Goal: Task Accomplishment & Management: Use online tool/utility

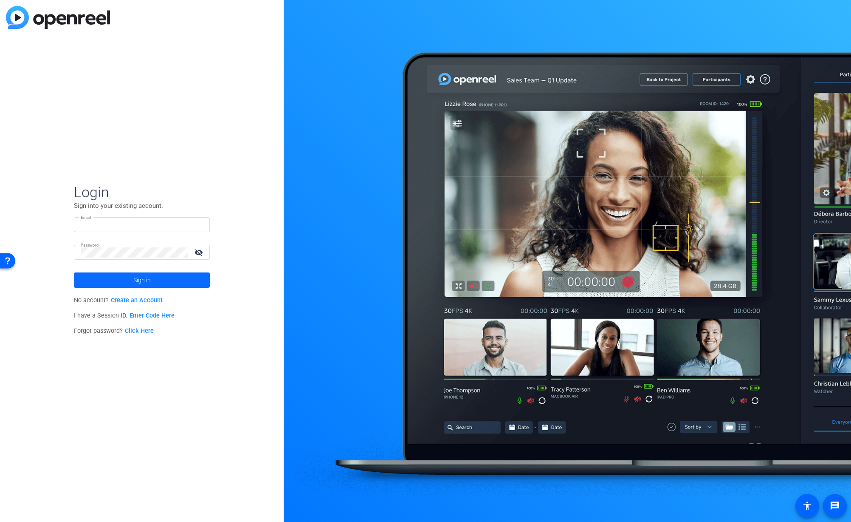
type input "jonathan_d_Williams@newyorklife.com"
click at [175, 276] on span at bounding box center [142, 280] width 136 height 20
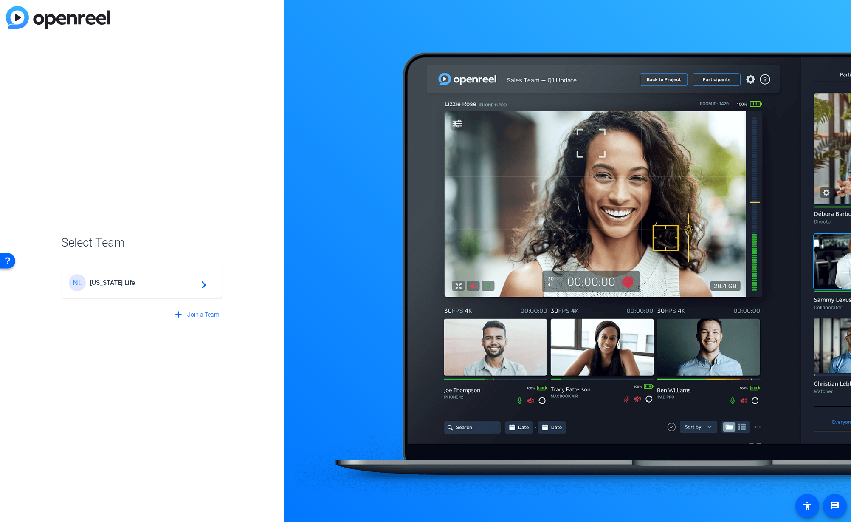
drag, startPoint x: 165, startPoint y: 282, endPoint x: 268, endPoint y: 293, distance: 103.4
click at [165, 282] on span "New York Life" at bounding box center [143, 283] width 106 height 8
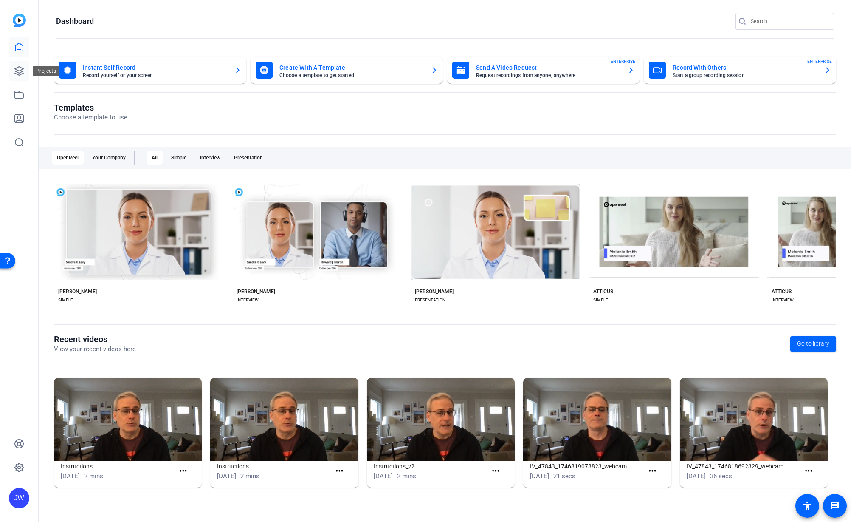
click at [24, 71] on link at bounding box center [19, 71] width 20 height 20
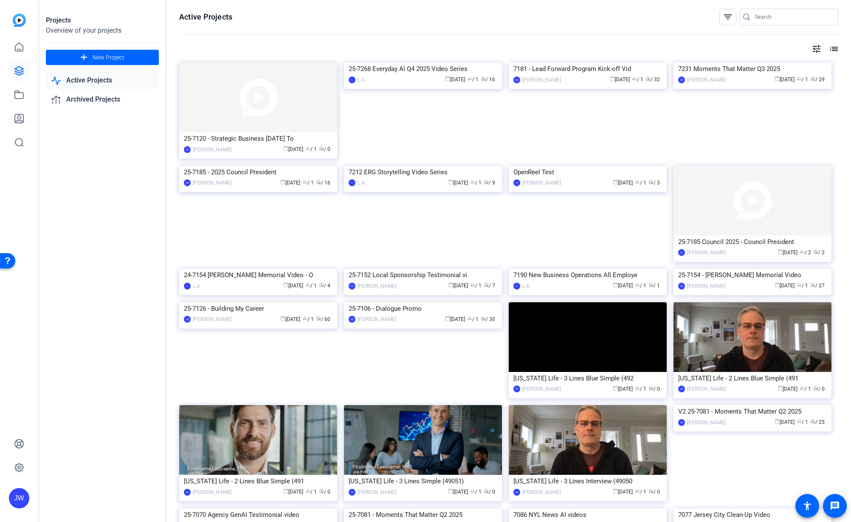
click at [242, 142] on div "25-7120 - Strategic Business [DATE] To" at bounding box center [258, 138] width 149 height 13
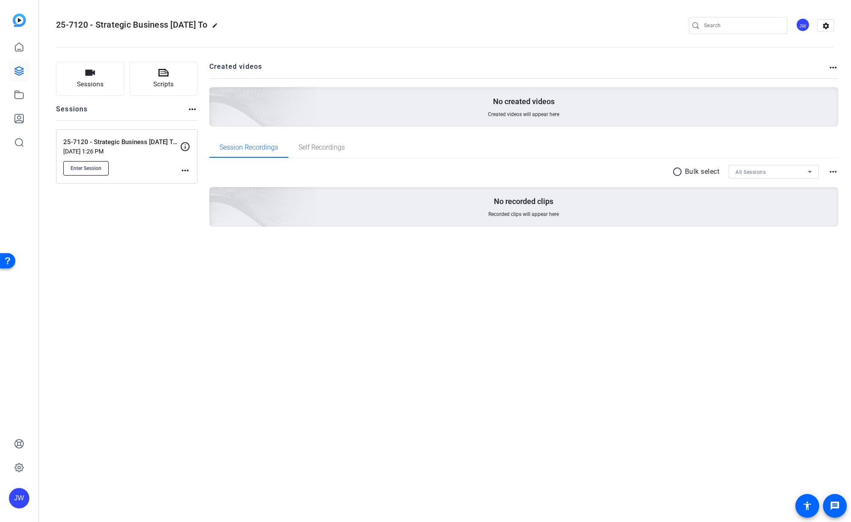
click at [76, 170] on span "Enter Session" at bounding box center [86, 168] width 31 height 7
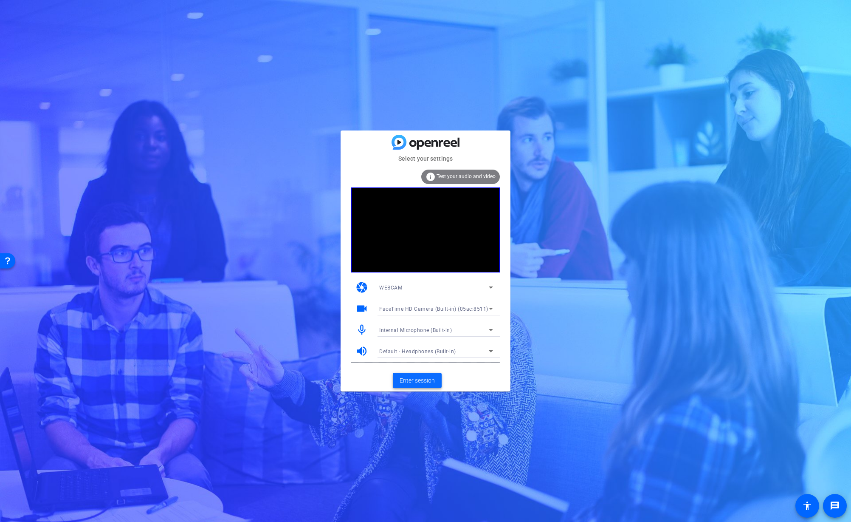
click at [430, 380] on span "Enter session" at bounding box center [417, 380] width 35 height 9
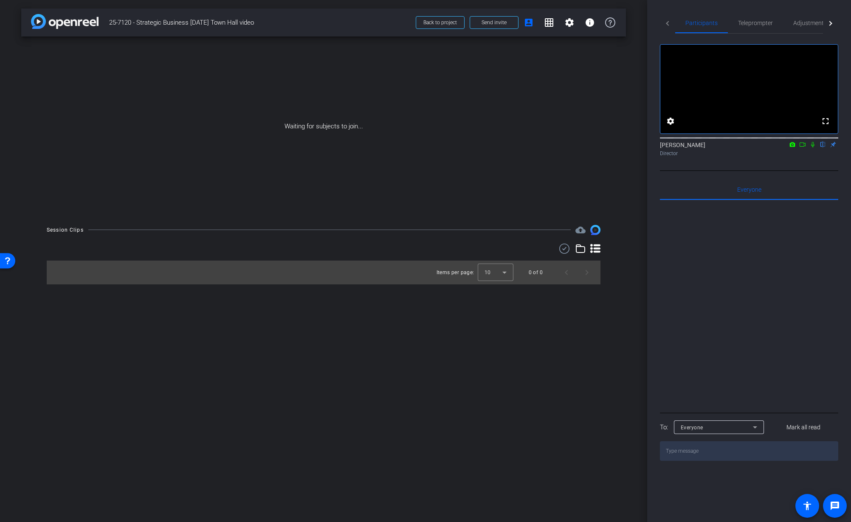
click at [639, 132] on div "arrow_back 25-7120 - Strategic Business Nov 2025 Town Hall video Back to projec…" at bounding box center [323, 261] width 647 height 522
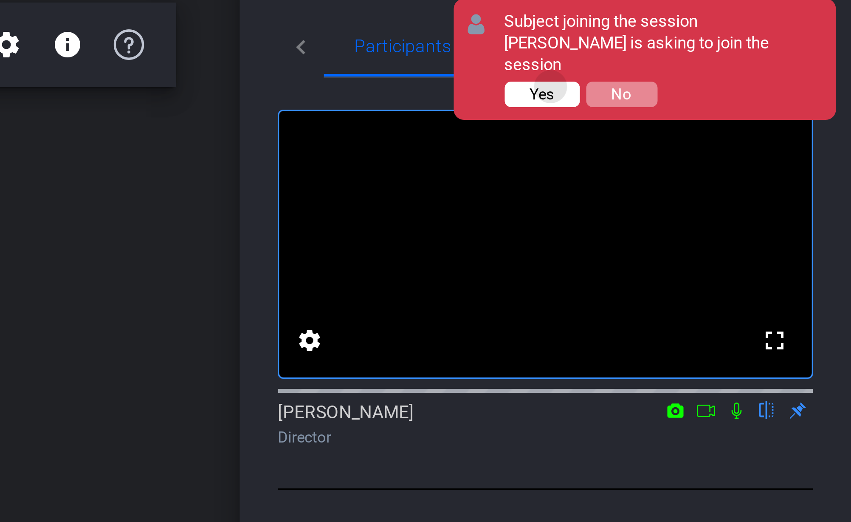
click at [752, 36] on span "Yes" at bounding box center [748, 39] width 8 height 6
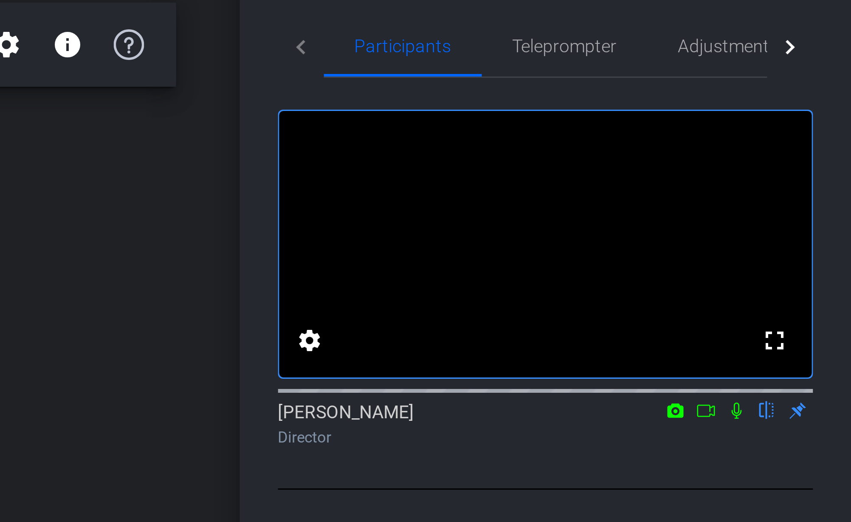
click at [659, 39] on div "Participants Teleprompter Adjustments Live fullscreen settings Jon Williams fli…" at bounding box center [749, 261] width 204 height 522
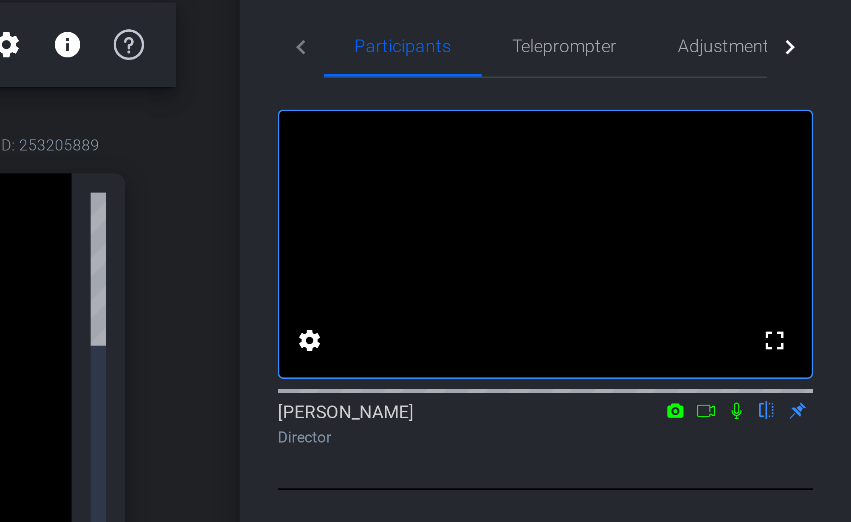
click at [659, 39] on div "Participants Teleprompter Adjustments Live fullscreen settings Jon Williams fli…" at bounding box center [749, 261] width 204 height 522
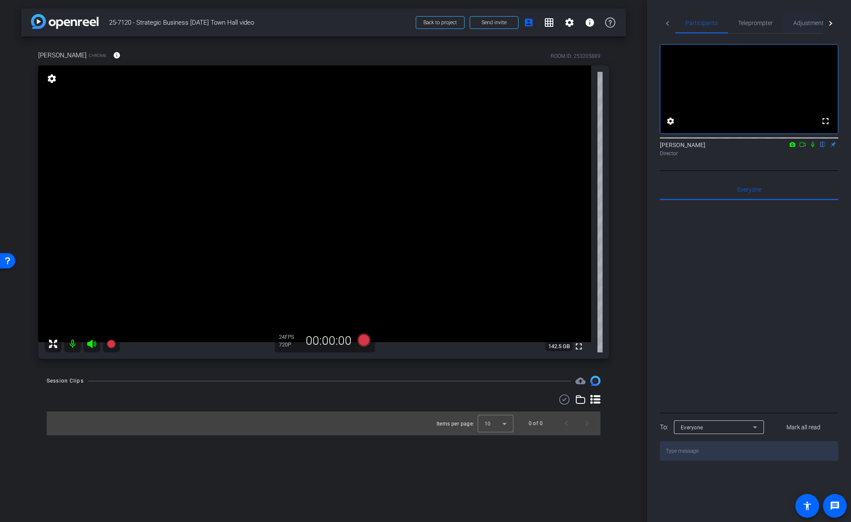
click at [811, 22] on span "Adjustments" at bounding box center [811, 23] width 34 height 6
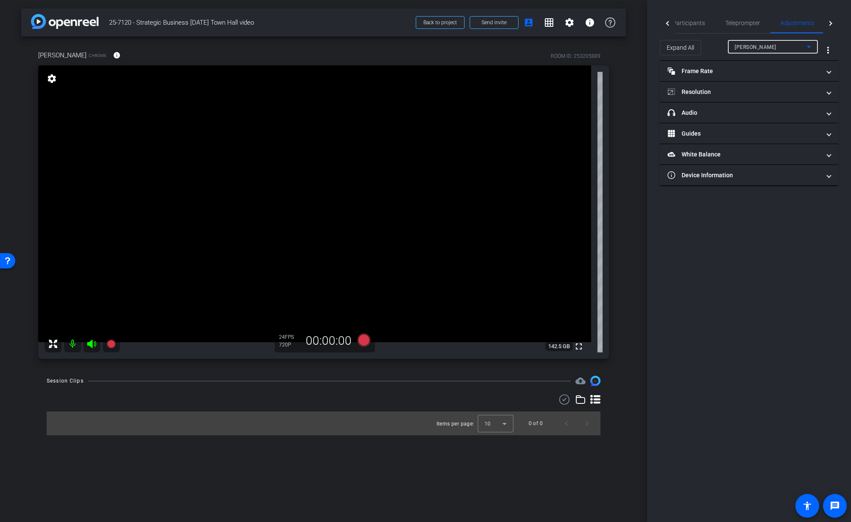
click at [773, 48] on div "Tiffany Hawks" at bounding box center [771, 47] width 72 height 11
click at [772, 48] on div at bounding box center [425, 261] width 851 height 522
click at [755, 118] on mat-expansion-panel-header "headphone icon Audio" at bounding box center [749, 112] width 178 height 20
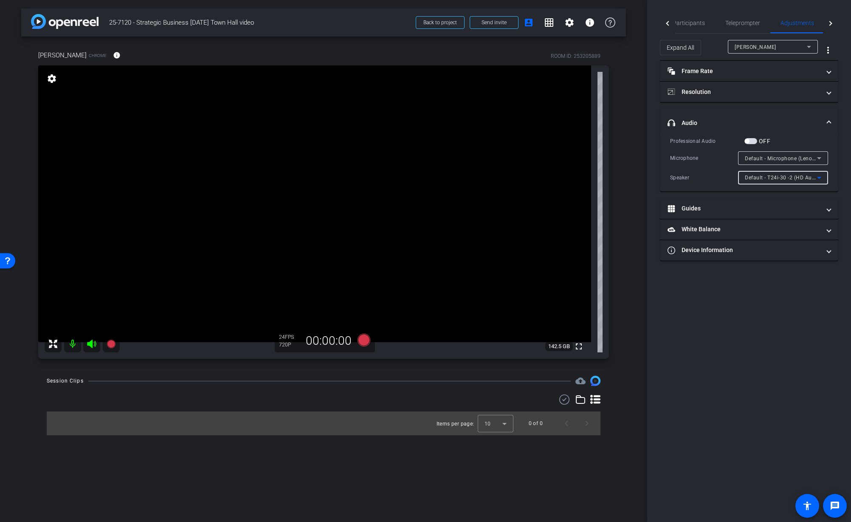
click at [808, 177] on span "Default - T24i-30 -2 (HD Audio Driver for Display Audio)" at bounding box center [813, 177] width 137 height 7
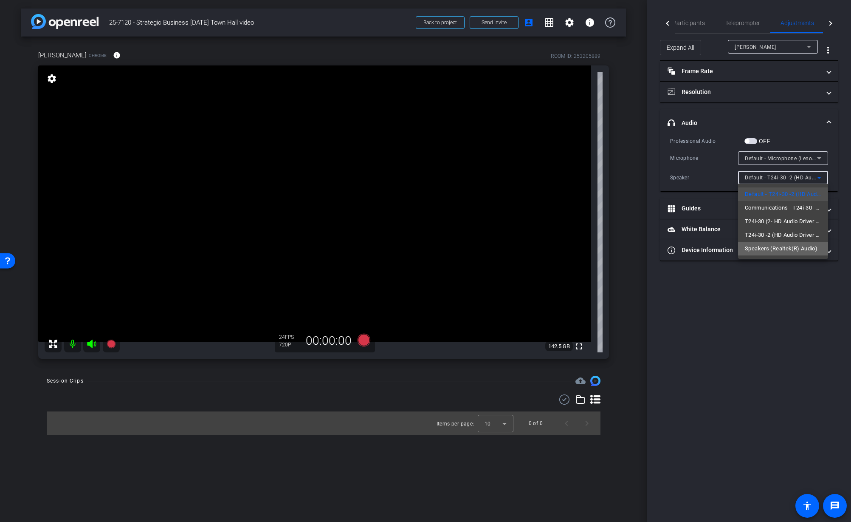
click at [794, 247] on span "Speakers (Realtek(R) Audio)" at bounding box center [781, 248] width 73 height 10
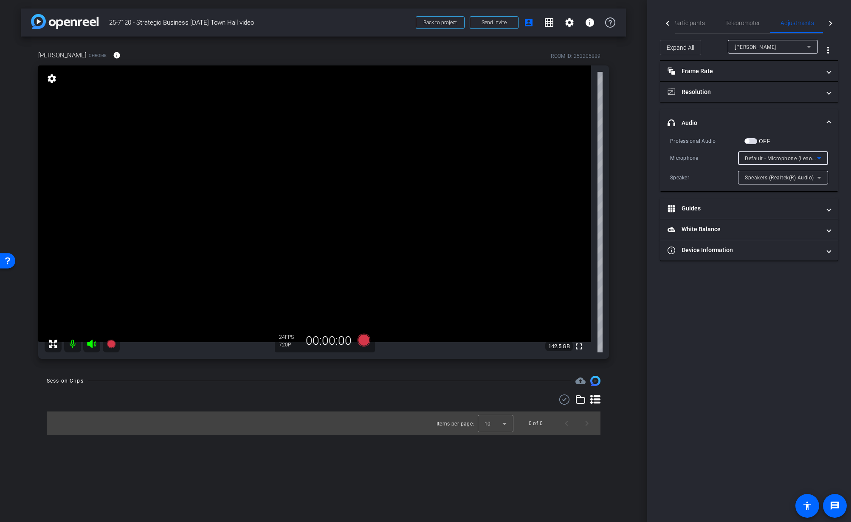
click at [796, 162] on div "Default - Microphone (Lenovo 510 Audio) (17ef:4839)" at bounding box center [781, 158] width 72 height 11
click at [797, 201] on span "Microphone (Lenovo 510 Audio) (17ef:4839)" at bounding box center [783, 202] width 76 height 10
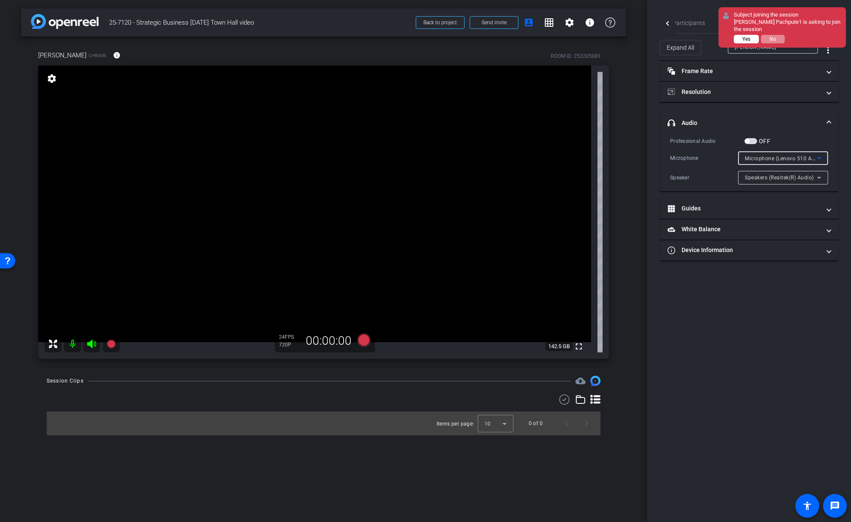
click at [751, 38] on span "Yes" at bounding box center [747, 39] width 8 height 6
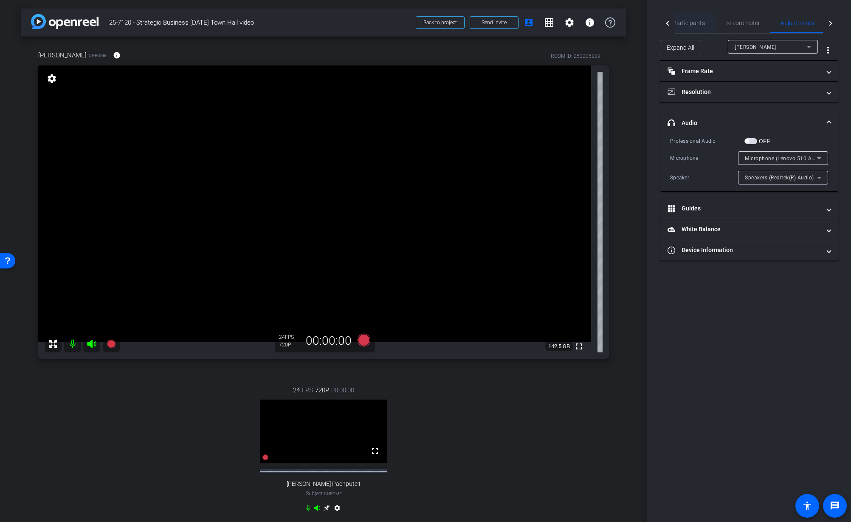
click at [686, 25] on span "Participants" at bounding box center [689, 23] width 32 height 6
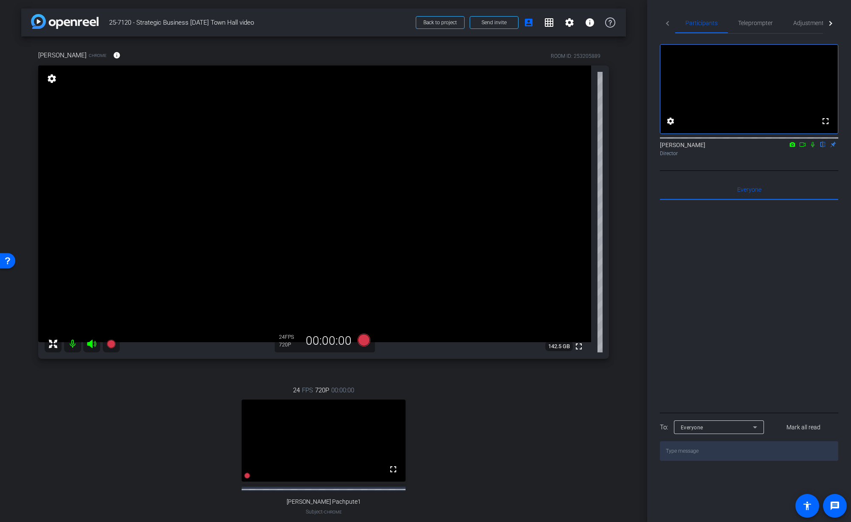
click at [476, 450] on div "24 FPS 720P 00:00:00 fullscreen Sanchet Pachpute1 Subject - Chrome settings" at bounding box center [323, 458] width 571 height 175
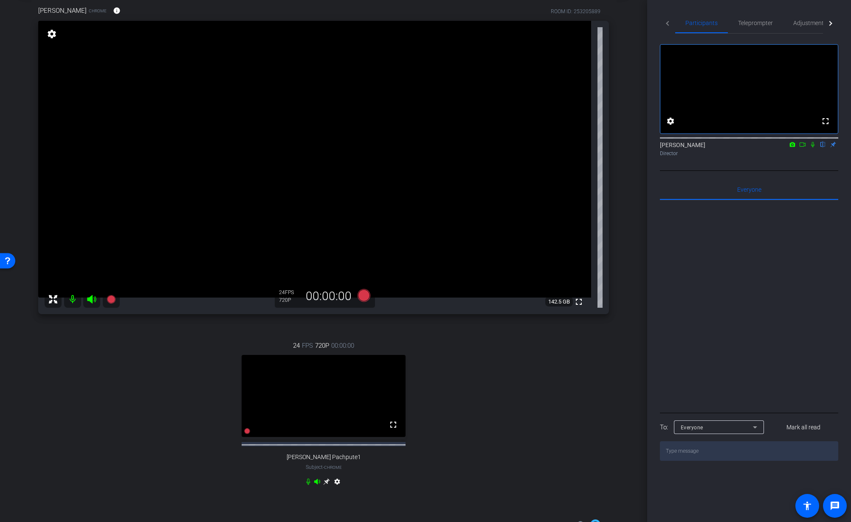
scroll to position [48, 0]
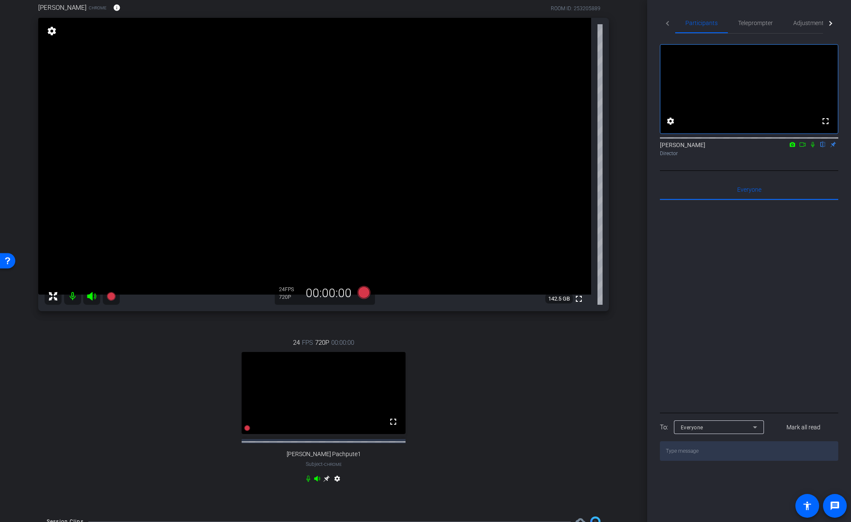
click at [327, 482] on icon at bounding box center [326, 478] width 6 height 6
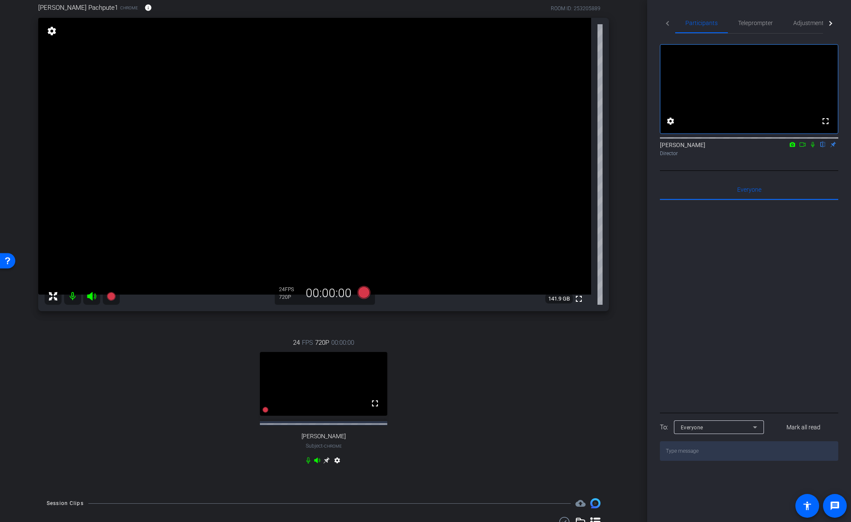
scroll to position [0, 0]
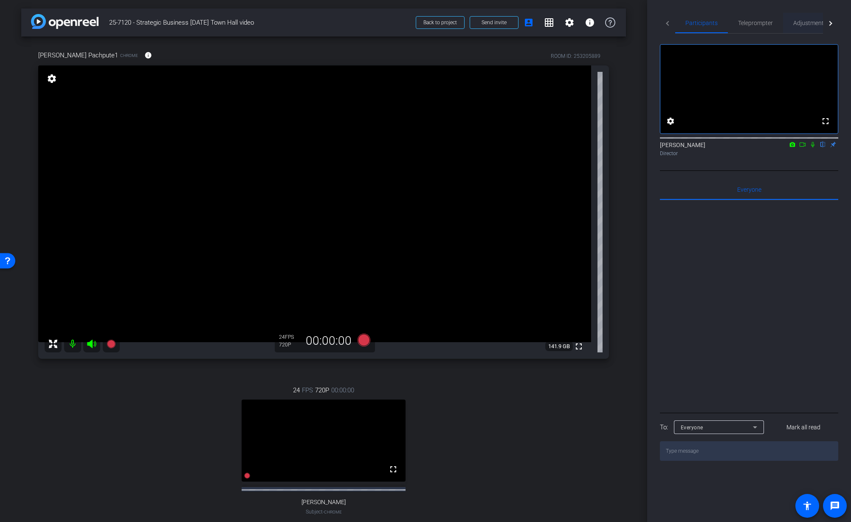
click at [799, 18] on span "Adjustments" at bounding box center [811, 23] width 34 height 20
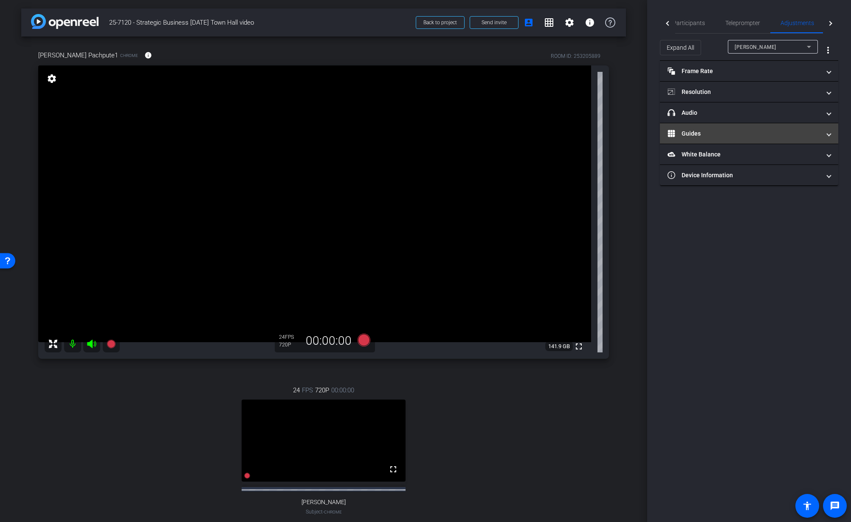
drag, startPoint x: 706, startPoint y: 116, endPoint x: 759, endPoint y: 180, distance: 83.0
click at [706, 116] on mat-panel-title "headphone icon Audio" at bounding box center [744, 112] width 153 height 9
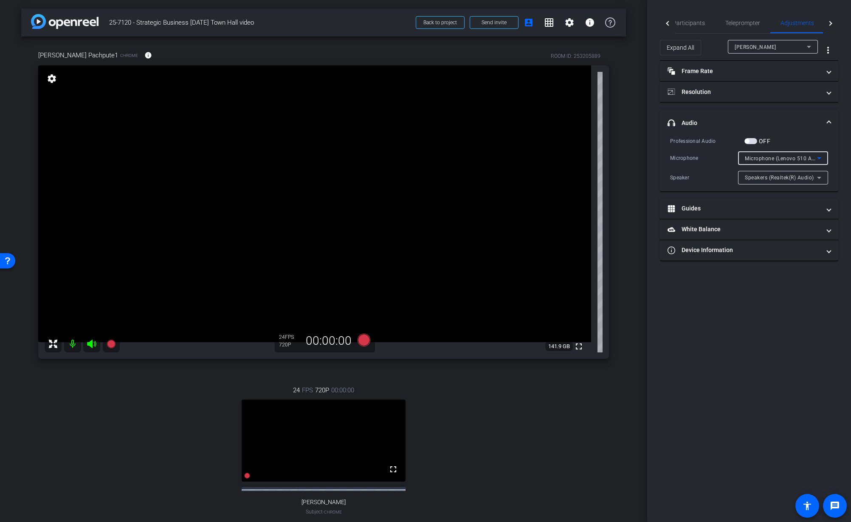
click at [807, 159] on span "Microphone (Lenovo 510 Audio) (17ef:4839)" at bounding box center [800, 158] width 110 height 7
click at [793, 192] on span "Communications - Microphone (Lenovo 510 Audio) (17ef:4839)" at bounding box center [783, 189] width 76 height 10
click at [794, 47] on div "Tiffany Hawks" at bounding box center [771, 47] width 72 height 11
click at [775, 77] on span "Sanchet Pachpute1" at bounding box center [771, 77] width 72 height 10
click at [798, 160] on span "Default - Microphone Array (Intel® Smart Sound Technology for Digital Microphon…" at bounding box center [850, 158] width 211 height 7
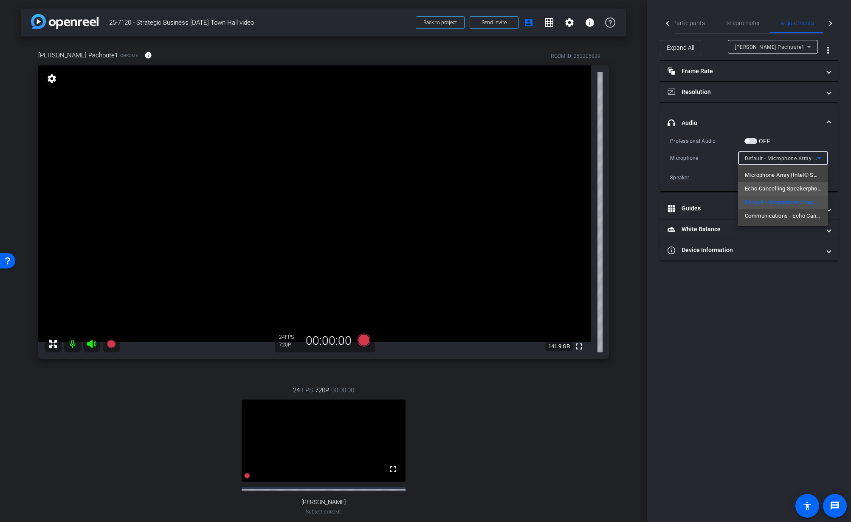
click at [798, 188] on span "Echo Cancelling Speakerphone (Poly Studio X70 Audio) (095d:92ae)" at bounding box center [783, 189] width 76 height 10
click at [797, 180] on span "Default - Speakers (Realtek(R) Audio)" at bounding box center [791, 177] width 92 height 7
click at [774, 234] on span "Speakers (Realtek(R) Audio)" at bounding box center [781, 235] width 73 height 10
click at [782, 159] on span "Echo Cancelling Speakerphone (Poly Studio X70 Audio) (095d:92ae)" at bounding box center [830, 158] width 170 height 7
click at [797, 177] on span "Microphone Array (Intel® Smart Sound Technology for Digital Microphones)" at bounding box center [783, 175] width 76 height 10
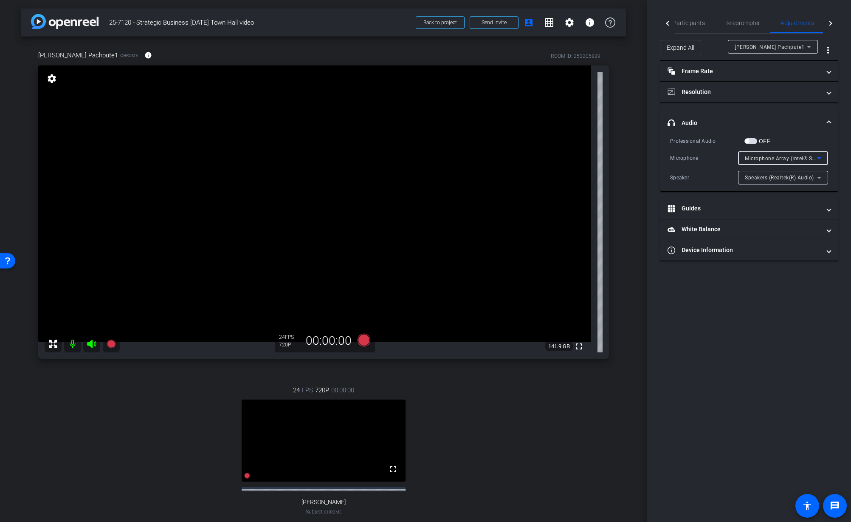
click at [796, 158] on span "Microphone Array (Intel® Smart Sound Technology for Digital Microphones)" at bounding box center [839, 158] width 188 height 7
click at [781, 218] on span "Communications - Echo Cancelling Speakerphone (Poly Studio X70 Audio) (095d:92a…" at bounding box center [783, 216] width 76 height 10
click at [792, 161] on div "Communications - Echo Cancelling Speakerphone (Poly Studio X70 Audio) (095d:92a…" at bounding box center [781, 158] width 72 height 11
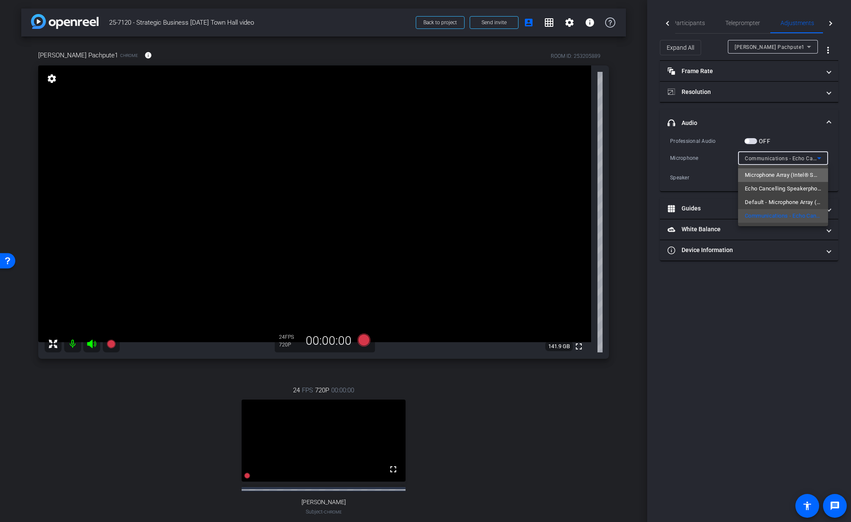
click at [786, 173] on span "Microphone Array (Intel® Smart Sound Technology for Digital Microphones)" at bounding box center [783, 175] width 76 height 10
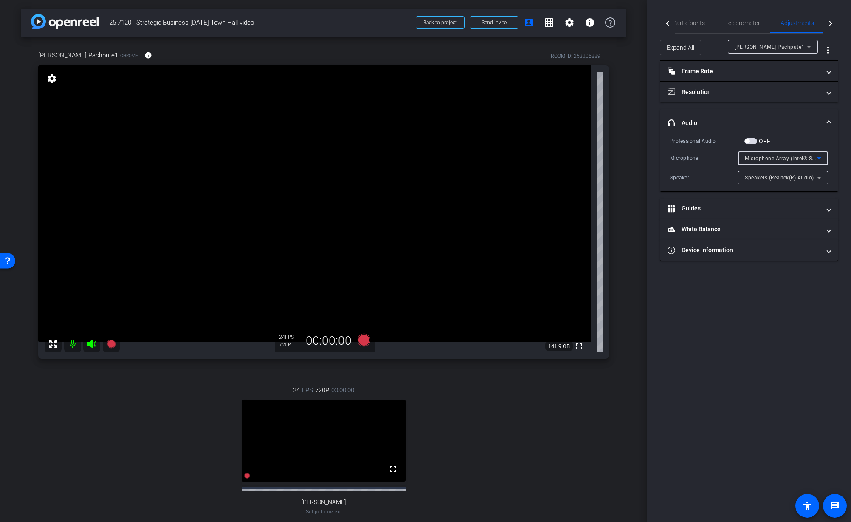
click at [788, 160] on span "Microphone Array (Intel® Smart Sound Technology for Digital Microphones)" at bounding box center [839, 158] width 188 height 7
click at [787, 185] on span "Echo Cancelling Speakerphone (Poly Studio X70 Audio) (095d:92ae)" at bounding box center [783, 189] width 76 height 10
click at [792, 161] on span "Echo Cancelling Speakerphone (Poly Studio X70 Audio) (095d:92ae)" at bounding box center [830, 158] width 170 height 7
click at [789, 198] on span "Default - Microphone Array (Intel® Smart Sound Technology for Digital Microphon…" at bounding box center [783, 202] width 76 height 10
click at [805, 158] on span "Default - Microphone Array (Intel® Smart Sound Technology for Digital Microphon…" at bounding box center [850, 158] width 211 height 7
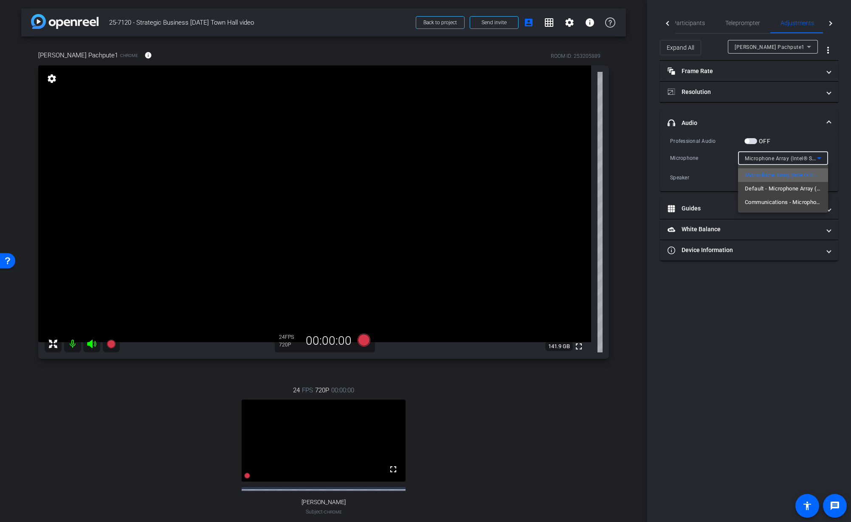
click at [802, 175] on span "Microphone Array (Intel® Smart Sound Technology for Digital Microphones)" at bounding box center [783, 175] width 76 height 10
click at [806, 162] on div "Microphone Array (Intel® Smart Sound Technology for Digital Microphones)" at bounding box center [781, 158] width 72 height 11
click at [809, 203] on span "Communications - Microphone Array (Intel® Smart Sound Technology for Digital Mi…" at bounding box center [783, 202] width 76 height 10
click at [433, 458] on div "24 FPS 720P 00:00:00 fullscreen Tiffany Hawks Subject - Chrome settings" at bounding box center [323, 458] width 571 height 175
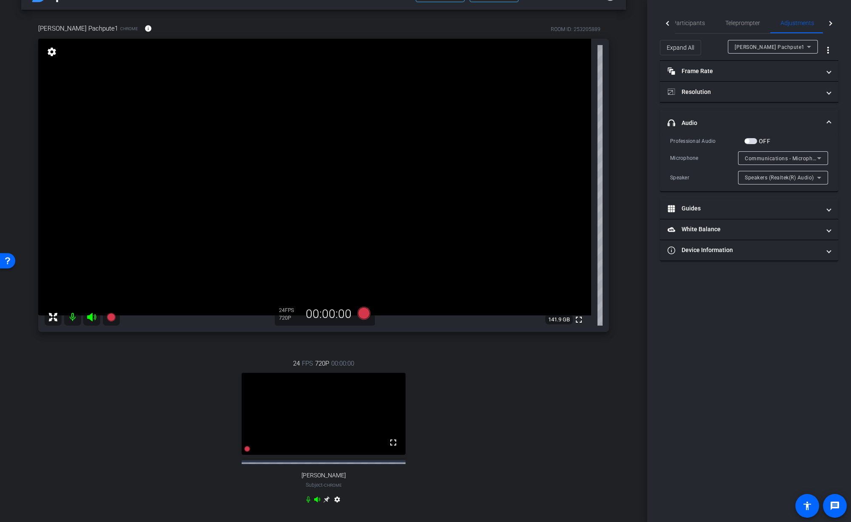
scroll to position [26, 0]
click at [805, 157] on span "Communications - Microphone Array (Intel® Smart Sound Technology for Digital Mi…" at bounding box center [863, 158] width 236 height 7
click at [804, 189] on span "Default - Microphone Array (Intel® Smart Sound Technology for Digital Microphon…" at bounding box center [783, 189] width 76 height 10
click at [807, 157] on span "Default - Microphone Array (Intel® Smart Sound Technology for Digital Microphon…" at bounding box center [850, 158] width 211 height 7
click at [805, 175] on span "Microphone Array (Intel® Smart Sound Technology for Digital Microphones)" at bounding box center [783, 175] width 76 height 10
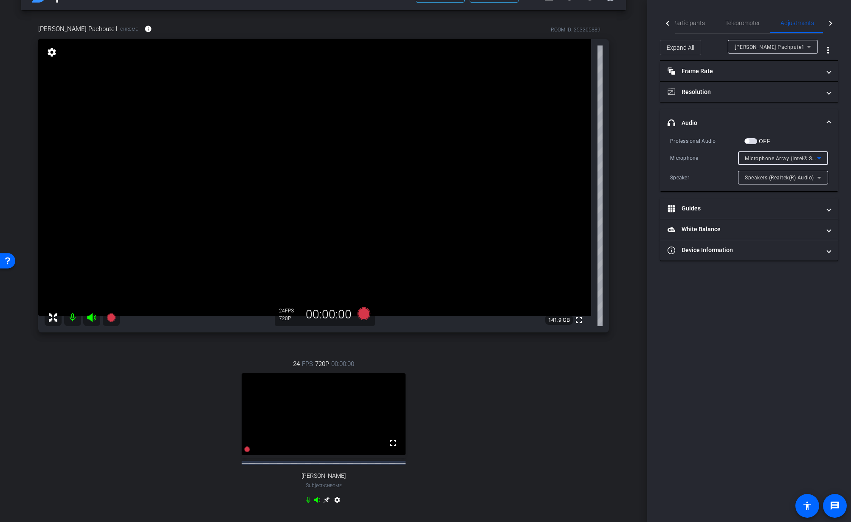
click at [805, 162] on div "Microphone Array (Intel® Smart Sound Technology for Digital Microphones)" at bounding box center [781, 158] width 72 height 11
click at [796, 185] on span "Default - Microphone Array (Intel® Smart Sound Technology for Digital Microphon…" at bounding box center [783, 189] width 76 height 10
click at [540, 452] on div "24 FPS 720P 00:00:00 fullscreen Tiffany Hawks Subject - Chrome settings" at bounding box center [323, 432] width 571 height 175
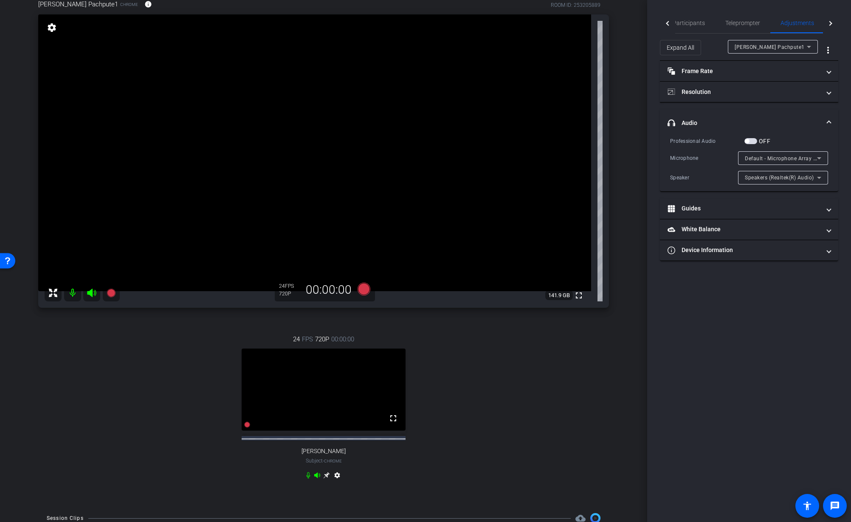
scroll to position [61, 0]
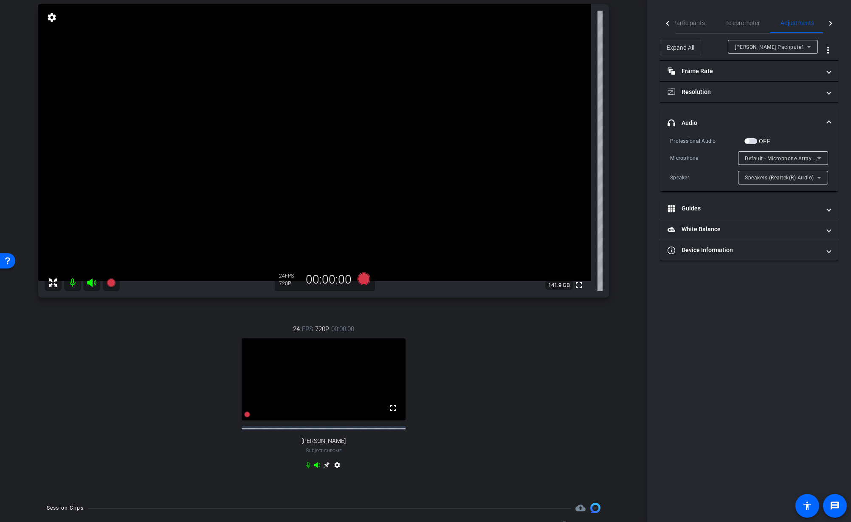
click at [310, 468] on icon at bounding box center [308, 464] width 7 height 7
click at [478, 417] on div "24 FPS 720P 00:00:00 No Video Tiffany Hawks Subject - Chrome settings" at bounding box center [323, 397] width 571 height 175
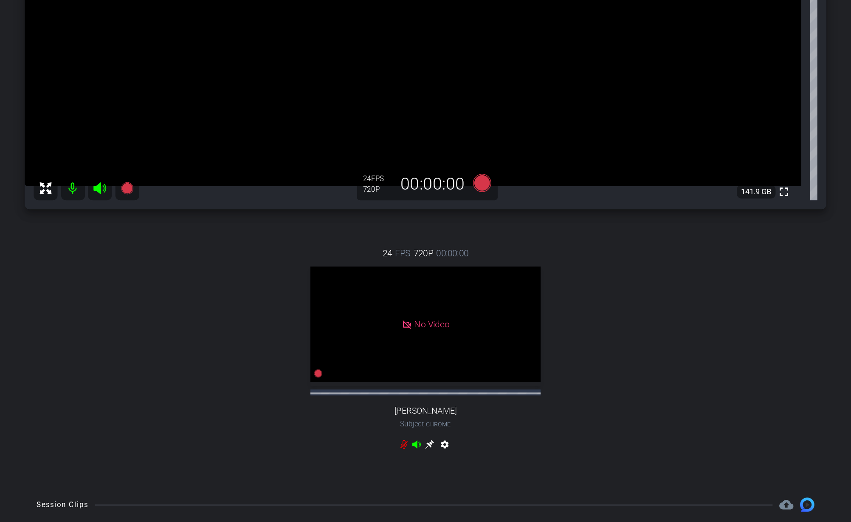
click at [496, 342] on div "24 FPS 720P 00:00:00 No Video Tiffany Hawks Subject - Chrome settings" at bounding box center [323, 397] width 571 height 175
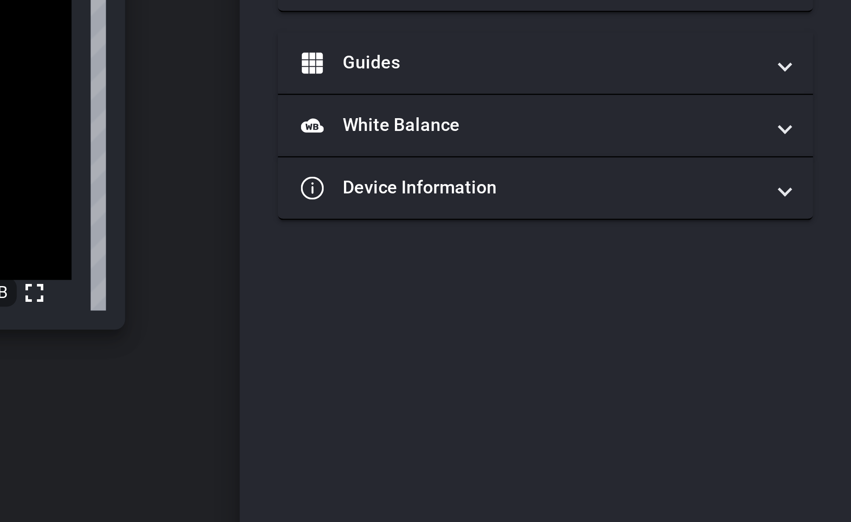
scroll to position [0, 0]
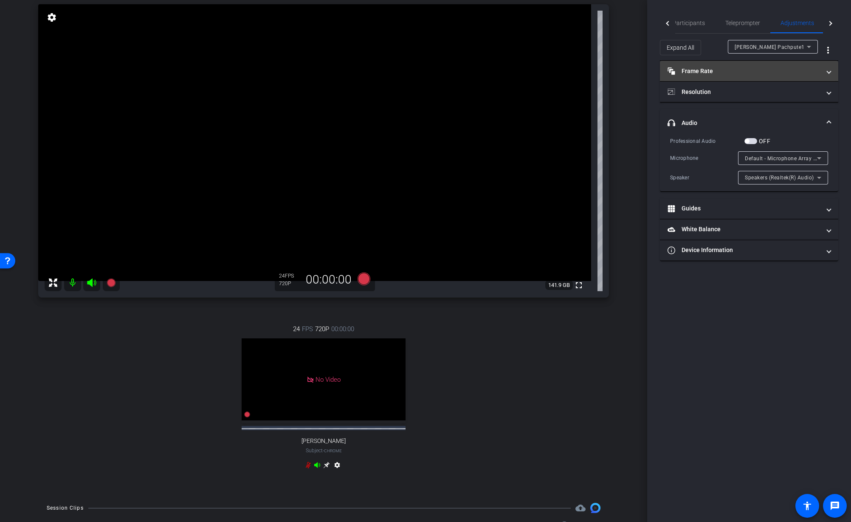
click at [711, 72] on mat-panel-title "Frame Rate Frame Rate" at bounding box center [744, 71] width 153 height 9
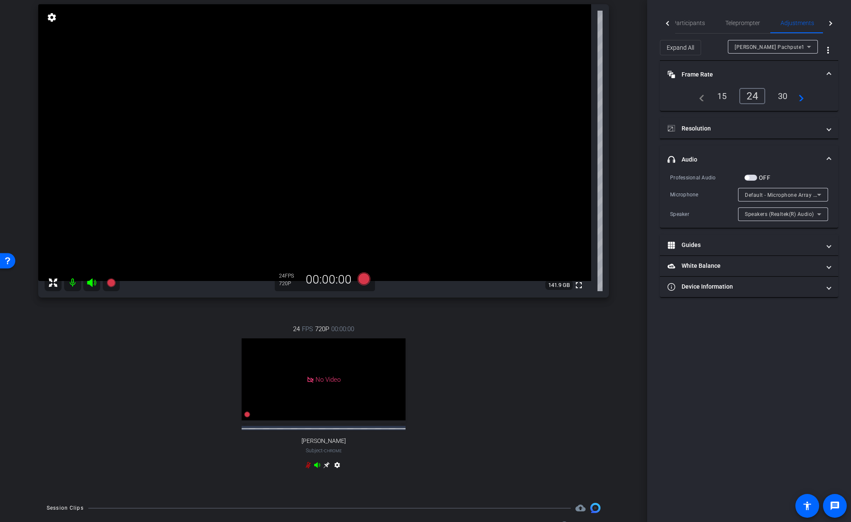
click at [802, 99] on mat-icon "navigate_next" at bounding box center [799, 96] width 10 height 10
click at [720, 130] on mat-panel-title "Resolution" at bounding box center [744, 128] width 153 height 9
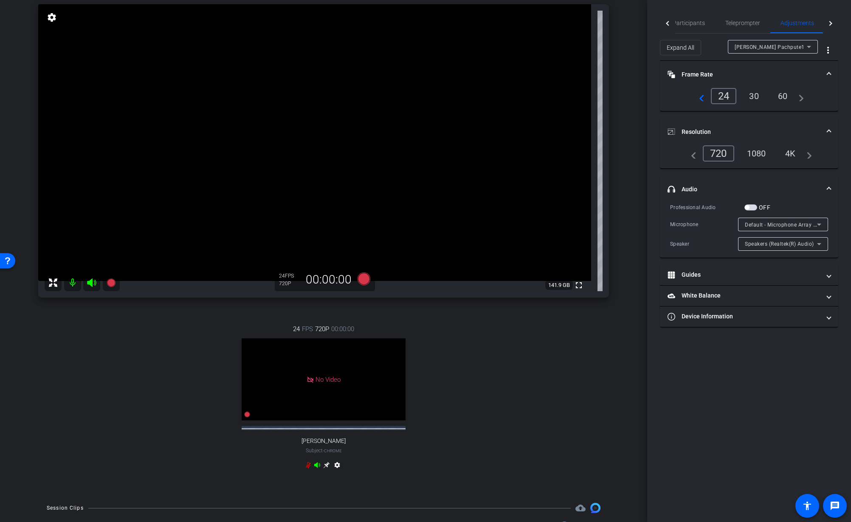
click at [764, 155] on div "1080" at bounding box center [757, 153] width 32 height 14
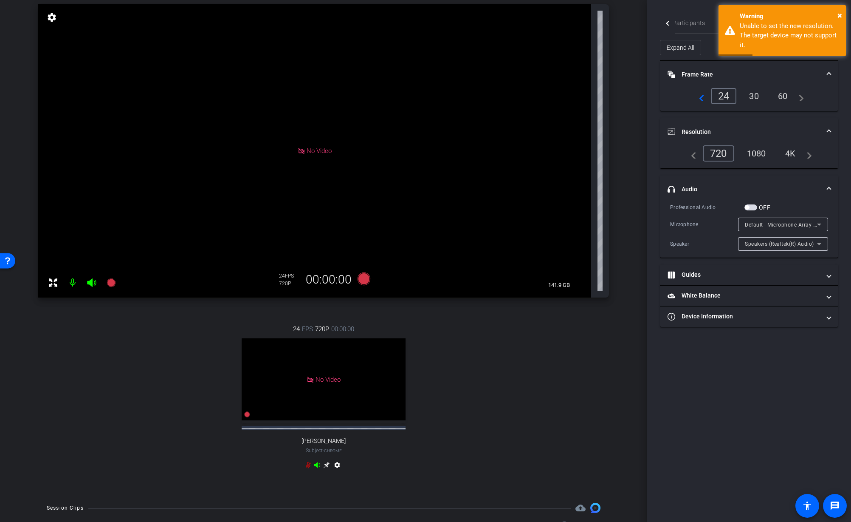
click at [762, 155] on div "1080" at bounding box center [757, 153] width 32 height 14
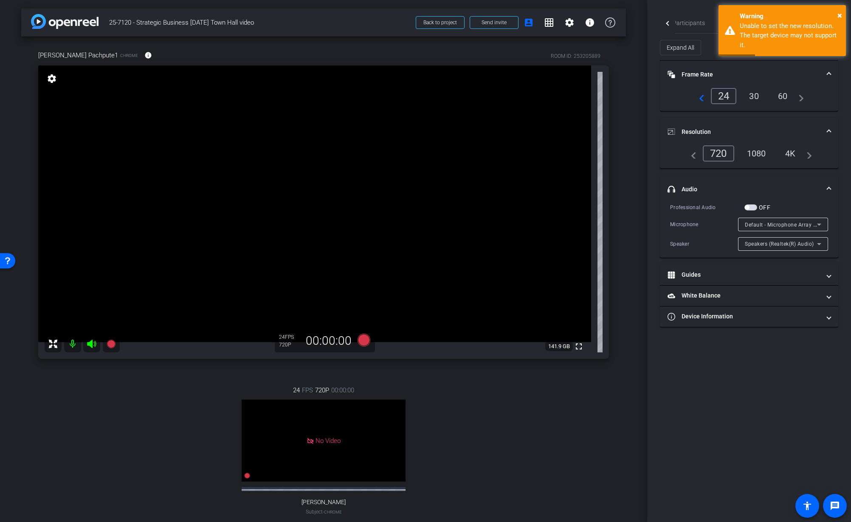
click at [749, 97] on div "30" at bounding box center [754, 96] width 23 height 14
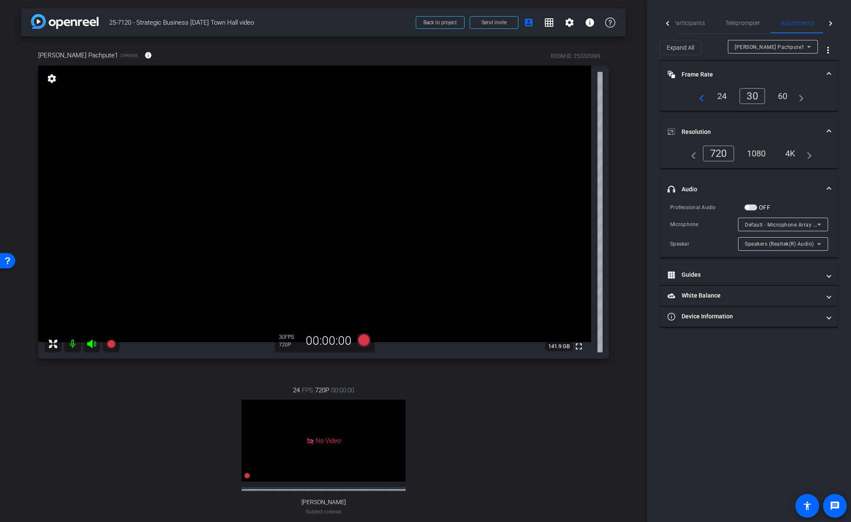
click at [791, 153] on div "4K" at bounding box center [790, 153] width 23 height 14
click at [596, 428] on div "24 FPS 720P 00:00:00 No Video Tiffany Hawks Subject - Chrome settings" at bounding box center [323, 458] width 571 height 175
drag, startPoint x: 626, startPoint y: 378, endPoint x: 742, endPoint y: 266, distance: 160.7
click at [628, 376] on div "arrow_back 25-7120 - Strategic Business Nov 2025 Town Hall video Back to projec…" at bounding box center [323, 261] width 647 height 522
click at [704, 436] on div "Participants Teleprompter Adjustments Live settings Jon Williams flip Director …" at bounding box center [749, 261] width 204 height 522
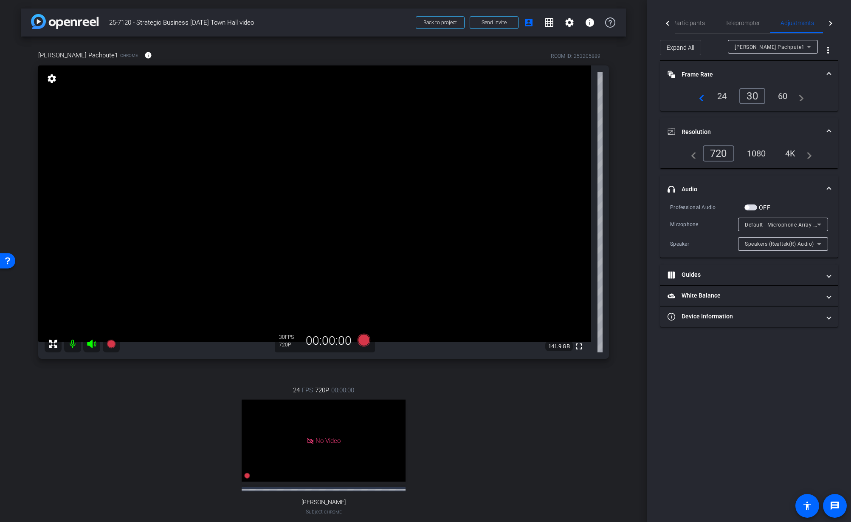
click at [582, 421] on div "24 FPS 720P 00:00:00 No Video Tiffany Hawks Subject - Chrome settings" at bounding box center [323, 458] width 571 height 175
click at [629, 431] on div "arrow_back 25-7120 - Strategic Business Nov 2025 Town Hall video Back to projec…" at bounding box center [323, 261] width 647 height 522
drag, startPoint x: 622, startPoint y: 336, endPoint x: 626, endPoint y: 333, distance: 5.4
click at [623, 336] on div "Sanchet Pachpute1 Chrome info ROOM ID: 253205889 fullscreen settings 141.9 GB 3…" at bounding box center [323, 296] width 605 height 519
click at [628, 284] on div "arrow_back 25-7120 - Strategic Business Nov 2025 Town Hall video Back to projec…" at bounding box center [323, 261] width 647 height 522
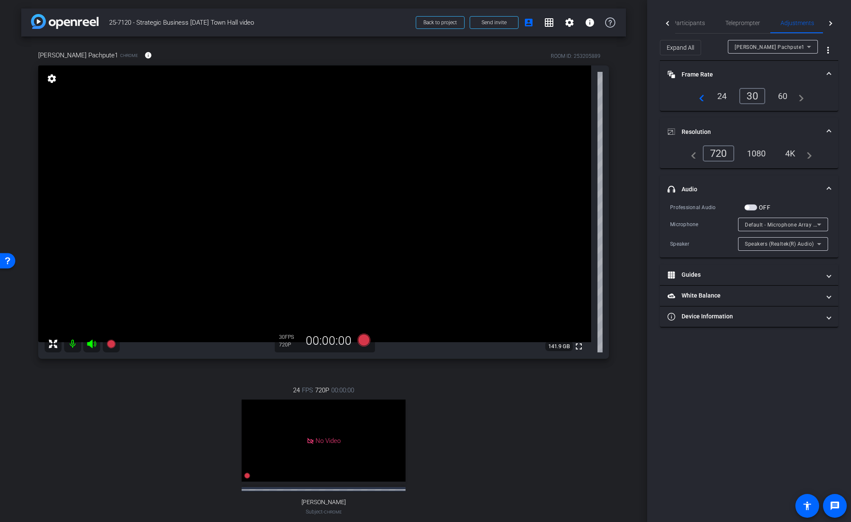
click at [596, 390] on div "24 FPS 720P 00:00:00 No Video Tiffany Hawks Subject - Chrome settings" at bounding box center [323, 458] width 571 height 175
drag, startPoint x: 548, startPoint y: 404, endPoint x: 271, endPoint y: 395, distance: 277.1
click at [543, 404] on div "24 FPS 720P 00:00:00 No Video Tiffany Hawks Subject - Chrome settings" at bounding box center [323, 458] width 571 height 175
drag, startPoint x: 96, startPoint y: 378, endPoint x: 106, endPoint y: 370, distance: 12.4
click at [99, 376] on div "24 FPS 720P 00:00:00 No Video Tiffany Hawks Subject - Chrome settings" at bounding box center [323, 458] width 571 height 175
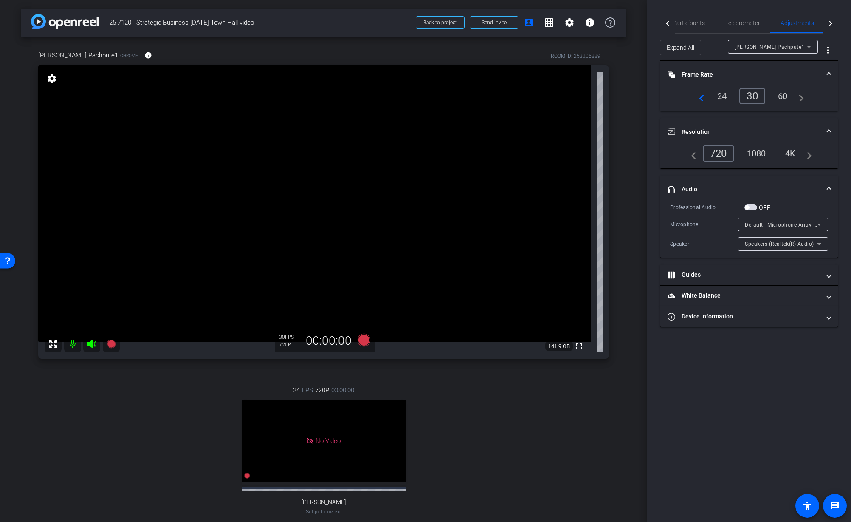
click at [157, 403] on div "24 FPS 720P 00:00:00 No Video Tiffany Hawks Subject - Chrome settings" at bounding box center [323, 458] width 571 height 175
click at [118, 386] on div "24 FPS 720P 00:00:00 No Video Tiffany Hawks Subject - Chrome settings" at bounding box center [323, 458] width 571 height 175
click at [117, 377] on div "24 FPS 720P 00:00:00 No Video Tiffany Hawks Subject - Chrome settings" at bounding box center [323, 458] width 571 height 175
click at [112, 344] on icon at bounding box center [111, 343] width 8 height 8
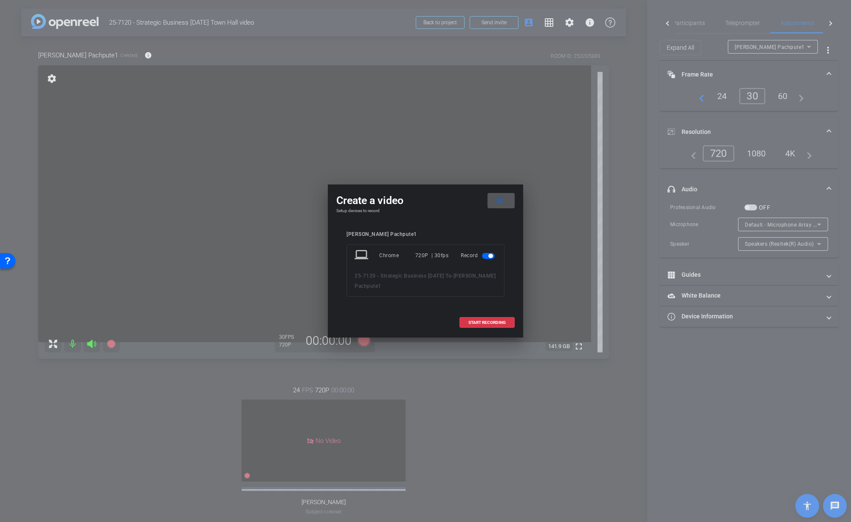
drag, startPoint x: 500, startPoint y: 203, endPoint x: 502, endPoint y: 248, distance: 44.6
click at [500, 204] on mat-icon "close" at bounding box center [500, 200] width 11 height 11
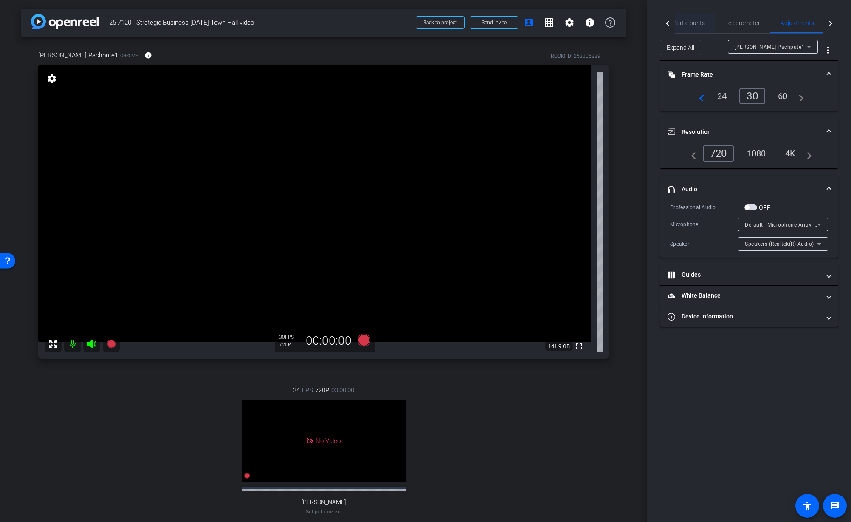
click at [696, 19] on span "Participants" at bounding box center [689, 23] width 32 height 20
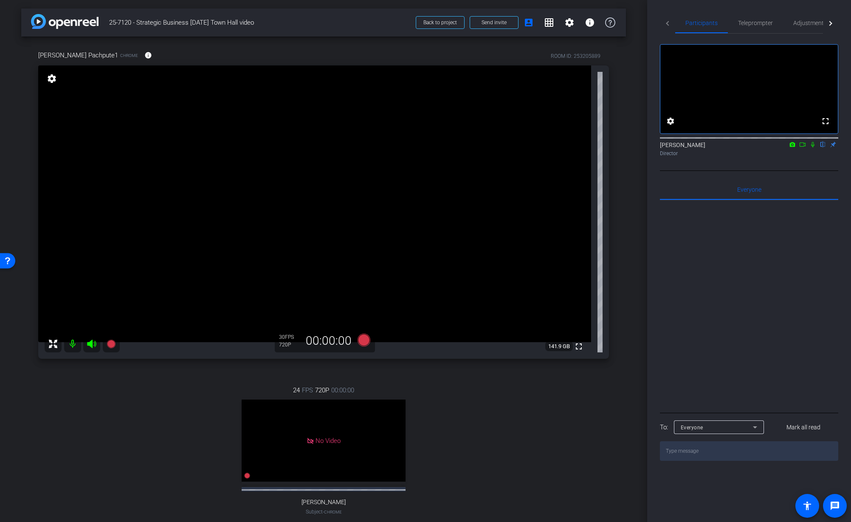
click at [413, 374] on div "24 FPS 720P 00:00:00 No Video Tiffany Hawks Subject - Chrome settings" at bounding box center [323, 458] width 571 height 175
drag, startPoint x: 423, startPoint y: 391, endPoint x: 379, endPoint y: 376, distance: 47.0
click at [424, 390] on div "24 FPS 720P 00:00:00 No Video Tiffany Hawks Subject - Chrome settings" at bounding box center [323, 458] width 571 height 175
click at [357, 342] on video at bounding box center [314, 203] width 553 height 277
click at [111, 342] on icon at bounding box center [111, 343] width 8 height 8
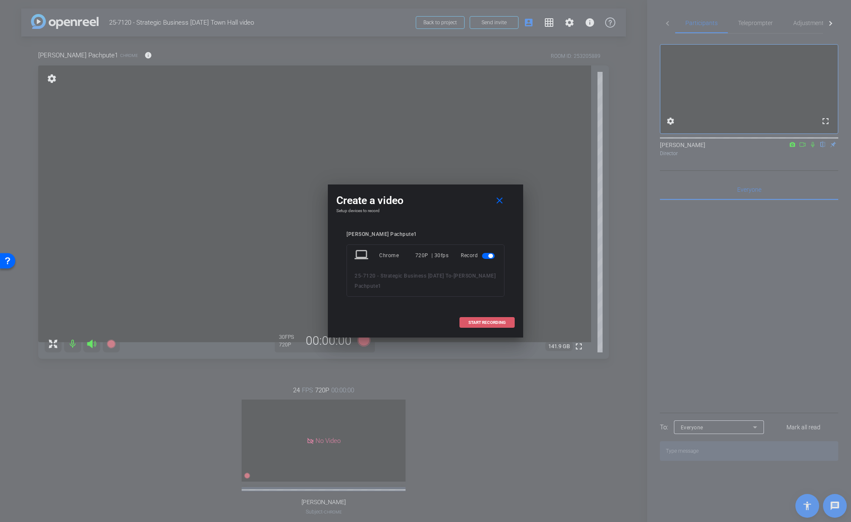
click at [491, 321] on span "START RECORDING" at bounding box center [487, 322] width 37 height 4
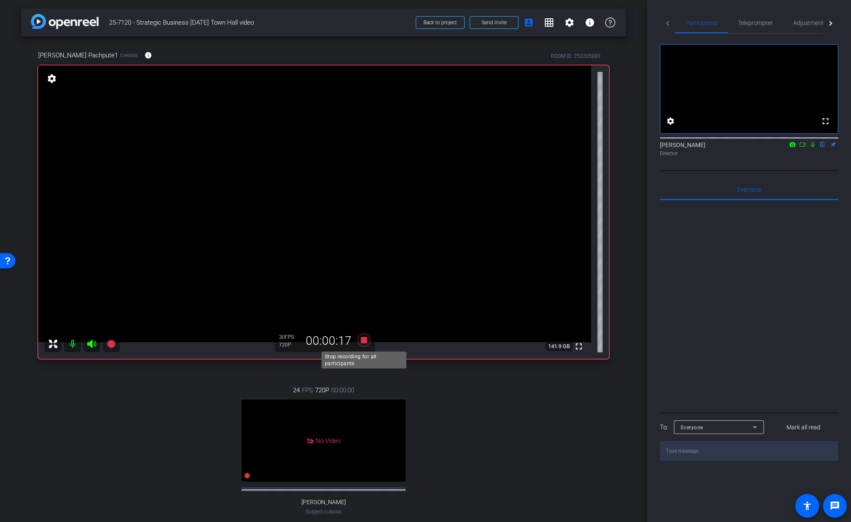
click at [368, 342] on icon at bounding box center [364, 339] width 20 height 15
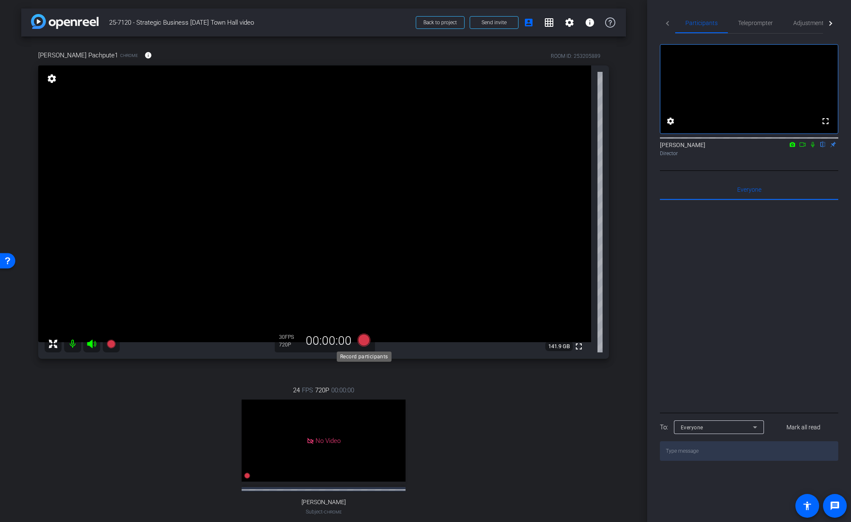
click at [363, 339] on icon at bounding box center [364, 340] width 13 height 13
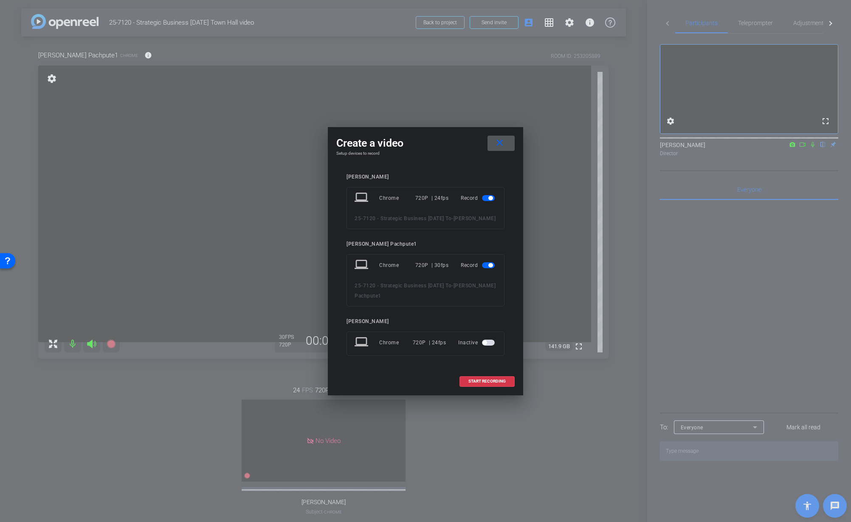
drag, startPoint x: 488, startPoint y: 194, endPoint x: 481, endPoint y: 213, distance: 20.8
click at [488, 195] on span "button" at bounding box center [488, 198] width 13 height 6
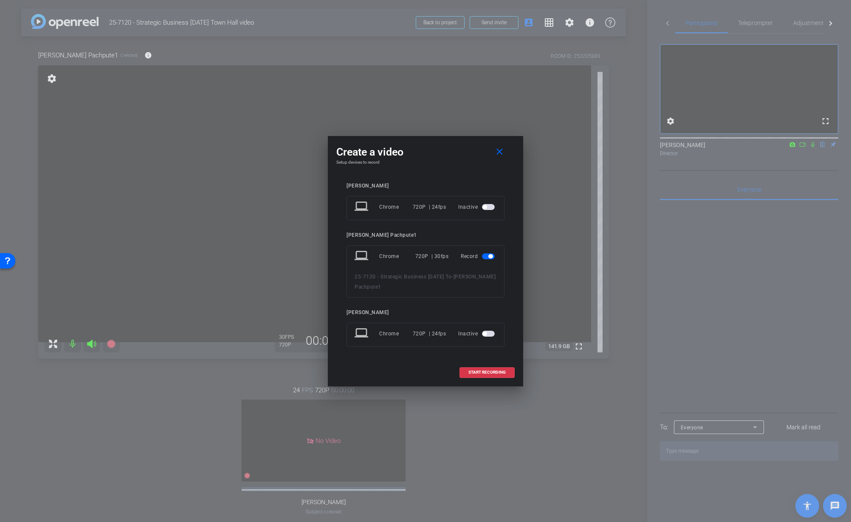
drag, startPoint x: 500, startPoint y: 156, endPoint x: 495, endPoint y: 170, distance: 15.1
click at [500, 156] on mat-icon "close" at bounding box center [500, 152] width 11 height 11
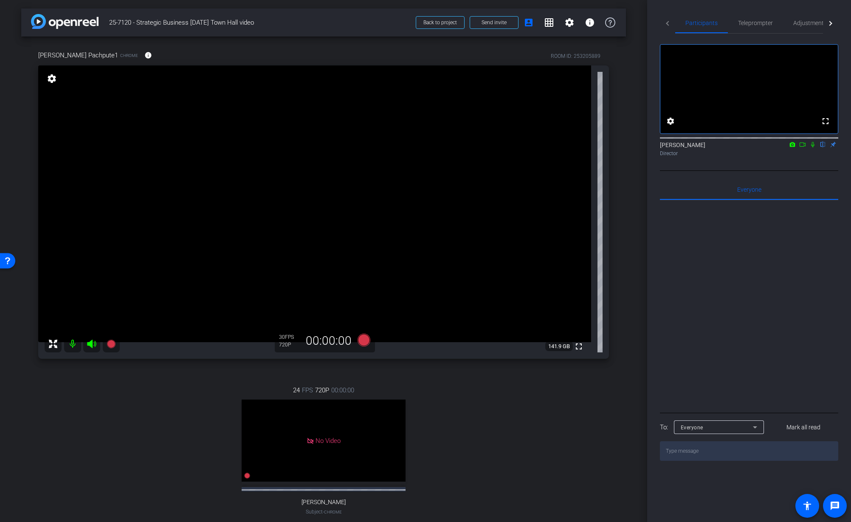
click at [488, 423] on div "24 FPS 720P 00:00:00 No Video Tiffany Hawks Subject - Chrome settings" at bounding box center [323, 458] width 571 height 175
click at [129, 381] on div "24 FPS 720P 00:00:00 No Video Tiffany Hawks Subject - Chrome settings" at bounding box center [323, 458] width 571 height 175
click at [469, 454] on div "24 FPS 720P 00:00:00 No Video Tiffany Hawks Subject - Chrome settings" at bounding box center [323, 458] width 571 height 175
click at [464, 453] on div "24 FPS 720P 00:00:00 No Video Tiffany Hawks Subject - Chrome settings" at bounding box center [323, 458] width 571 height 175
click at [364, 339] on icon at bounding box center [364, 340] width 13 height 13
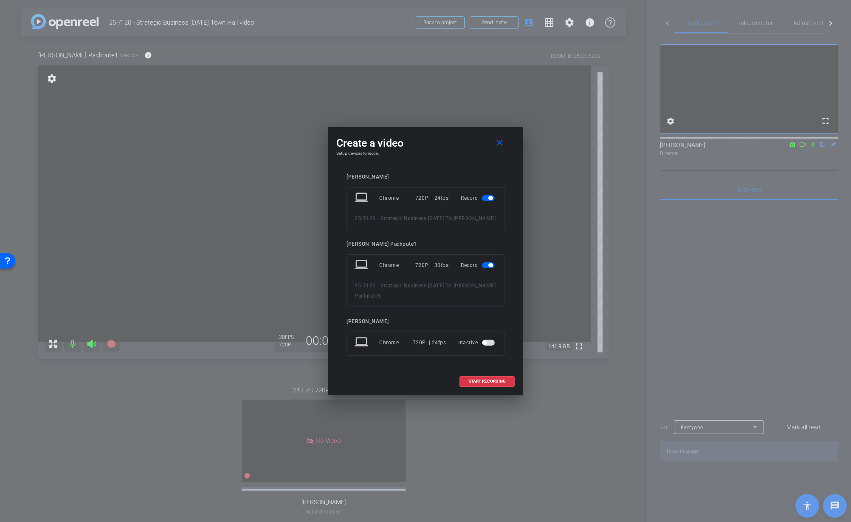
drag, startPoint x: 485, startPoint y: 195, endPoint x: 485, endPoint y: 200, distance: 4.7
click at [485, 195] on span "button" at bounding box center [488, 198] width 13 height 6
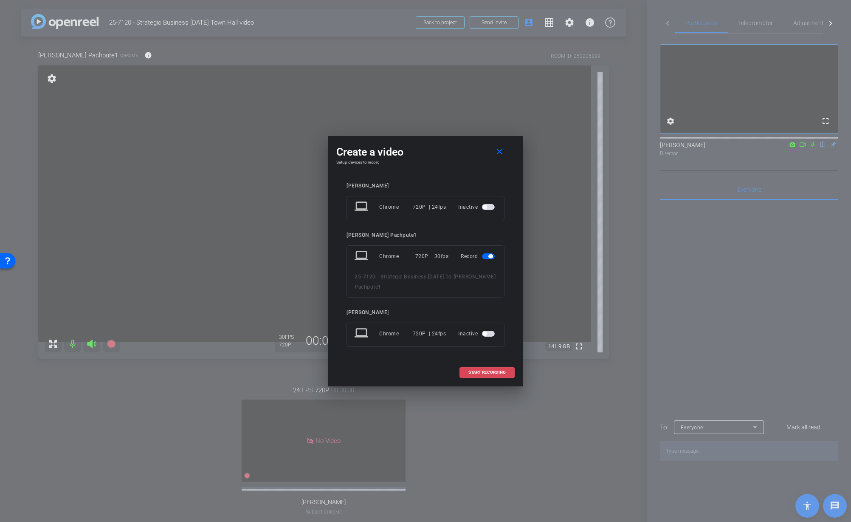
click at [484, 373] on span "START RECORDING" at bounding box center [487, 372] width 37 height 4
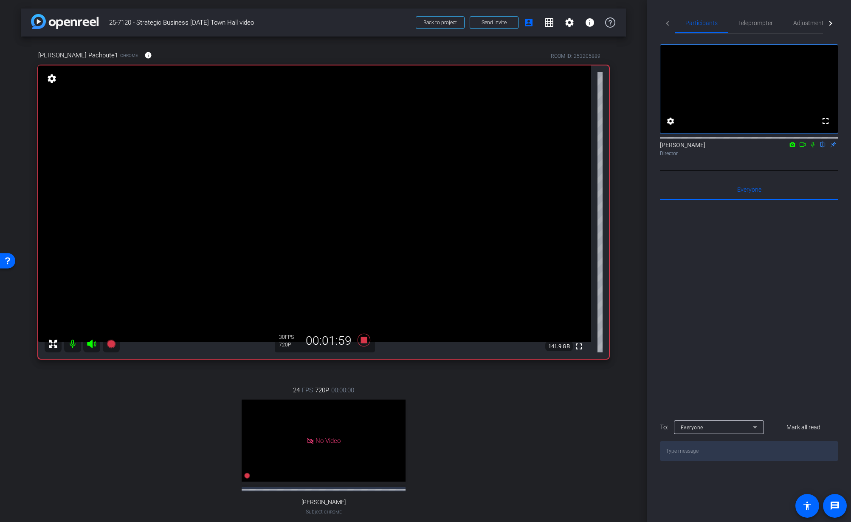
click at [427, 382] on div "24 FPS 720P 00:00:00 No Video Tiffany Hawks Subject - Chrome settings" at bounding box center [323, 458] width 571 height 175
click at [363, 340] on icon at bounding box center [364, 340] width 13 height 13
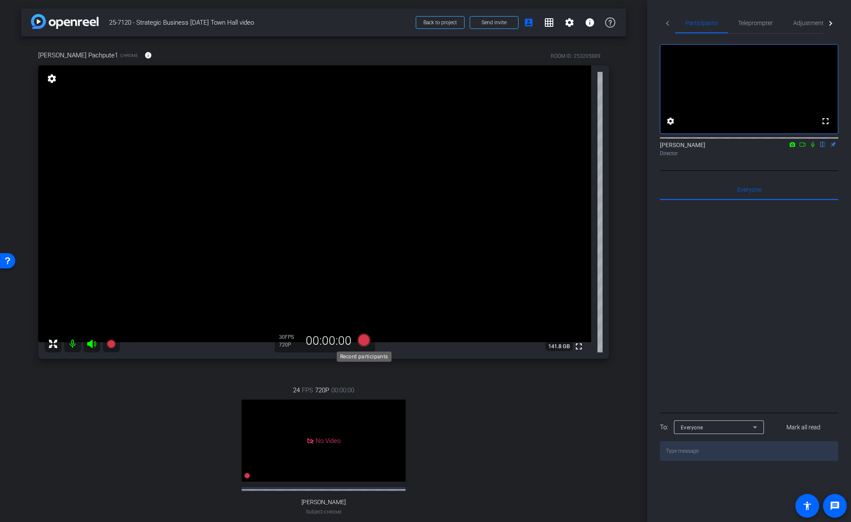
click at [367, 343] on icon at bounding box center [364, 340] width 13 height 13
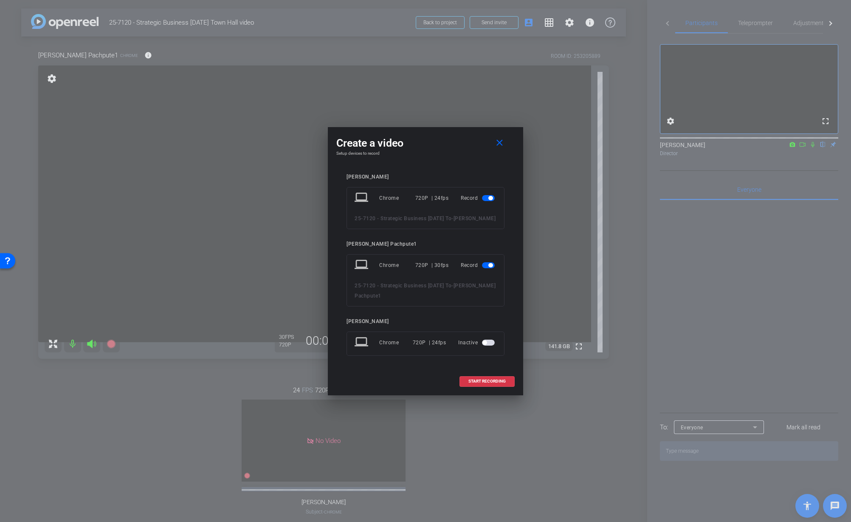
click at [489, 197] on mat-slide-toggle at bounding box center [489, 198] width 14 height 10
drag, startPoint x: 487, startPoint y: 190, endPoint x: 490, endPoint y: 193, distance: 4.5
click at [487, 195] on span "button" at bounding box center [488, 198] width 13 height 6
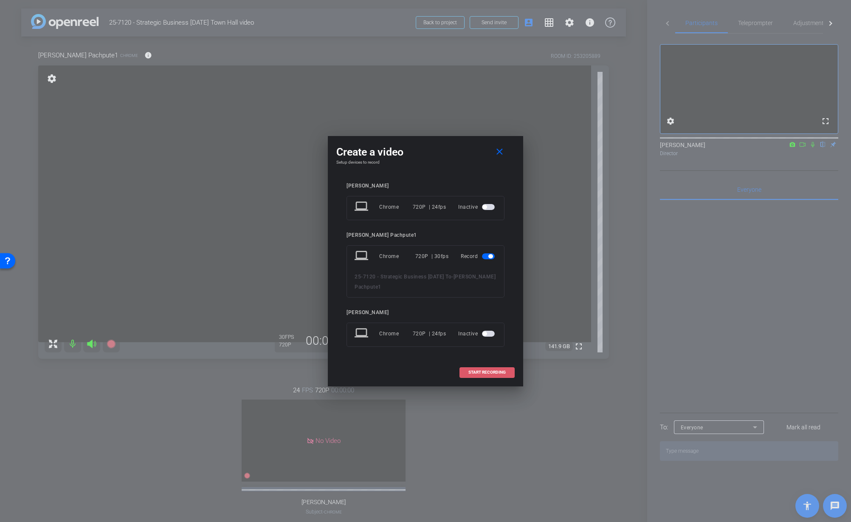
click at [479, 372] on span "START RECORDING" at bounding box center [487, 372] width 37 height 4
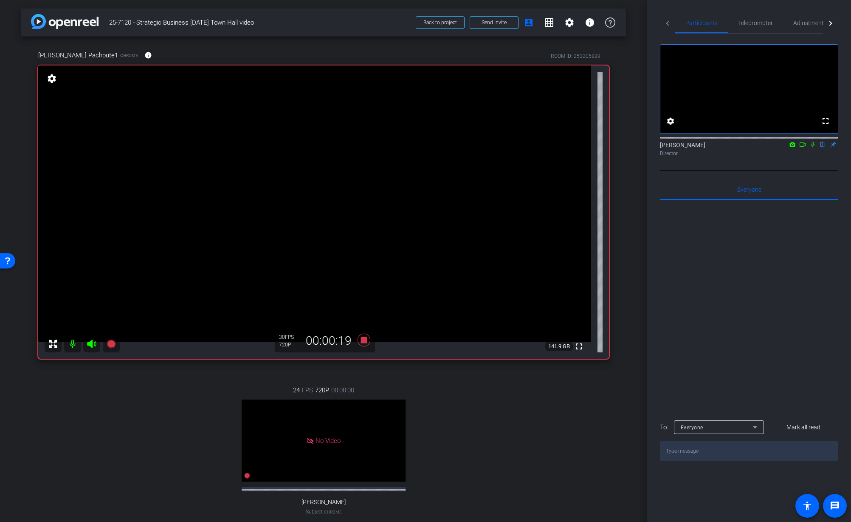
click at [815, 147] on icon at bounding box center [813, 144] width 7 height 6
click at [814, 147] on icon at bounding box center [813, 145] width 5 height 6
click at [815, 147] on icon at bounding box center [813, 144] width 7 height 6
click at [813, 147] on icon at bounding box center [813, 145] width 5 height 6
click at [365, 340] on icon at bounding box center [364, 340] width 13 height 13
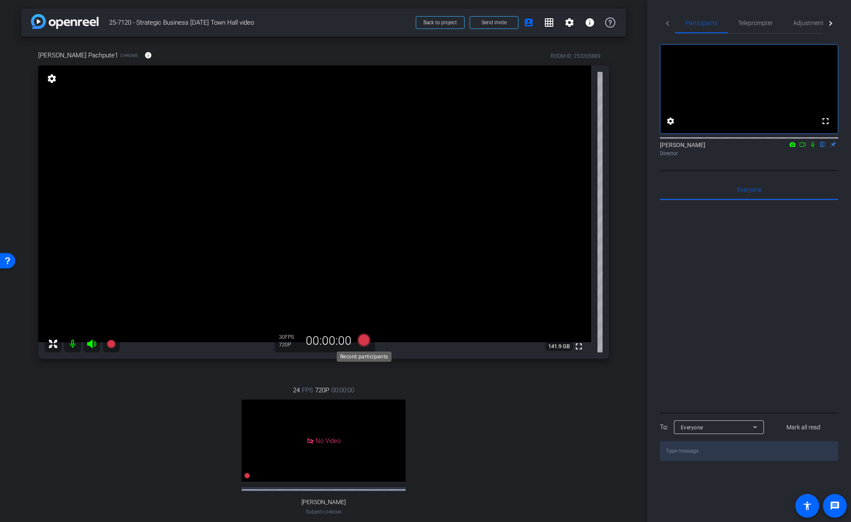
click at [362, 341] on icon at bounding box center [364, 340] width 13 height 13
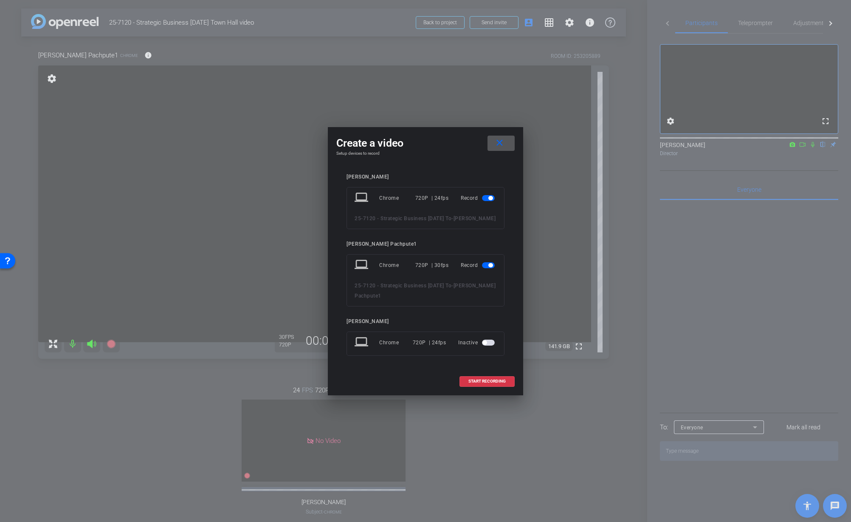
click at [490, 196] on span "button" at bounding box center [491, 198] width 4 height 4
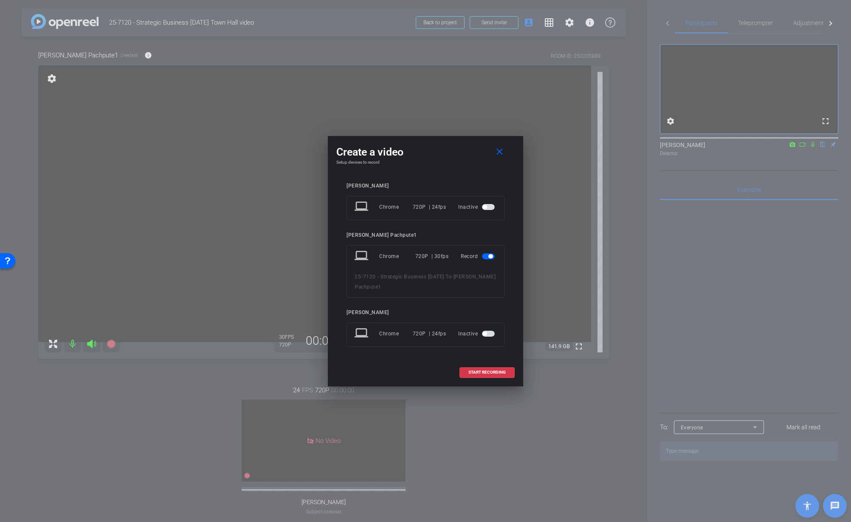
drag, startPoint x: 493, startPoint y: 372, endPoint x: 516, endPoint y: 377, distance: 23.6
click at [494, 372] on span "START RECORDING" at bounding box center [487, 372] width 37 height 4
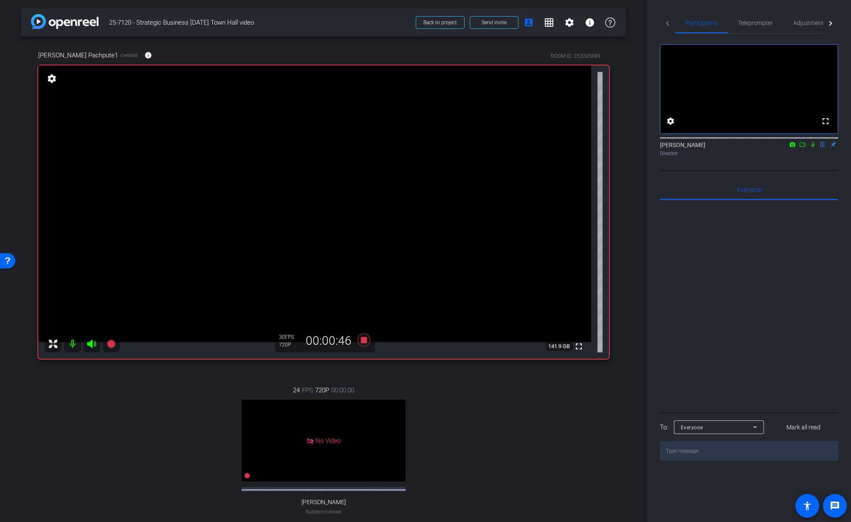
click at [811, 147] on icon at bounding box center [813, 144] width 7 height 6
click at [815, 147] on icon at bounding box center [813, 144] width 7 height 6
click at [813, 147] on icon at bounding box center [813, 145] width 5 height 6
click at [813, 147] on icon at bounding box center [813, 144] width 7 height 6
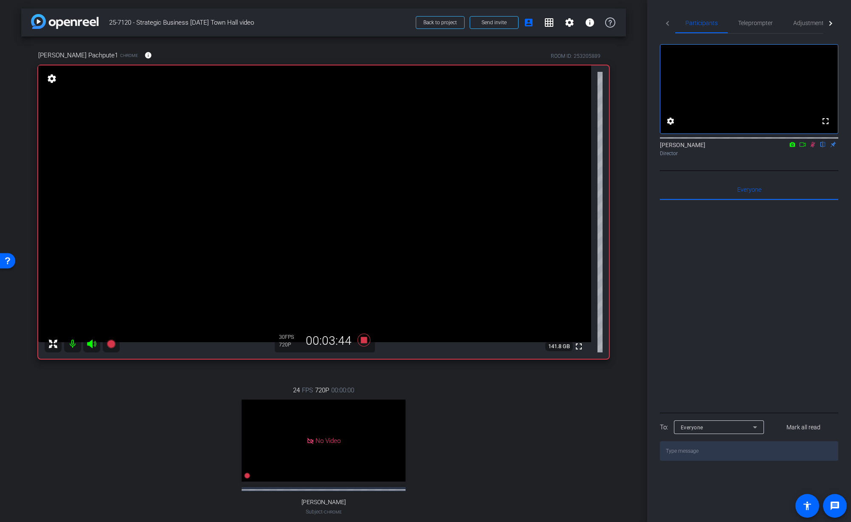
drag, startPoint x: 814, startPoint y: 155, endPoint x: 813, endPoint y: 161, distance: 6.0
click at [814, 147] on icon at bounding box center [813, 145] width 5 height 6
click at [813, 147] on icon at bounding box center [813, 144] width 7 height 6
drag, startPoint x: 812, startPoint y: 154, endPoint x: 807, endPoint y: 193, distance: 39.5
click at [812, 147] on icon at bounding box center [813, 145] width 5 height 6
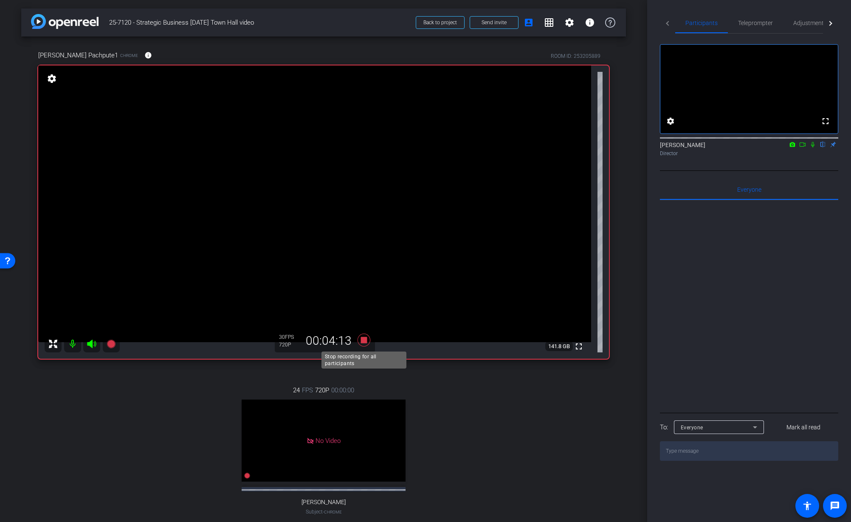
click at [366, 339] on icon at bounding box center [364, 340] width 13 height 13
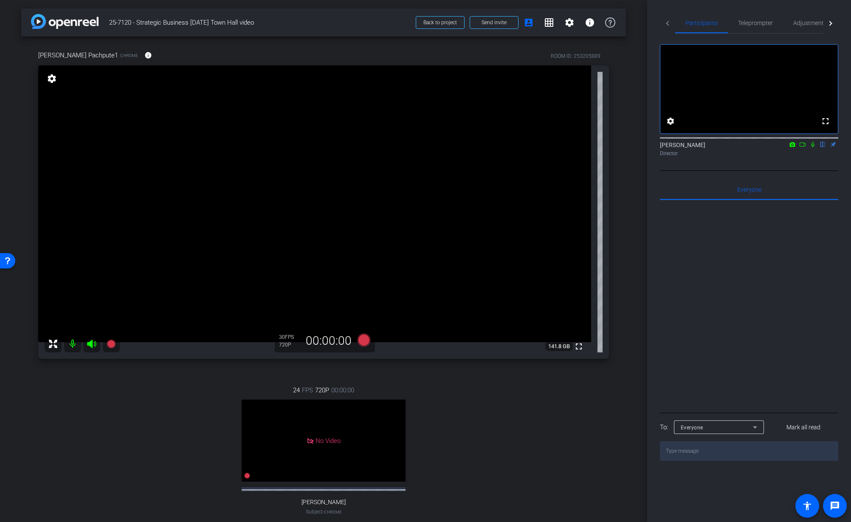
click at [443, 391] on div "24 FPS 720P 00:00:00 No Video Tiffany Hawks Subject - Chrome settings" at bounding box center [323, 458] width 571 height 175
drag, startPoint x: 425, startPoint y: 391, endPoint x: 405, endPoint y: 367, distance: 31.3
click at [424, 391] on div "24 FPS 720P 00:00:00 No Video Tiffany Hawks Subject - Chrome settings" at bounding box center [323, 458] width 571 height 175
click at [364, 339] on icon at bounding box center [364, 340] width 13 height 13
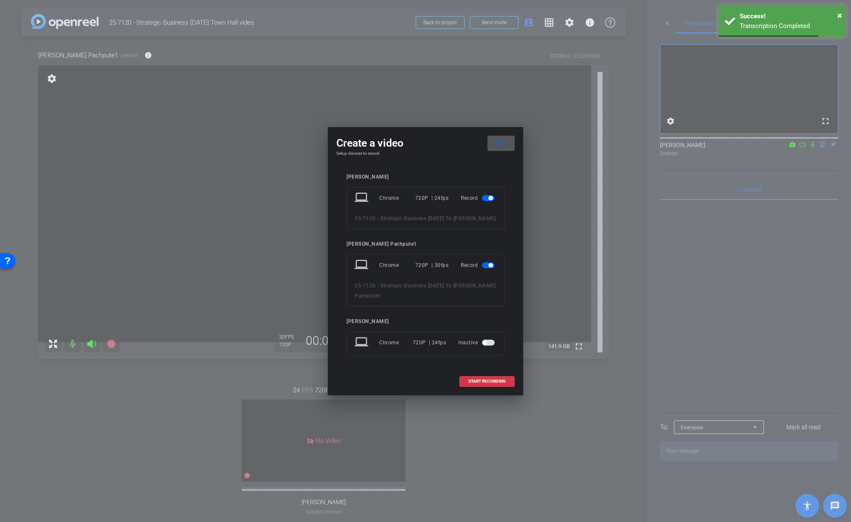
click at [486, 200] on div "Record" at bounding box center [479, 197] width 36 height 15
click at [489, 196] on span "button" at bounding box center [491, 198] width 4 height 4
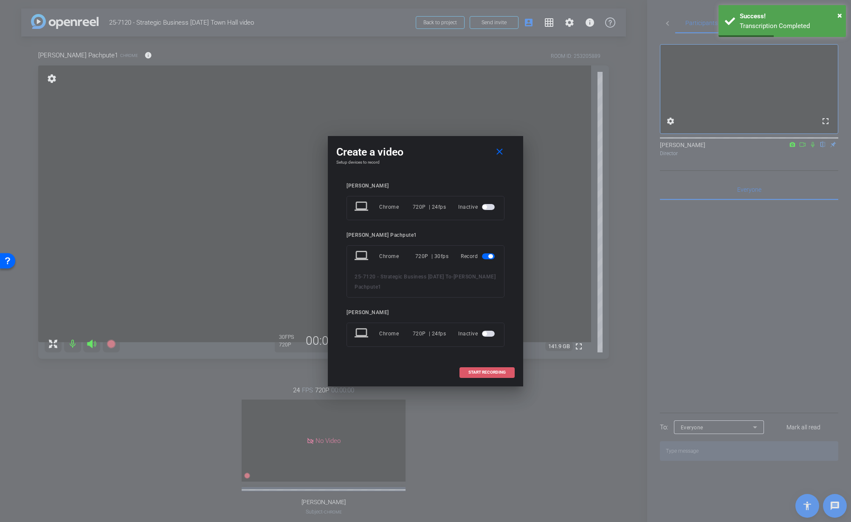
click at [488, 374] on span "START RECORDING" at bounding box center [487, 372] width 37 height 4
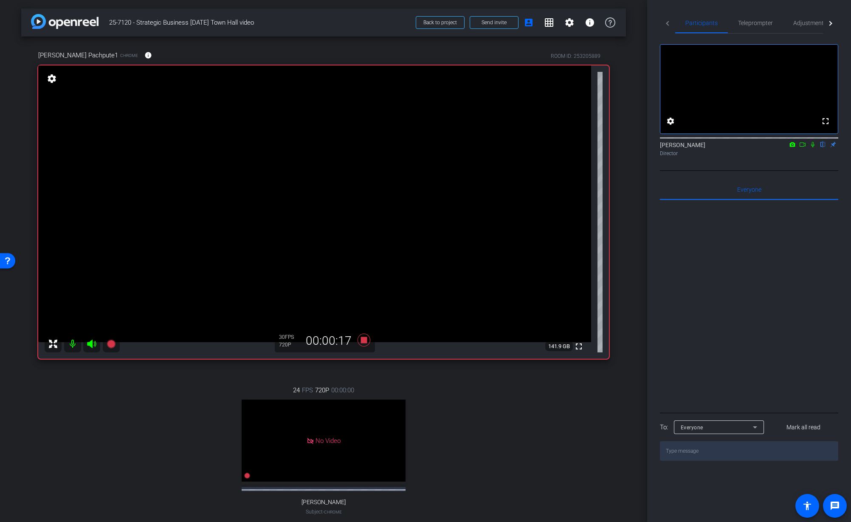
click at [814, 147] on icon at bounding box center [812, 145] width 3 height 6
click at [817, 148] on mat-icon at bounding box center [813, 145] width 10 height 8
click at [812, 147] on icon at bounding box center [812, 145] width 3 height 6
drag, startPoint x: 812, startPoint y: 155, endPoint x: 799, endPoint y: 167, distance: 17.4
click at [812, 147] on icon at bounding box center [813, 144] width 7 height 6
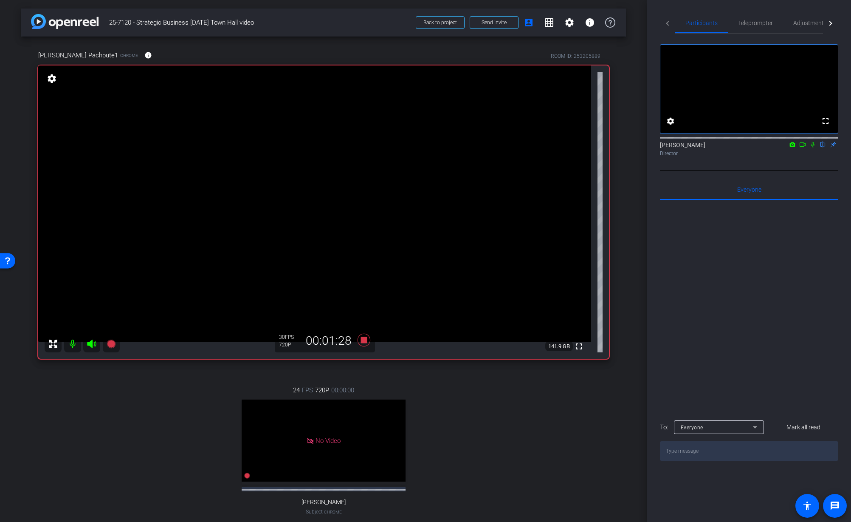
click at [807, 160] on div "Jon Williams flip Director" at bounding box center [749, 147] width 178 height 26
click at [367, 339] on icon at bounding box center [364, 339] width 20 height 15
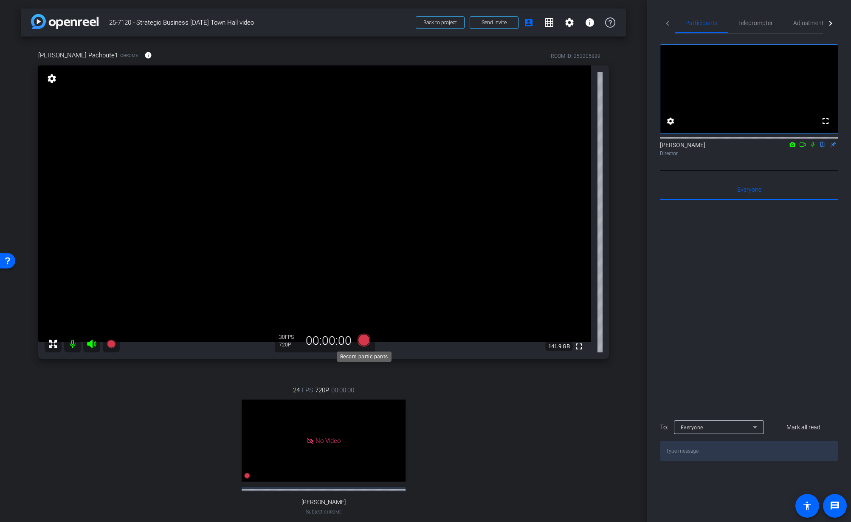
click at [366, 339] on icon at bounding box center [364, 340] width 13 height 13
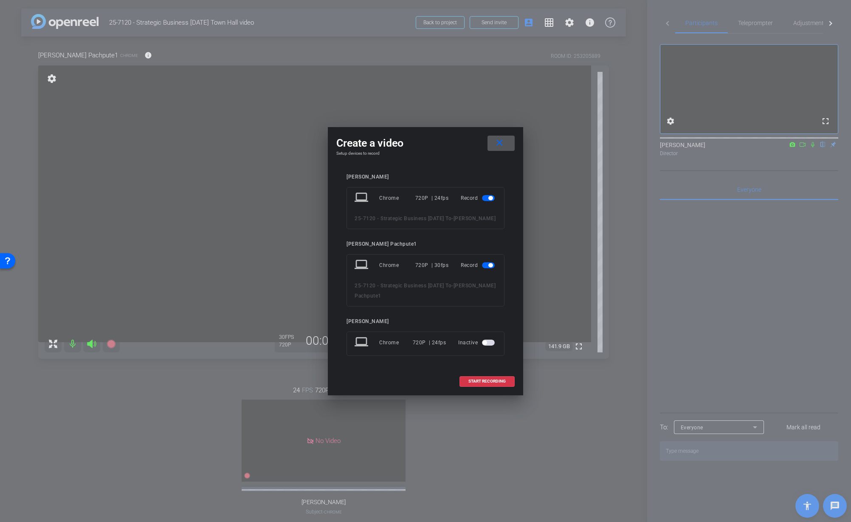
drag, startPoint x: 486, startPoint y: 194, endPoint x: 488, endPoint y: 199, distance: 5.7
click at [486, 195] on span "button" at bounding box center [488, 198] width 13 height 6
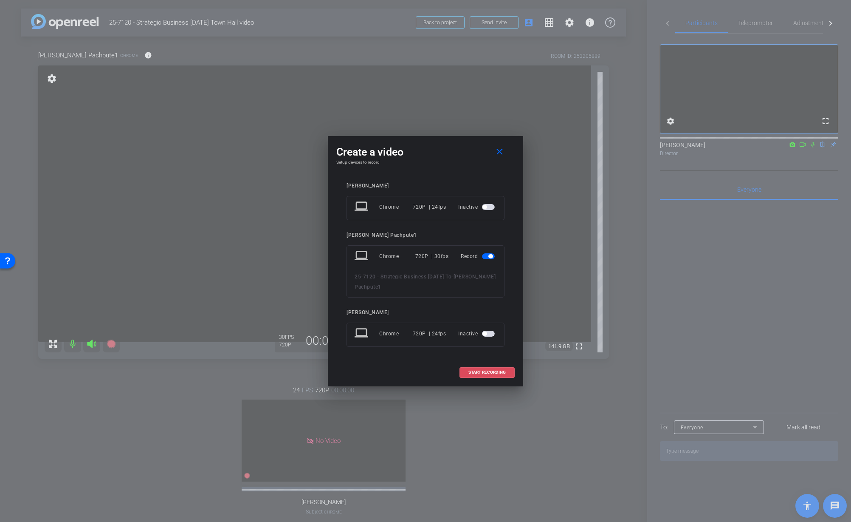
drag, startPoint x: 492, startPoint y: 374, endPoint x: 502, endPoint y: 369, distance: 11.4
click at [492, 374] on span "START RECORDING" at bounding box center [487, 372] width 37 height 4
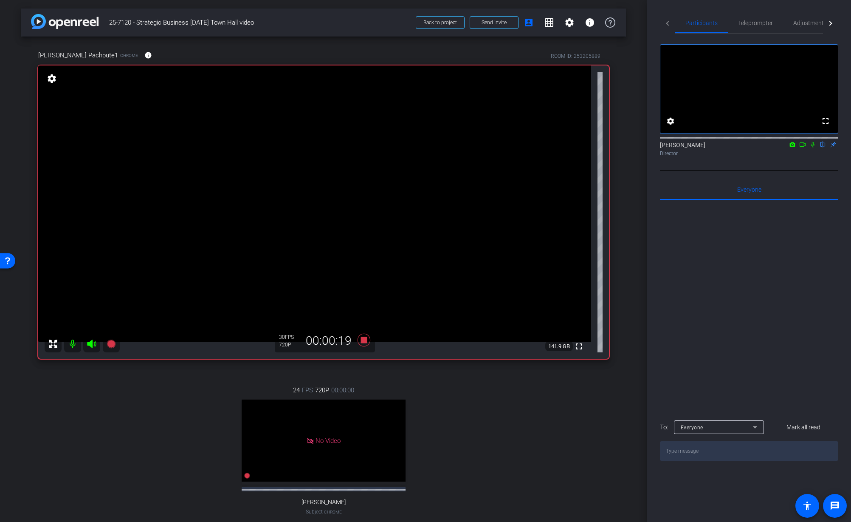
click at [814, 147] on icon at bounding box center [813, 144] width 7 height 6
click at [814, 147] on icon at bounding box center [813, 145] width 5 height 6
click at [814, 147] on icon at bounding box center [812, 145] width 3 height 6
click at [814, 147] on icon at bounding box center [813, 144] width 7 height 6
click at [811, 147] on icon at bounding box center [813, 144] width 7 height 6
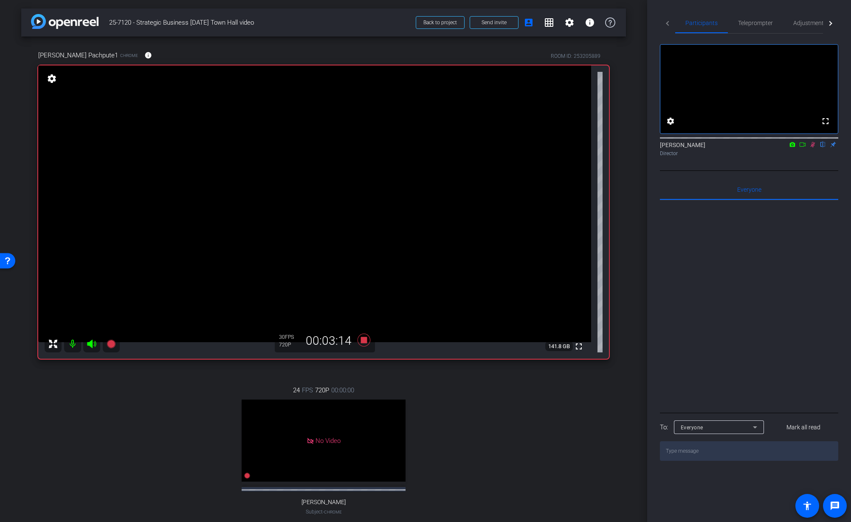
click at [817, 148] on mat-icon at bounding box center [813, 145] width 10 height 8
click at [813, 147] on icon at bounding box center [813, 144] width 7 height 6
click at [427, 379] on div "24 FPS 720P 00:00:00 No Video Tiffany Hawks Subject - Chrome settings" at bounding box center [323, 458] width 571 height 175
drag, startPoint x: 814, startPoint y: 155, endPoint x: 817, endPoint y: 185, distance: 30.4
click at [814, 147] on icon at bounding box center [813, 145] width 5 height 6
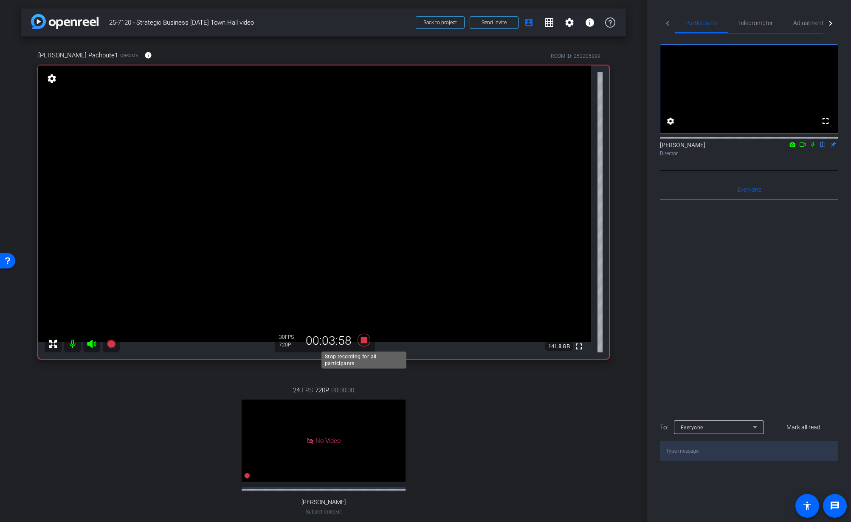
click at [359, 340] on icon at bounding box center [364, 339] width 20 height 15
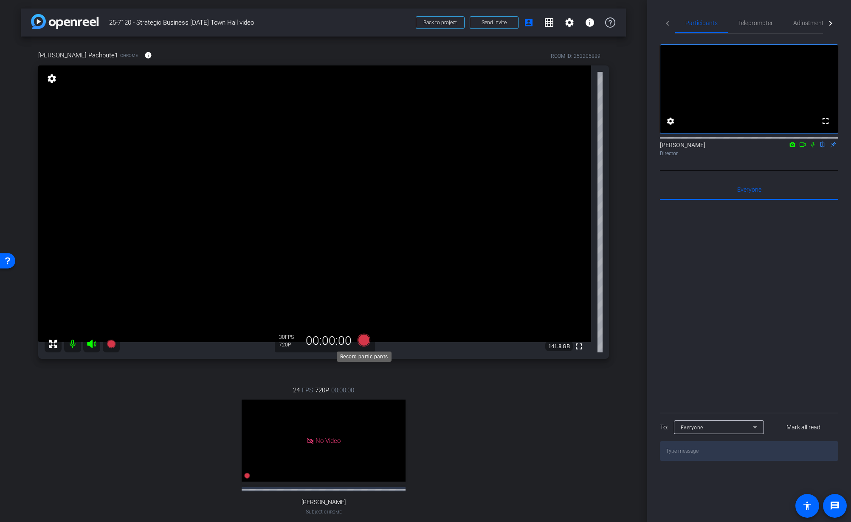
click at [366, 341] on icon at bounding box center [364, 340] width 13 height 13
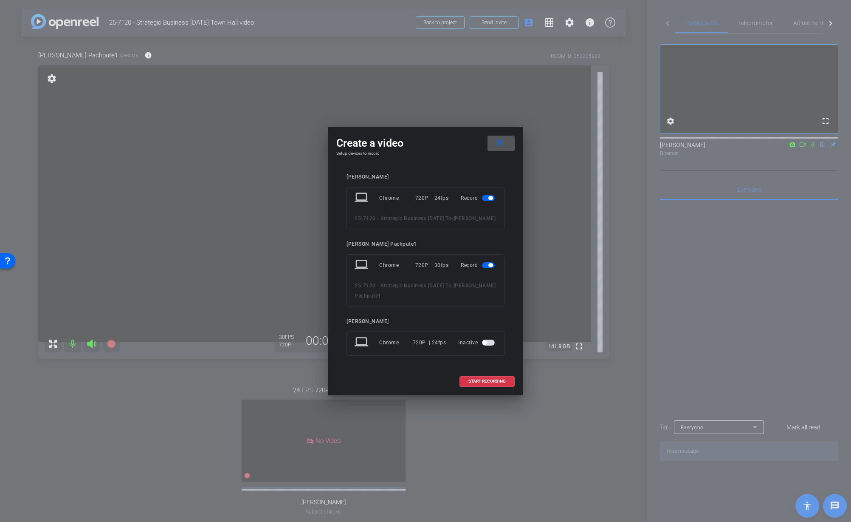
drag, startPoint x: 490, startPoint y: 192, endPoint x: 494, endPoint y: 203, distance: 11.2
click at [490, 196] on span "button" at bounding box center [491, 198] width 4 height 4
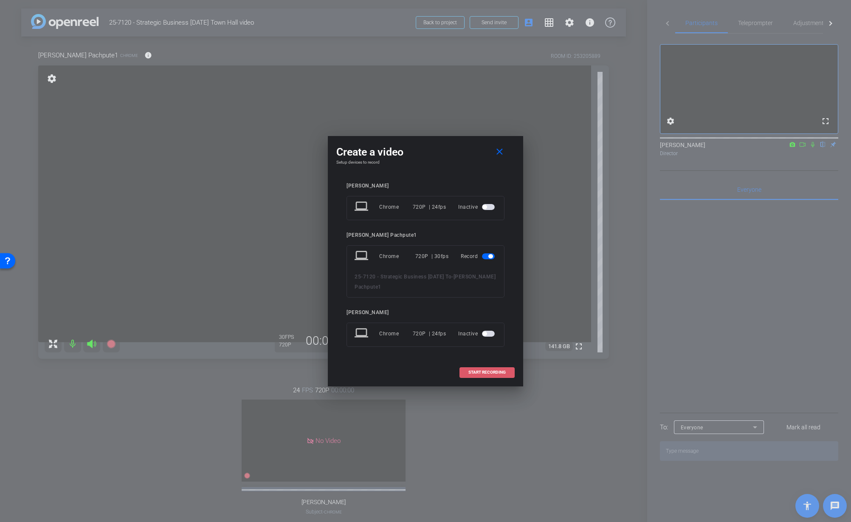
click at [486, 370] on span "START RECORDING" at bounding box center [487, 372] width 37 height 4
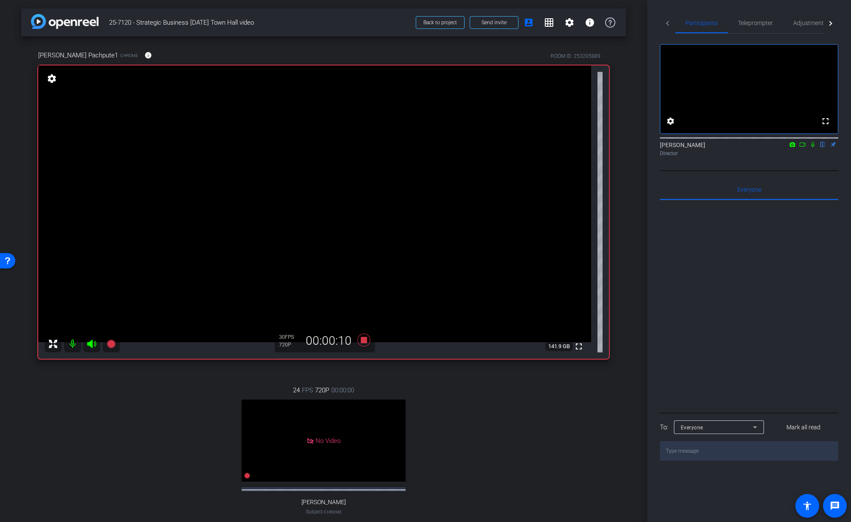
click at [813, 147] on icon at bounding box center [813, 144] width 7 height 6
click at [365, 341] on icon at bounding box center [364, 340] width 13 height 13
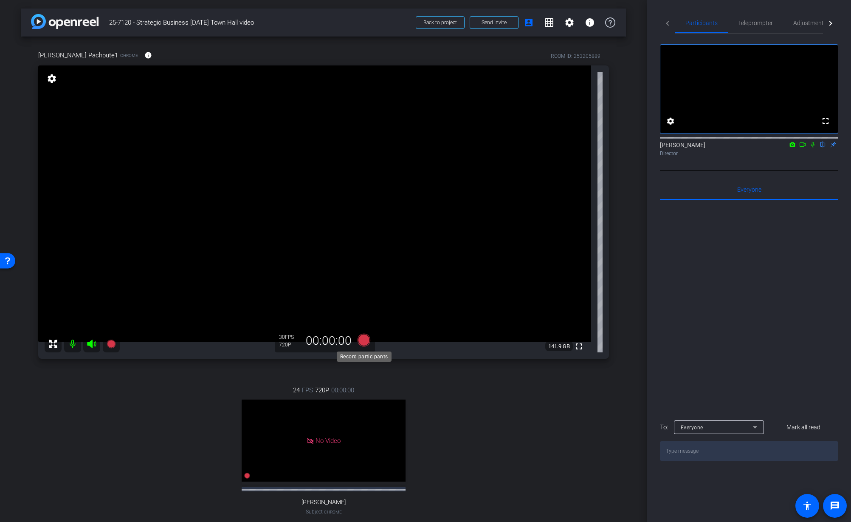
click at [365, 342] on icon at bounding box center [364, 340] width 13 height 13
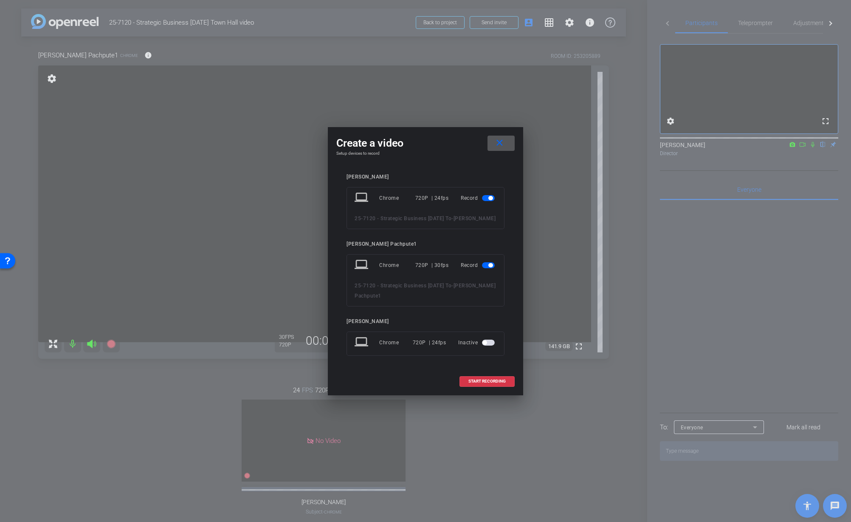
drag, startPoint x: 493, startPoint y: 195, endPoint x: 495, endPoint y: 212, distance: 17.6
click at [493, 195] on span "button" at bounding box center [488, 198] width 13 height 6
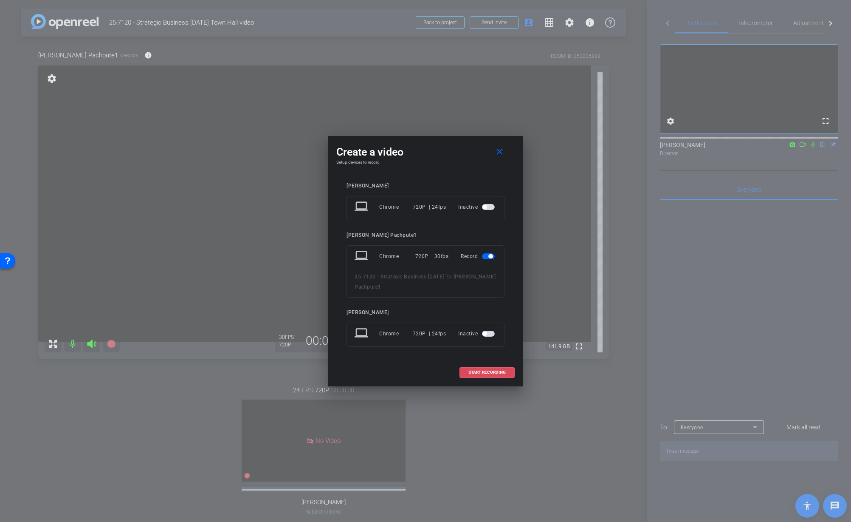
drag, startPoint x: 487, startPoint y: 371, endPoint x: 602, endPoint y: 354, distance: 116.4
click at [488, 371] on span "START RECORDING" at bounding box center [487, 372] width 37 height 4
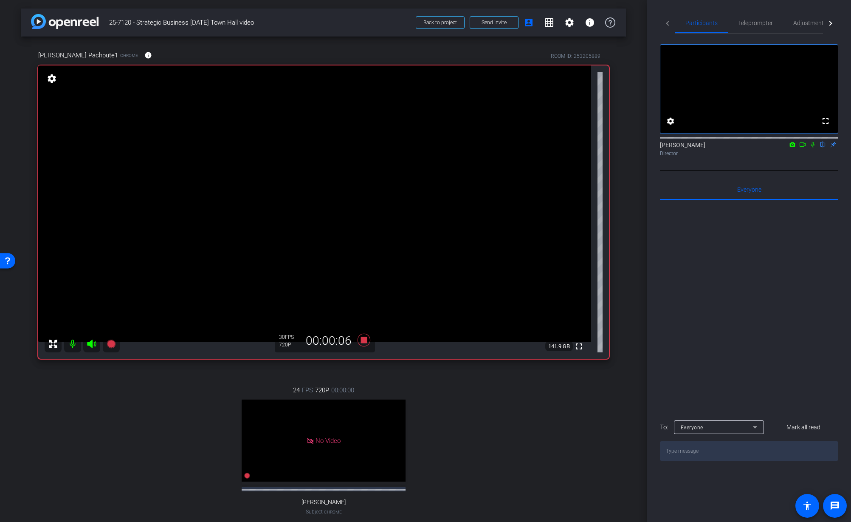
click at [814, 147] on icon at bounding box center [812, 145] width 3 height 6
click at [814, 148] on mat-icon at bounding box center [813, 145] width 10 height 8
click at [813, 147] on icon at bounding box center [813, 145] width 5 height 6
click at [815, 147] on icon at bounding box center [813, 144] width 7 height 6
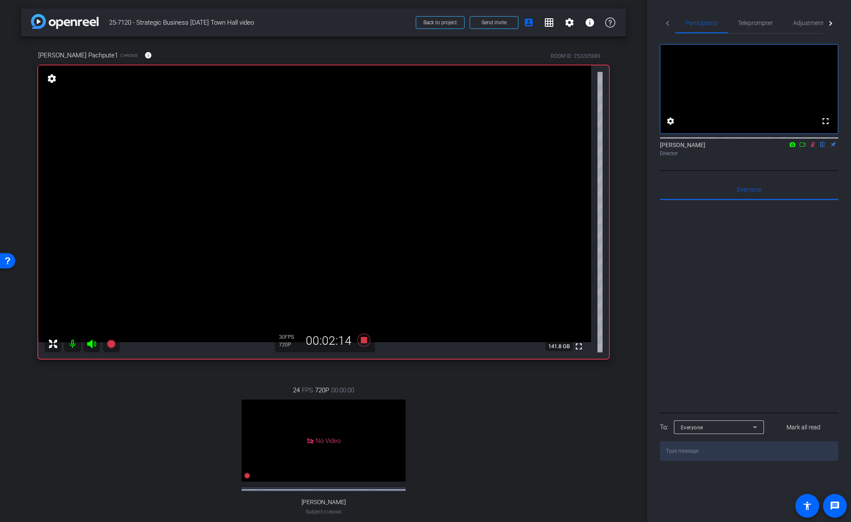
click at [815, 147] on icon at bounding box center [813, 144] width 7 height 6
click at [812, 147] on icon at bounding box center [813, 144] width 7 height 6
click at [811, 147] on icon at bounding box center [813, 144] width 7 height 6
drag, startPoint x: 365, startPoint y: 342, endPoint x: 408, endPoint y: 367, distance: 49.8
click at [365, 342] on icon at bounding box center [364, 340] width 13 height 13
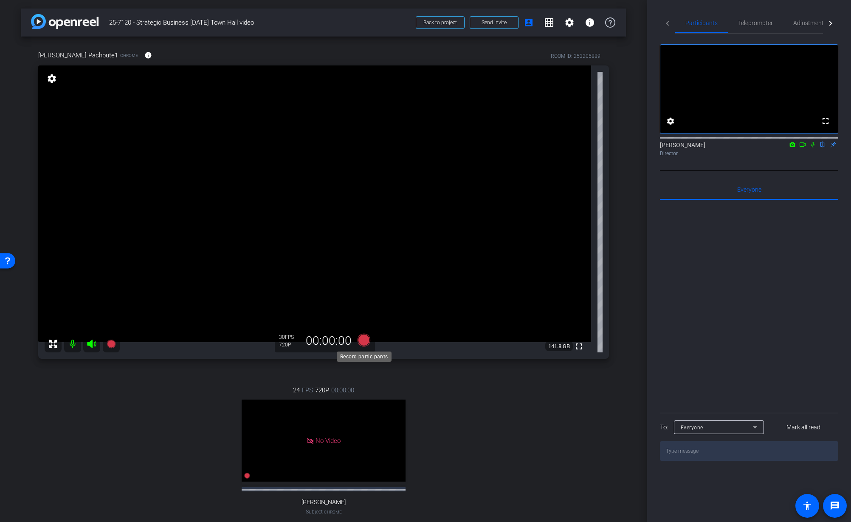
click at [362, 342] on icon at bounding box center [364, 340] width 13 height 13
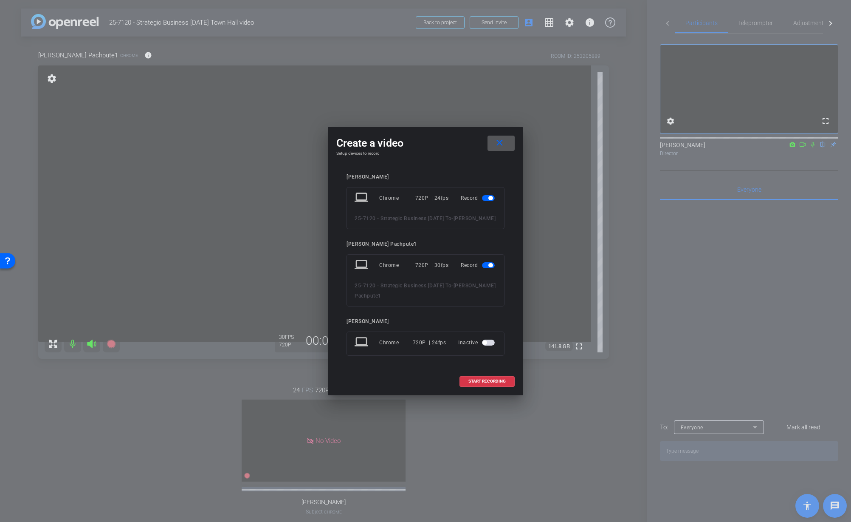
click at [491, 196] on span "button" at bounding box center [491, 198] width 4 height 4
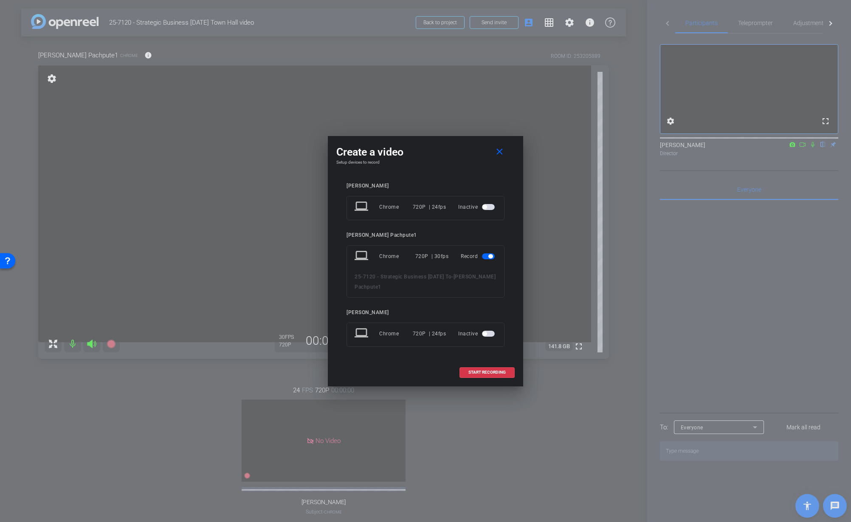
drag, startPoint x: 496, startPoint y: 375, endPoint x: 520, endPoint y: 372, distance: 24.8
click at [496, 375] on span at bounding box center [487, 372] width 54 height 20
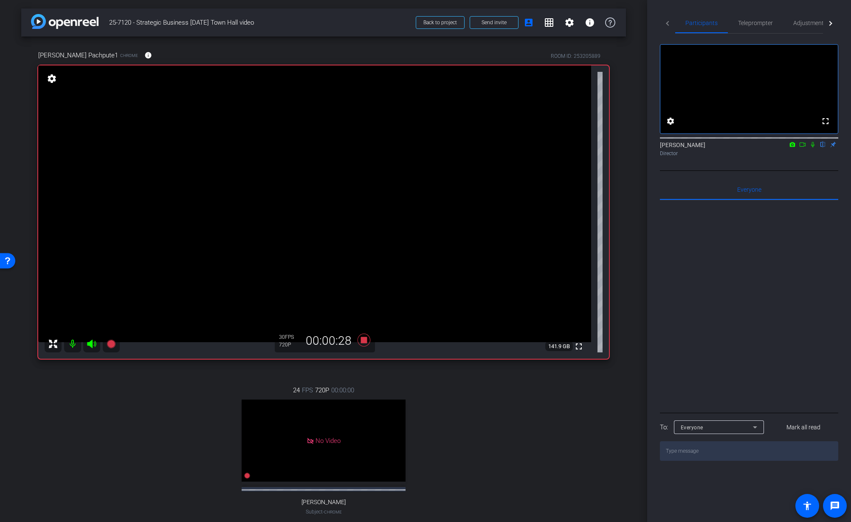
click at [813, 147] on icon at bounding box center [813, 144] width 7 height 6
click at [814, 147] on icon at bounding box center [813, 145] width 5 height 6
click at [818, 157] on div "Director" at bounding box center [749, 154] width 178 height 8
click at [813, 147] on icon at bounding box center [812, 145] width 3 height 6
click at [814, 148] on mat-icon at bounding box center [813, 145] width 10 height 8
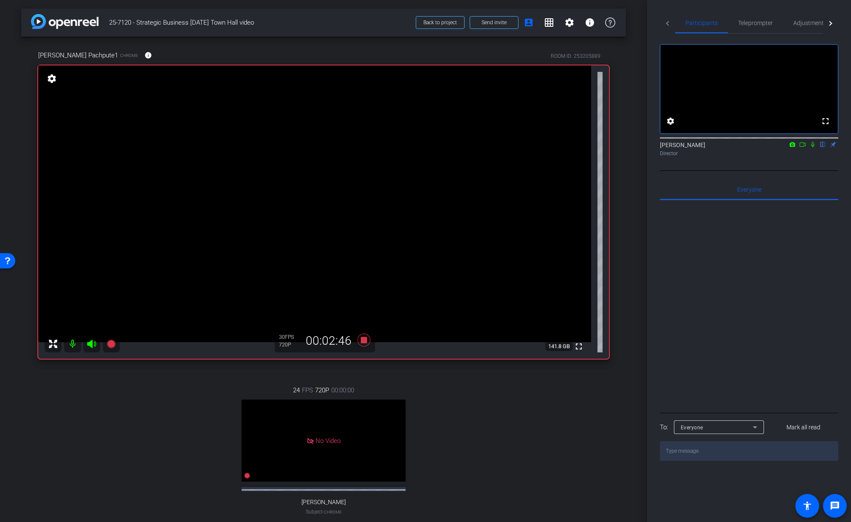
click at [815, 148] on mat-icon at bounding box center [813, 145] width 10 height 8
drag, startPoint x: 814, startPoint y: 153, endPoint x: 815, endPoint y: 161, distance: 8.2
click at [814, 147] on icon at bounding box center [812, 145] width 3 height 6
click at [814, 148] on mat-icon at bounding box center [813, 145] width 10 height 8
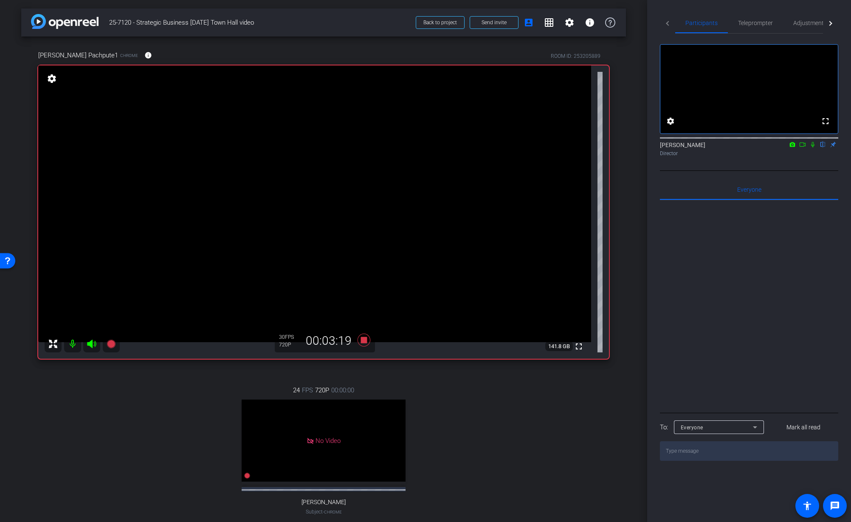
click at [812, 147] on icon at bounding box center [812, 145] width 3 height 6
click at [815, 147] on icon at bounding box center [813, 144] width 7 height 6
click at [639, 296] on div "arrow_back 25-7120 - Strategic Business Nov 2025 Town Hall video Back to projec…" at bounding box center [323, 261] width 647 height 522
click at [635, 302] on div "arrow_back 25-7120 - Strategic Business Nov 2025 Town Hall video Back to projec…" at bounding box center [323, 261] width 647 height 522
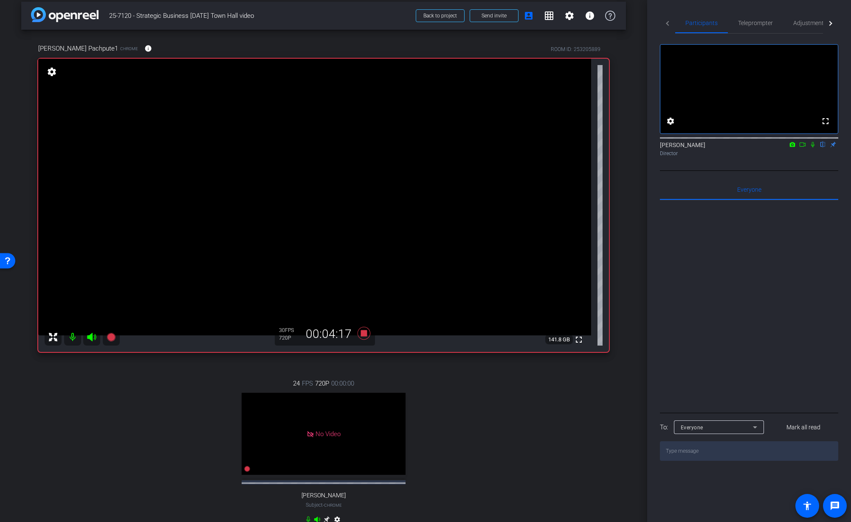
scroll to position [6, 0]
click at [812, 147] on icon at bounding box center [812, 145] width 3 height 6
click at [812, 147] on icon at bounding box center [813, 144] width 7 height 6
click at [813, 147] on icon at bounding box center [813, 144] width 7 height 6
click at [814, 147] on icon at bounding box center [813, 144] width 7 height 6
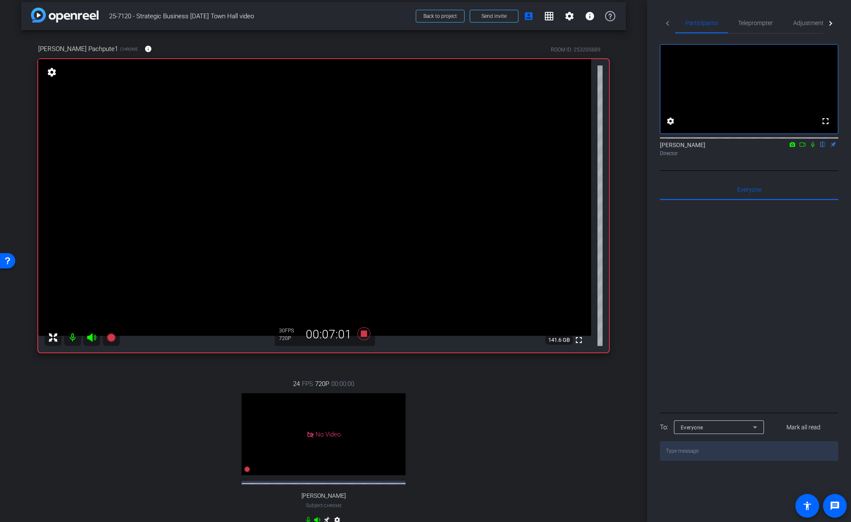
drag, startPoint x: 405, startPoint y: 373, endPoint x: 380, endPoint y: 353, distance: 31.5
click at [405, 373] on div "24 FPS 720P 00:00:00 No Video Tiffany Hawks Subject - Chrome settings" at bounding box center [323, 452] width 571 height 175
click at [364, 334] on icon at bounding box center [364, 333] width 13 height 13
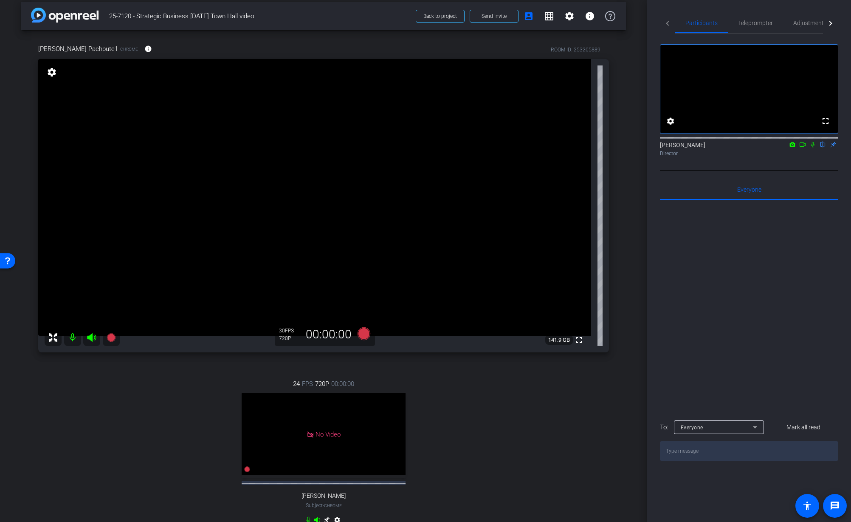
click at [518, 397] on div "24 FPS 720P 00:00:00 No Video Tiffany Hawks Subject - Chrome settings" at bounding box center [323, 452] width 571 height 175
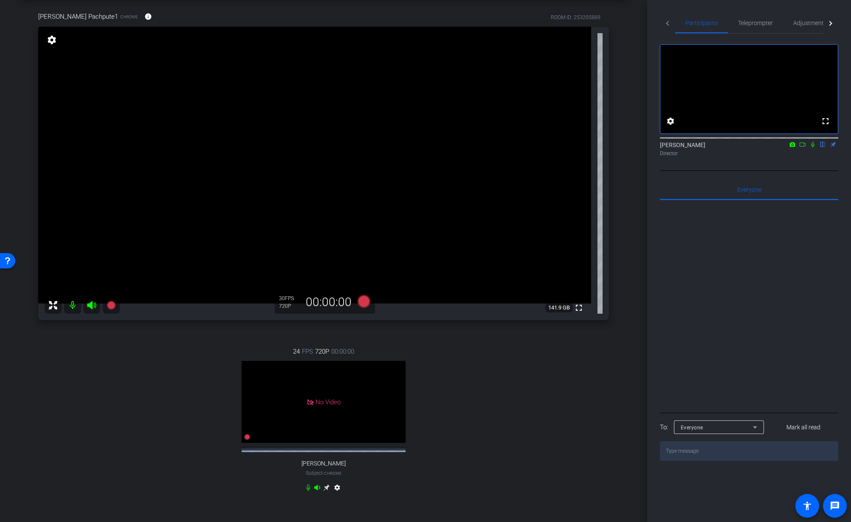
scroll to position [37, 0]
click at [637, 164] on div "arrow_back 25-7120 - Strategic Business Nov 2025 Town Hall video Back to projec…" at bounding box center [323, 224] width 647 height 522
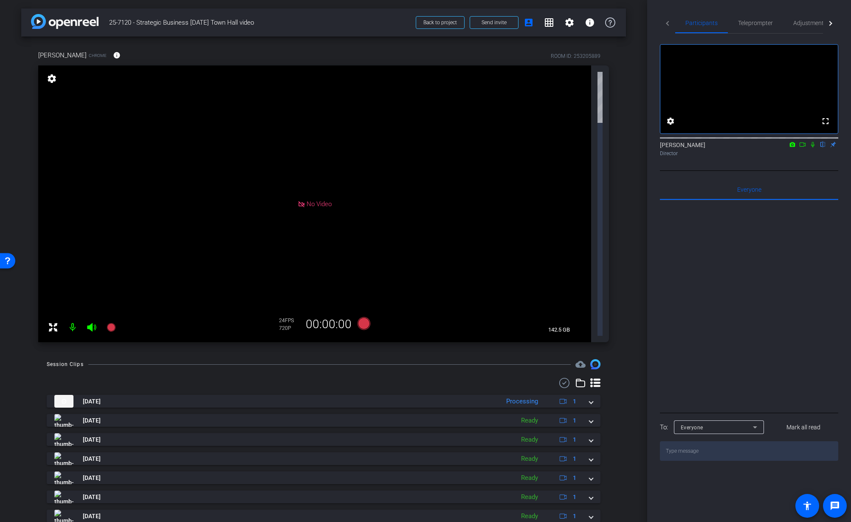
click at [621, 100] on div "Tiffany Hawks Chrome info ROOM ID: 253205889 No Video settings 142.5 GB 24 FPS …" at bounding box center [323, 194] width 605 height 314
click at [641, 143] on div "arrow_back 25-7120 - Strategic Business Nov 2025 Town Hall video Back to projec…" at bounding box center [323, 261] width 647 height 522
click at [814, 147] on icon at bounding box center [812, 145] width 3 height 6
click at [794, 147] on icon at bounding box center [793, 144] width 6 height 5
drag, startPoint x: 789, startPoint y: 155, endPoint x: 794, endPoint y: 156, distance: 5.1
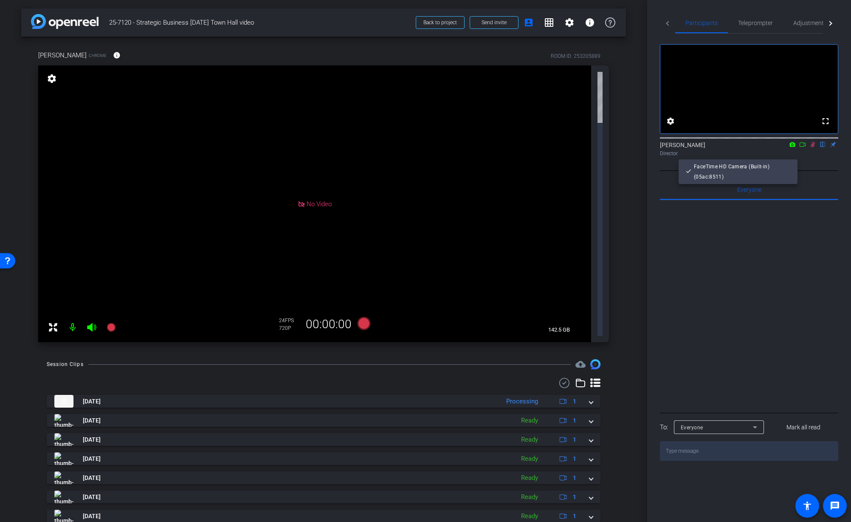
click at [789, 155] on div at bounding box center [425, 261] width 851 height 522
click at [798, 148] on mat-icon at bounding box center [803, 145] width 10 height 8
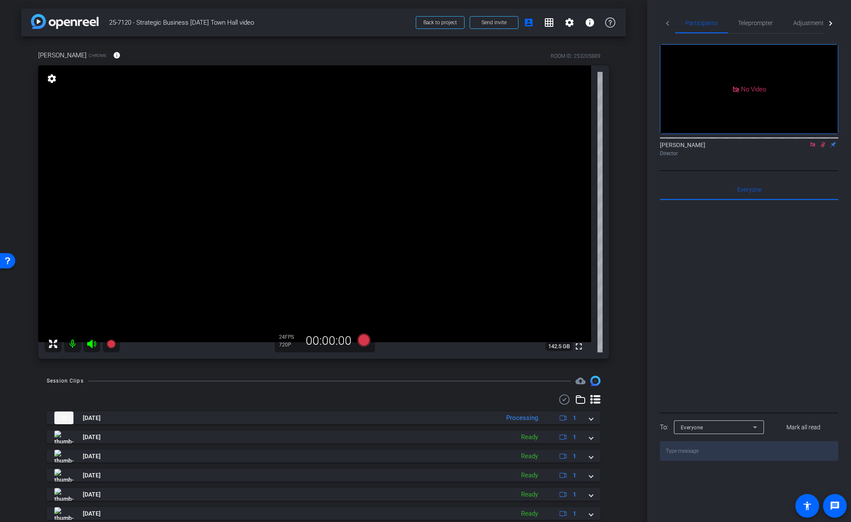
drag, startPoint x: 814, startPoint y: 153, endPoint x: 819, endPoint y: 161, distance: 9.0
click at [814, 147] on icon at bounding box center [813, 144] width 7 height 6
click at [815, 147] on icon at bounding box center [813, 144] width 7 height 6
click at [814, 147] on icon at bounding box center [813, 144] width 7 height 6
drag, startPoint x: 815, startPoint y: 155, endPoint x: 816, endPoint y: 164, distance: 9.0
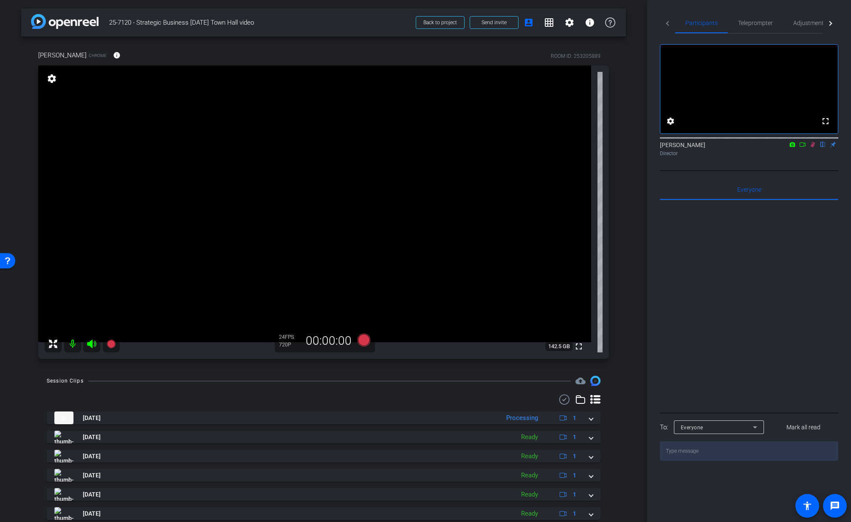
click at [815, 147] on icon at bounding box center [813, 144] width 7 height 6
drag, startPoint x: 811, startPoint y: 156, endPoint x: 818, endPoint y: 169, distance: 14.3
click at [811, 147] on icon at bounding box center [812, 145] width 3 height 6
click at [814, 147] on icon at bounding box center [813, 144] width 7 height 6
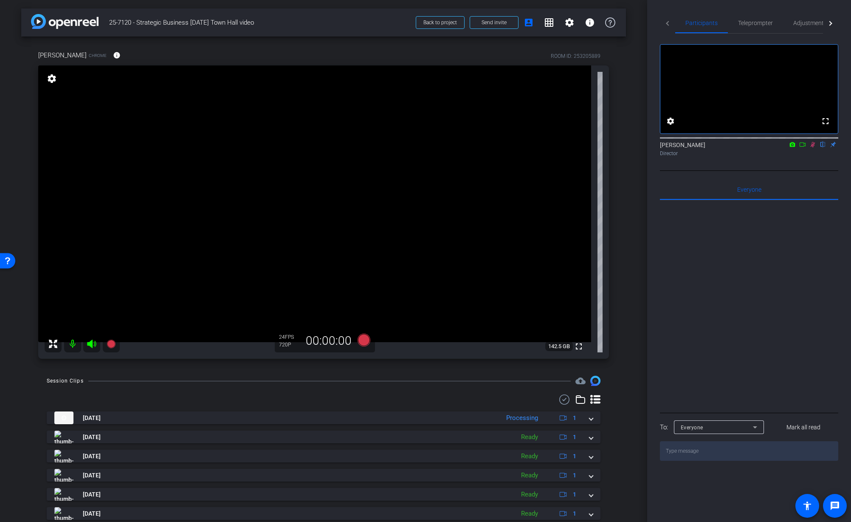
click at [814, 147] on icon at bounding box center [813, 144] width 7 height 6
click at [625, 336] on div "Tiffany Hawks Chrome info ROOM ID: 253205889 fullscreen settings 142.5 GB 24 FP…" at bounding box center [323, 202] width 605 height 331
click at [631, 232] on div "arrow_back 25-7120 - Strategic Business Nov 2025 Town Hall video Back to projec…" at bounding box center [323, 261] width 647 height 522
click at [627, 232] on div "arrow_back 25-7120 - Strategic Business Nov 2025 Town Hall video Back to projec…" at bounding box center [323, 261] width 647 height 522
click at [812, 147] on icon at bounding box center [813, 144] width 7 height 6
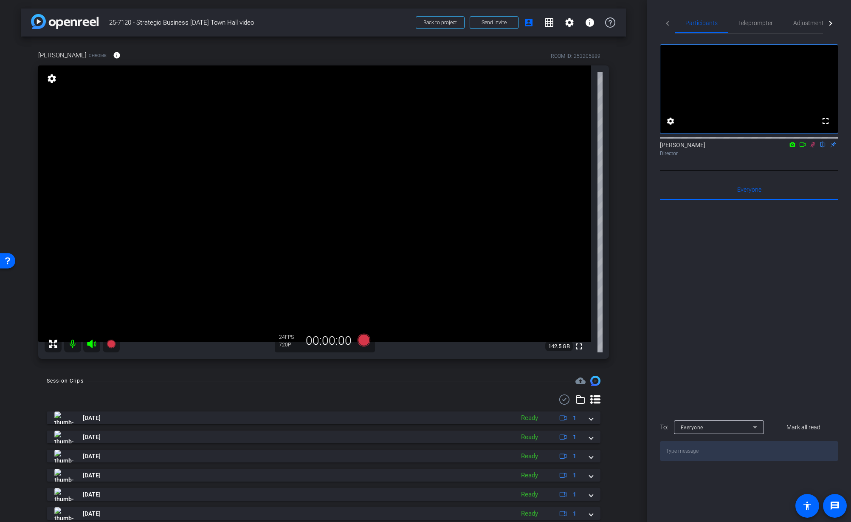
click at [814, 147] on icon at bounding box center [813, 144] width 7 height 6
click at [811, 25] on span "Adjustments" at bounding box center [811, 23] width 34 height 6
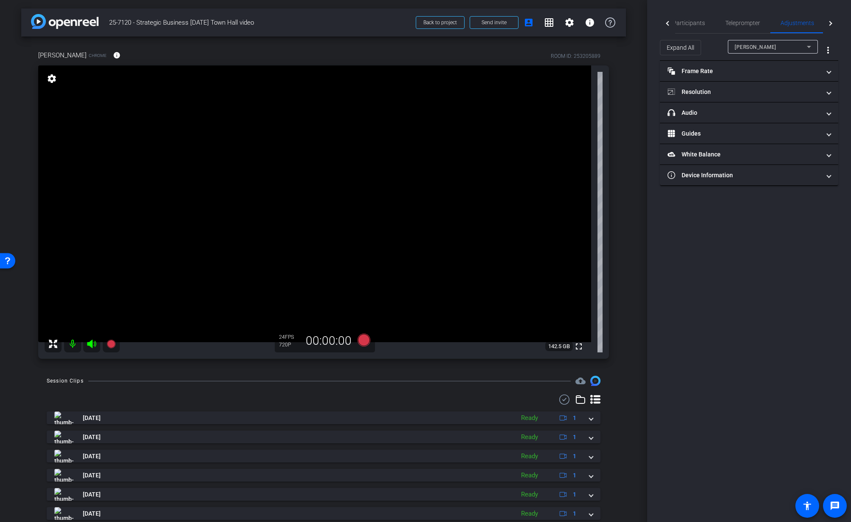
click at [797, 47] on div "[PERSON_NAME]" at bounding box center [771, 47] width 72 height 11
click at [797, 47] on div at bounding box center [425, 261] width 851 height 522
click at [751, 78] on mat-expansion-panel-header "Frame Rate Frame Rate" at bounding box center [749, 71] width 178 height 20
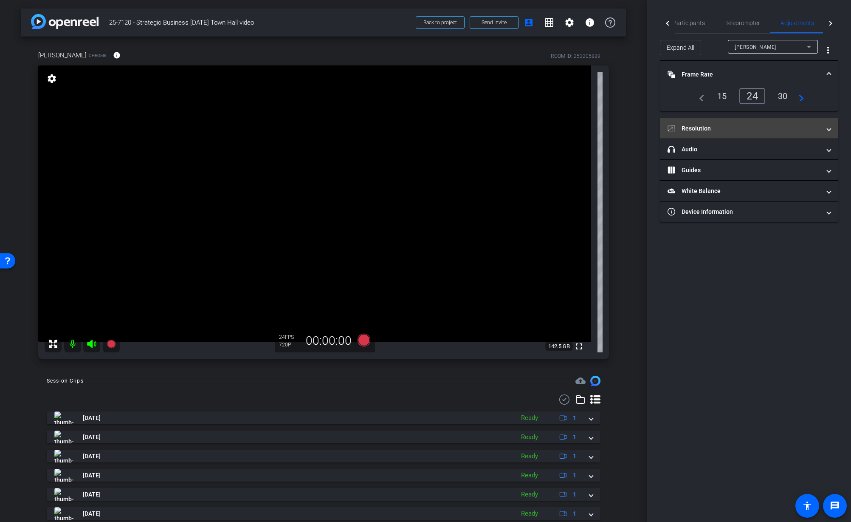
click at [741, 127] on mat-panel-title "Resolution" at bounding box center [744, 128] width 153 height 9
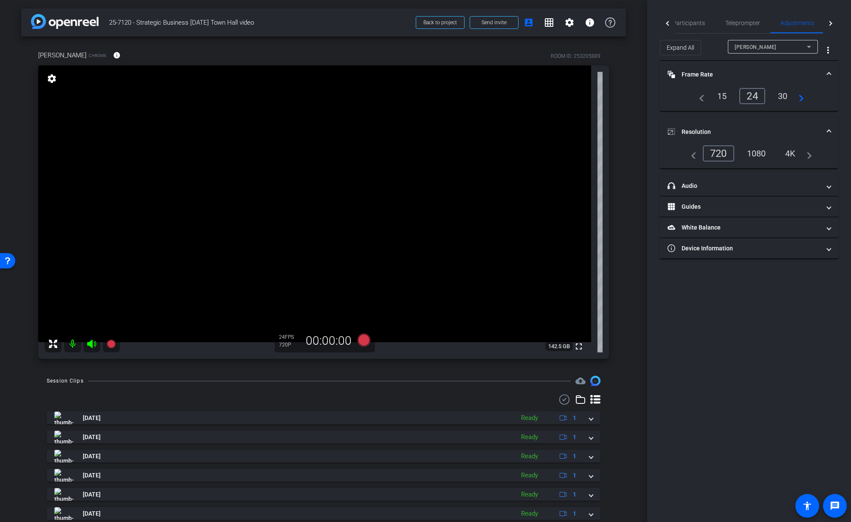
drag, startPoint x: 828, startPoint y: 73, endPoint x: 830, endPoint y: 93, distance: 20.4
click at [828, 73] on span at bounding box center [829, 74] width 3 height 9
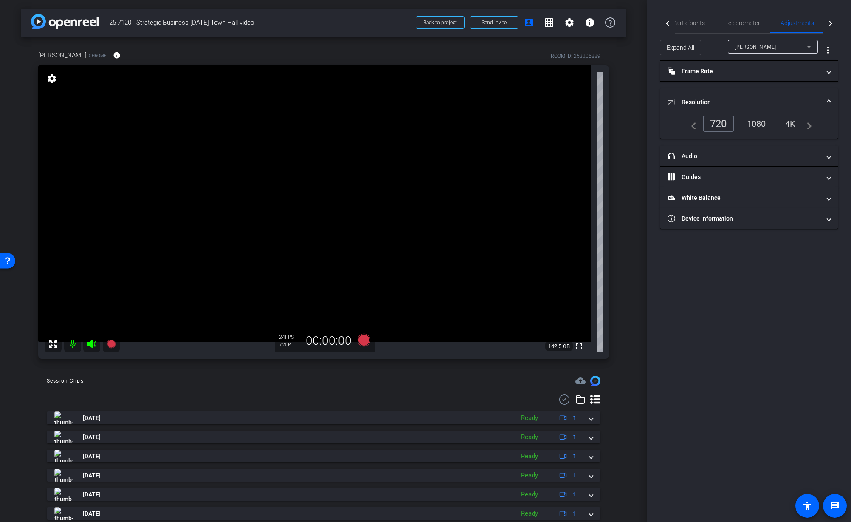
drag, startPoint x: 828, startPoint y: 99, endPoint x: 834, endPoint y: 98, distance: 6.5
click at [828, 100] on span at bounding box center [829, 102] width 3 height 9
click at [810, 46] on icon at bounding box center [809, 47] width 4 height 2
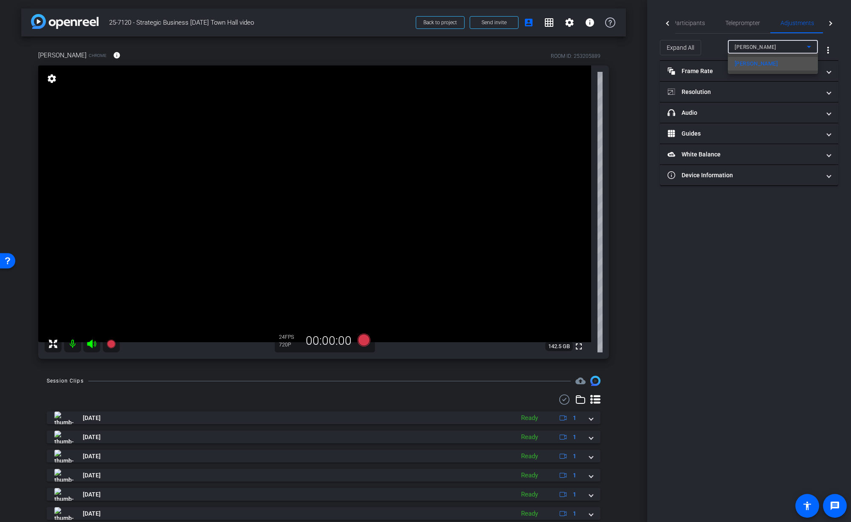
click at [842, 38] on div at bounding box center [425, 261] width 851 height 522
click at [724, 23] on div "Teleprompter" at bounding box center [742, 23] width 55 height 20
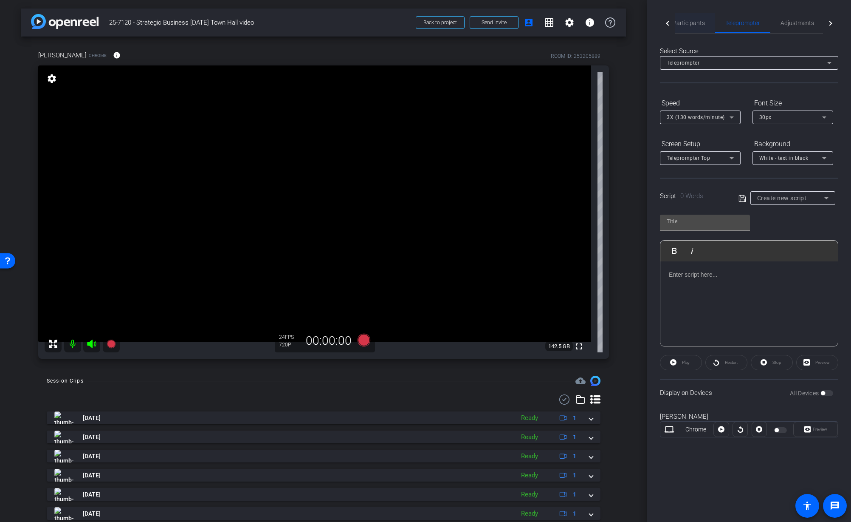
click at [700, 24] on span "Participants" at bounding box center [689, 23] width 32 height 6
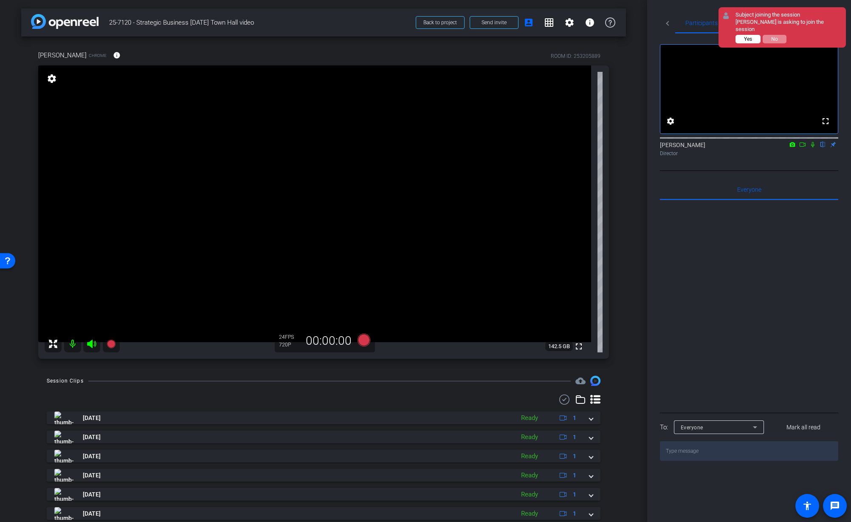
click at [748, 38] on span "Yes" at bounding box center [748, 39] width 8 height 6
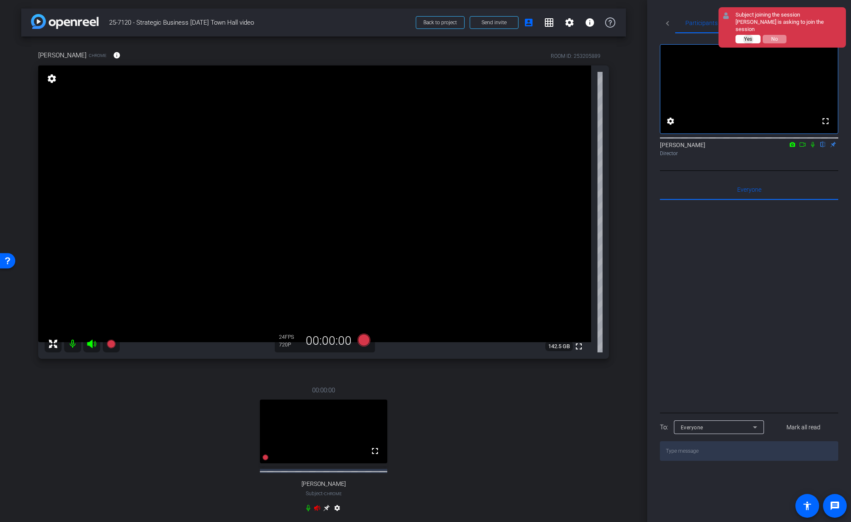
click at [749, 39] on span "Yes" at bounding box center [748, 39] width 8 height 6
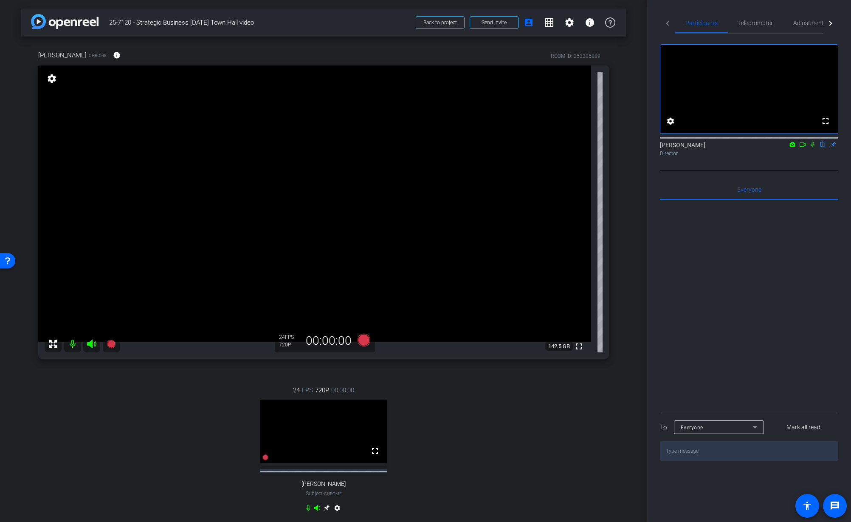
click at [554, 425] on div "24 FPS 720P 00:00:00 fullscreen Jeremy Davidson Subject - Chrome settings" at bounding box center [323, 449] width 571 height 157
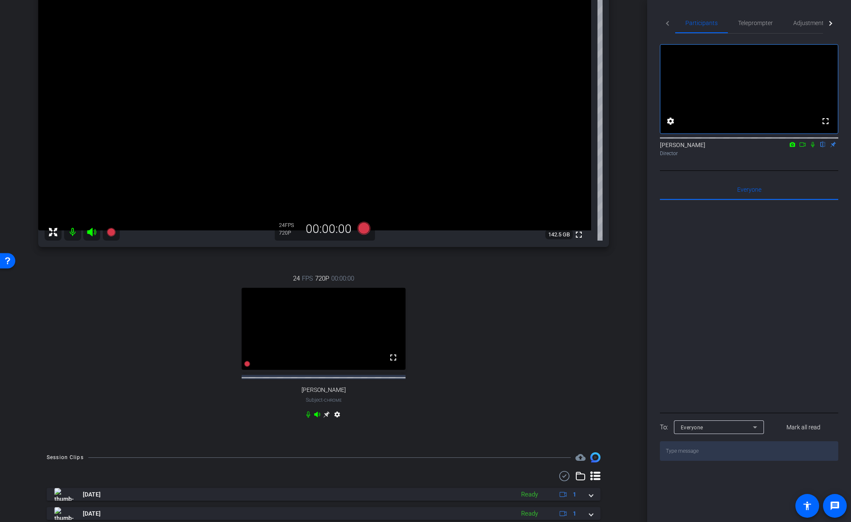
click at [324, 418] on icon at bounding box center [326, 414] width 7 height 7
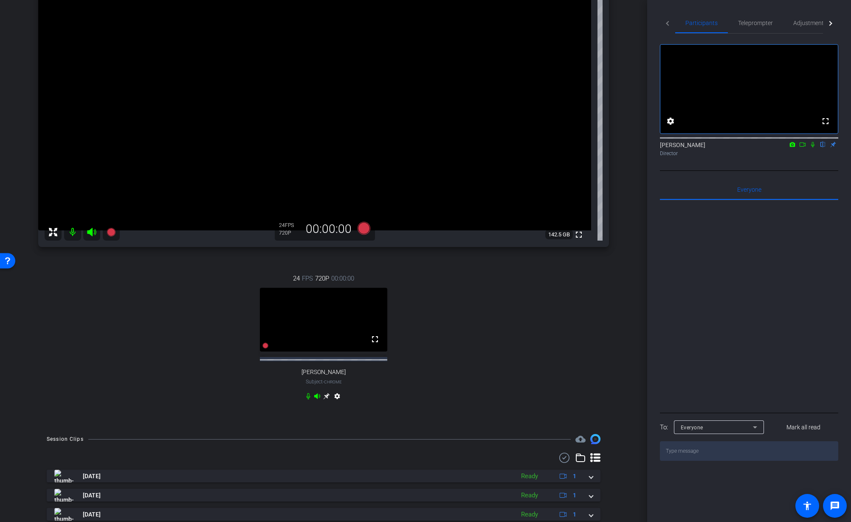
scroll to position [112, 0]
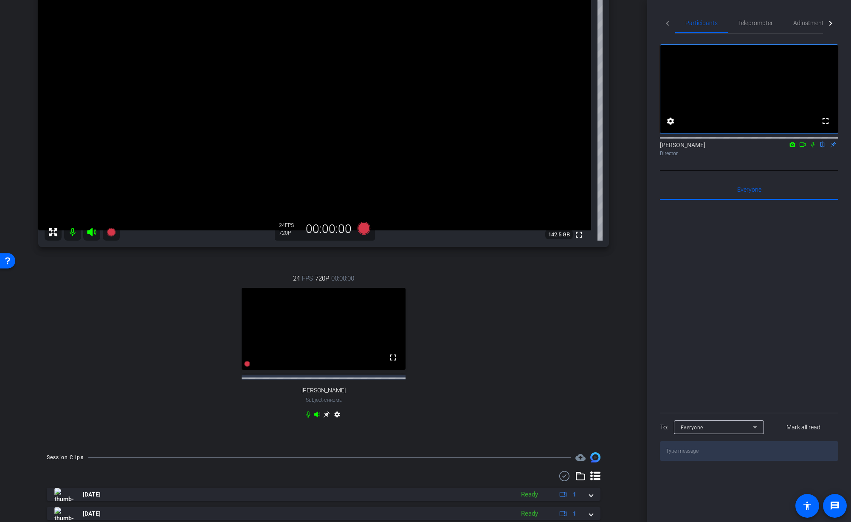
click at [611, 298] on div "Jeremy Davidson Chrome info ROOM ID: 253205889 fullscreen settings 142.5 GB 24 …" at bounding box center [323, 184] width 605 height 519
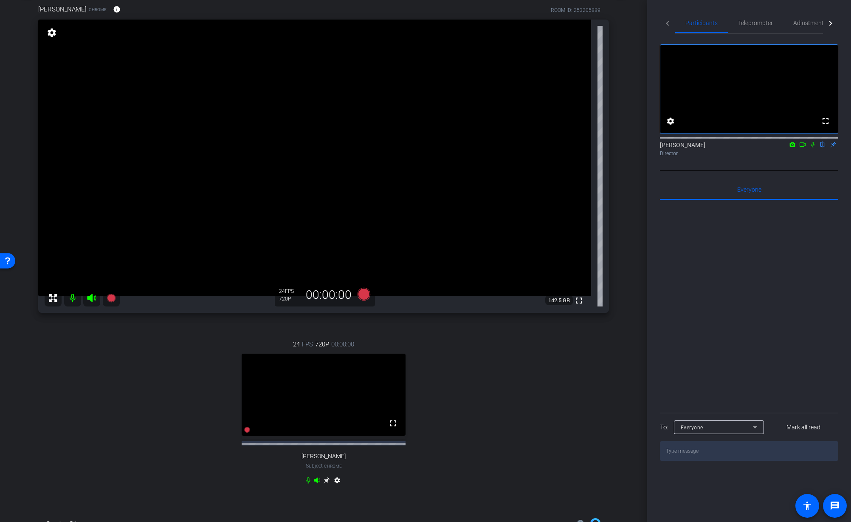
scroll to position [41, 0]
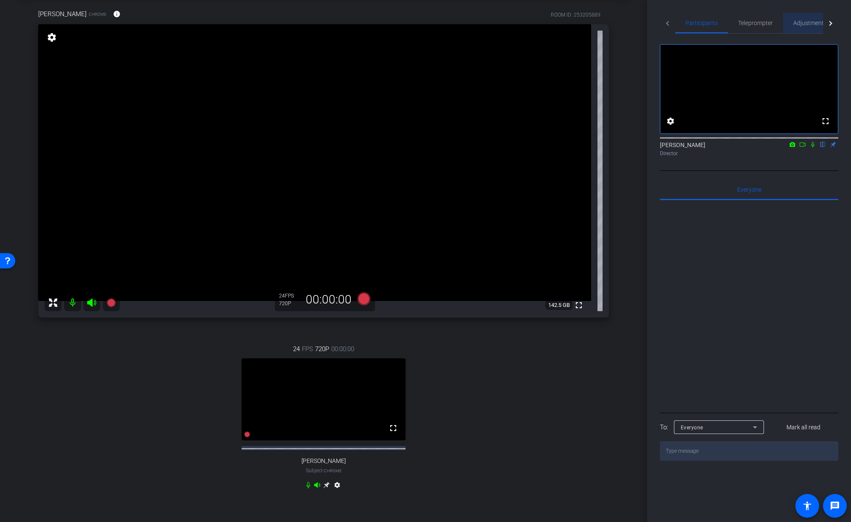
click at [808, 26] on span "Adjustments" at bounding box center [811, 23] width 34 height 6
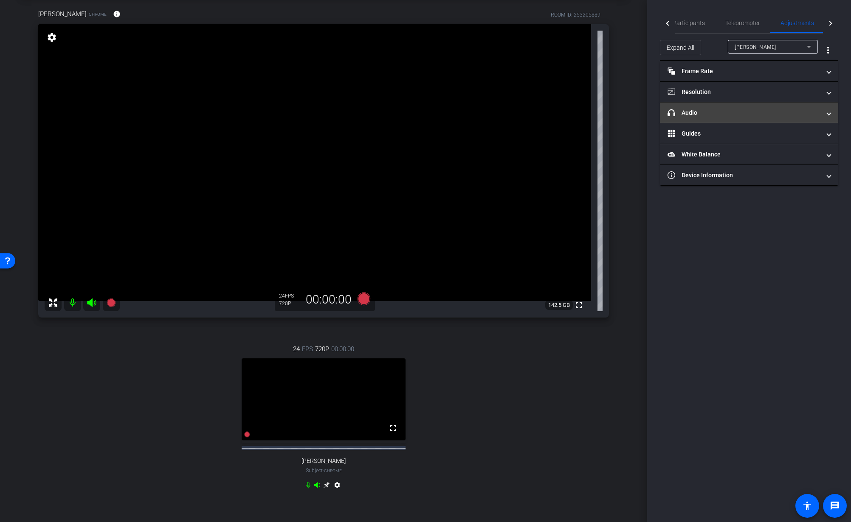
click at [721, 115] on mat-panel-title "headphone icon Audio" at bounding box center [744, 112] width 153 height 9
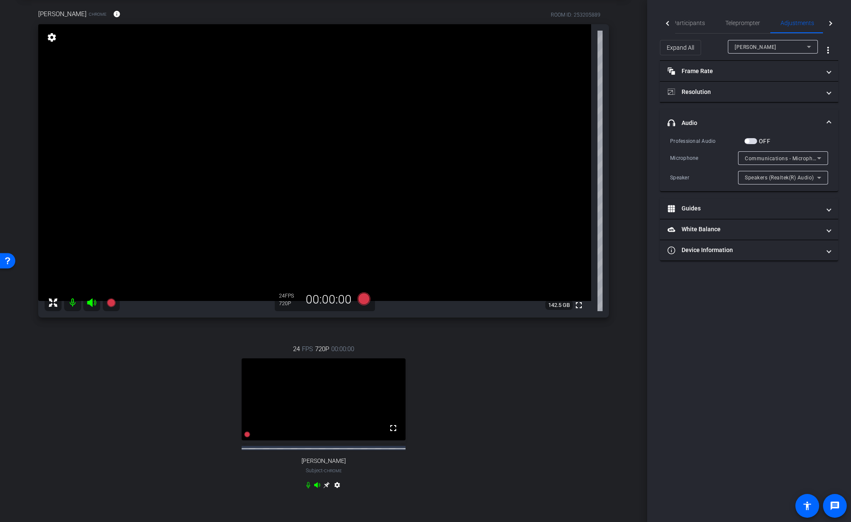
click at [796, 51] on div "[PERSON_NAME]" at bounding box center [771, 47] width 72 height 11
click at [789, 75] on mat-option "[PERSON_NAME]" at bounding box center [773, 78] width 90 height 14
click at [806, 178] on span "Default - Speakers (2- Realtek(R) Audio)" at bounding box center [794, 177] width 98 height 7
click at [800, 223] on span "Speakers (2- Realtek(R) Audio)" at bounding box center [783, 221] width 76 height 10
click at [804, 157] on span "Microphone Array (2- Intel® Smart Sound Technology for Digital Microphones)" at bounding box center [842, 158] width 195 height 7
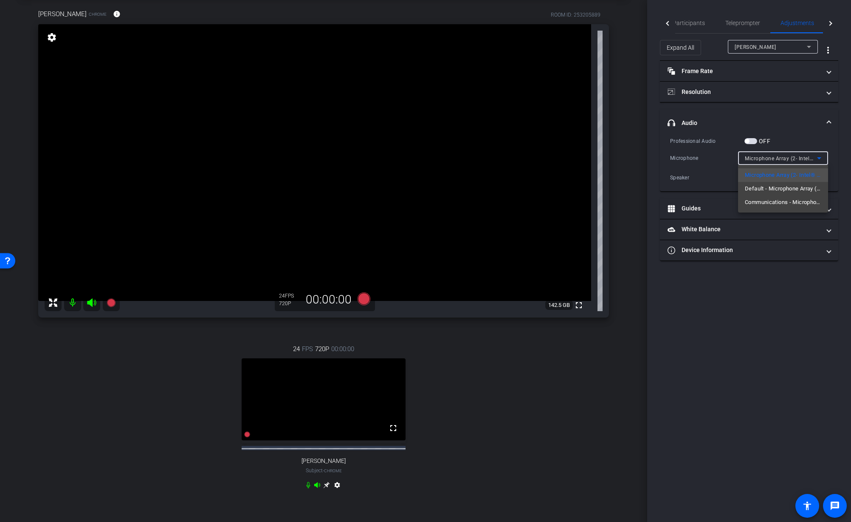
click at [801, 198] on span "Communications - Microphone Array (2- Intel® Smart Sound Technology for Digital…" at bounding box center [783, 202] width 76 height 10
click at [797, 173] on div "Speakers (2- Realtek(R) Audio)" at bounding box center [781, 177] width 72 height 11
click at [792, 206] on span "Communications - Speakers (2- Realtek(R) Audio)" at bounding box center [783, 208] width 76 height 10
click at [789, 179] on span "Communications - Speakers (2- Realtek(R) Audio)" at bounding box center [806, 177] width 123 height 7
click at [802, 196] on span "Default - Speakers (2- Realtek(R) Audio)" at bounding box center [783, 194] width 76 height 10
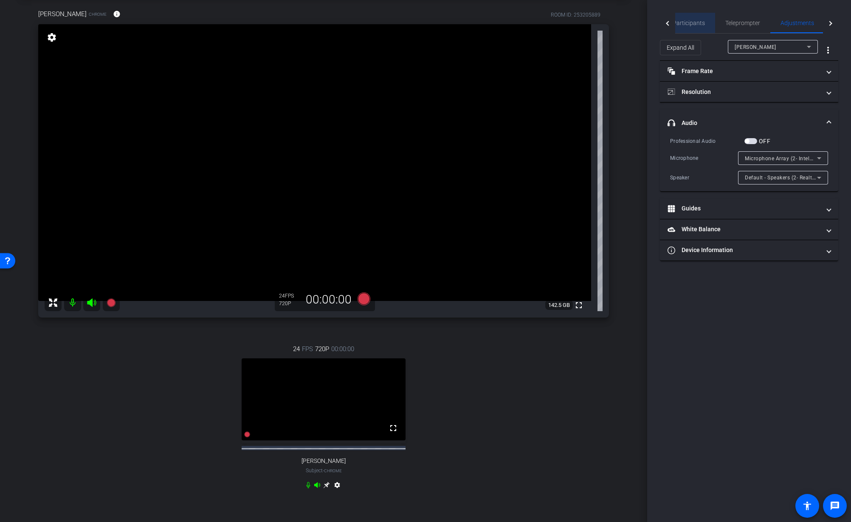
click at [693, 24] on span "Participants" at bounding box center [689, 23] width 32 height 6
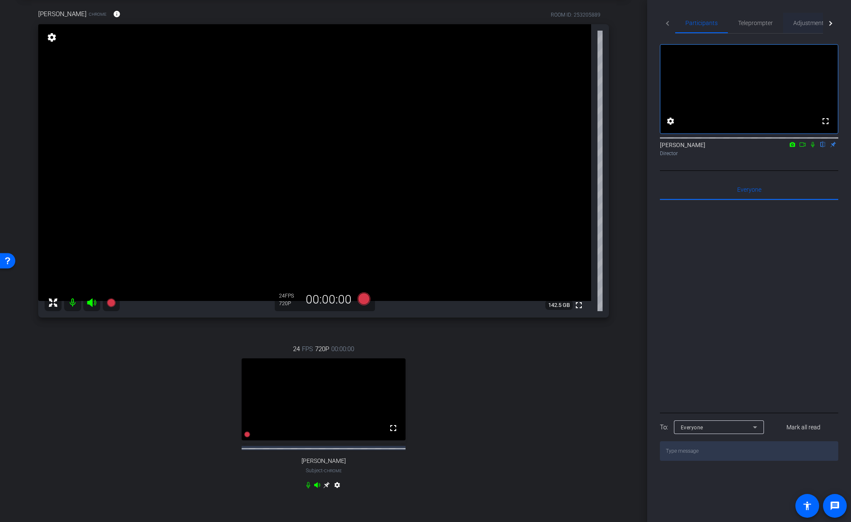
click at [808, 26] on span "Adjustments" at bounding box center [811, 23] width 34 height 20
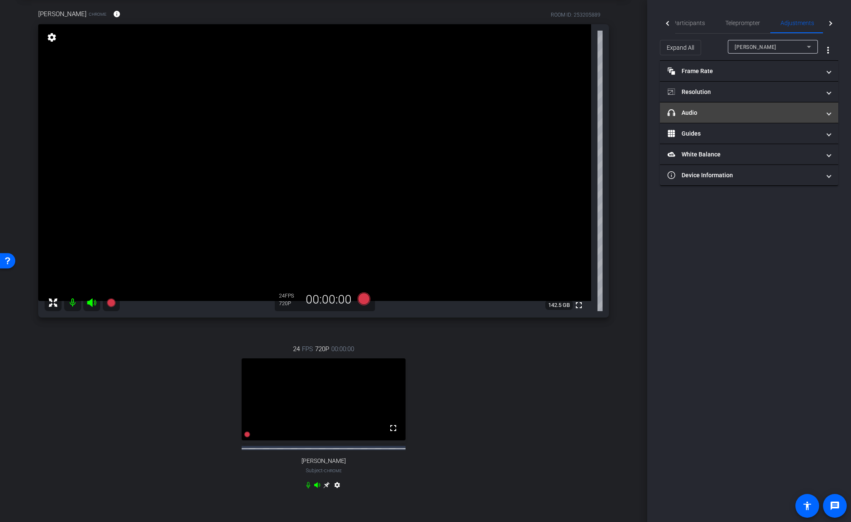
click at [745, 113] on mat-panel-title "headphone icon Audio" at bounding box center [744, 112] width 153 height 9
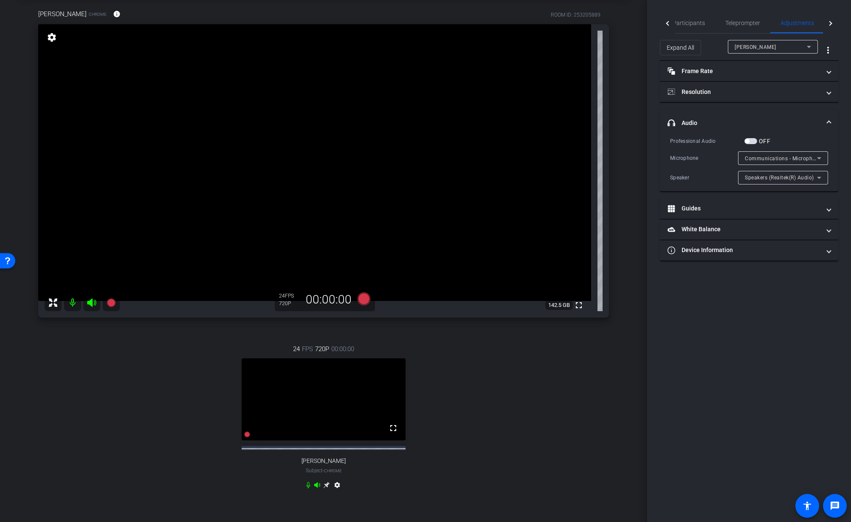
click at [786, 160] on span "Communications - Microphone (Lenovo 510 Audio) (17ef:4839)" at bounding box center [824, 158] width 158 height 7
click at [771, 282] on div at bounding box center [425, 261] width 851 height 522
click at [786, 177] on span "Speakers (Realtek(R) Audio)" at bounding box center [779, 178] width 69 height 6
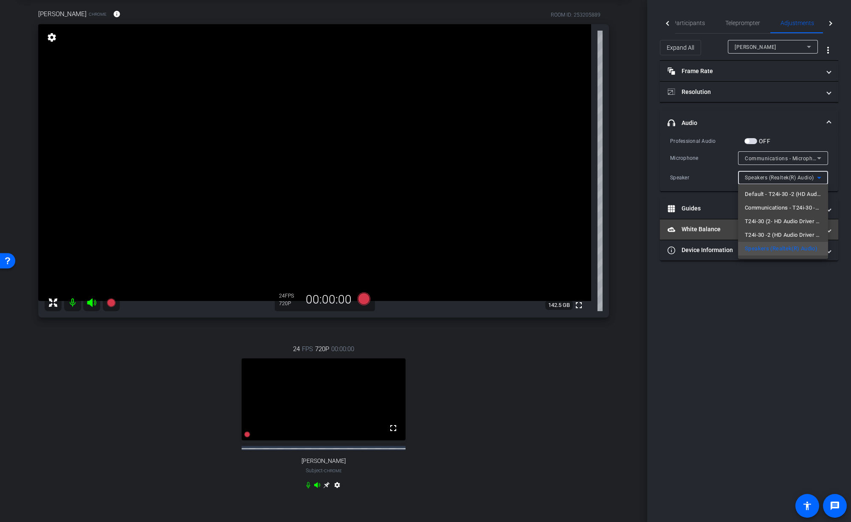
click at [791, 237] on span "T24i-30 -2 (HD Audio Driver for Display Audio)" at bounding box center [783, 235] width 76 height 10
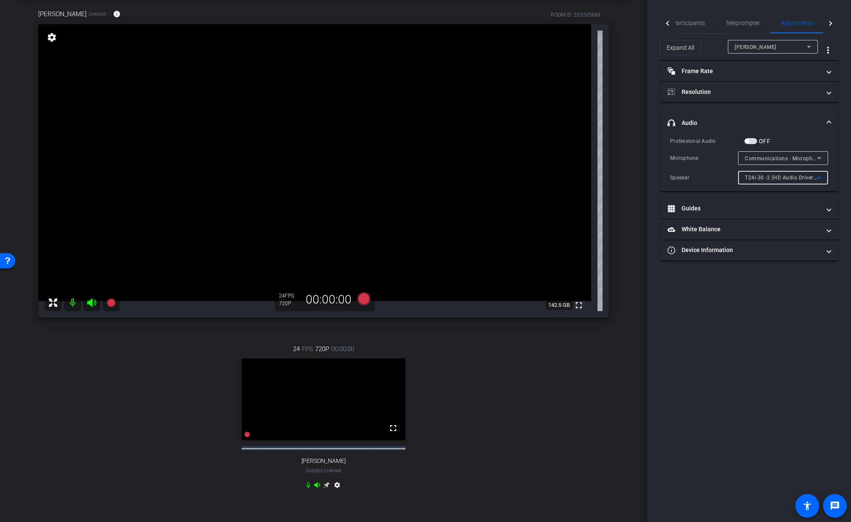
click at [788, 176] on span "T24i-30 -2 (HD Audio Driver for Display Audio)" at bounding box center [802, 177] width 115 height 7
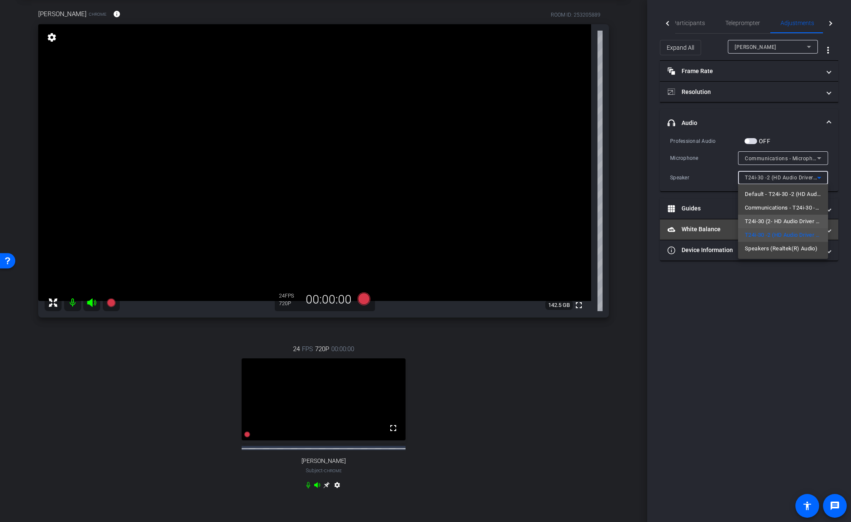
drag, startPoint x: 790, startPoint y: 221, endPoint x: 796, endPoint y: 227, distance: 8.4
click at [790, 221] on span "T24i-30 (2- HD Audio Driver for Display Audio)" at bounding box center [783, 221] width 76 height 10
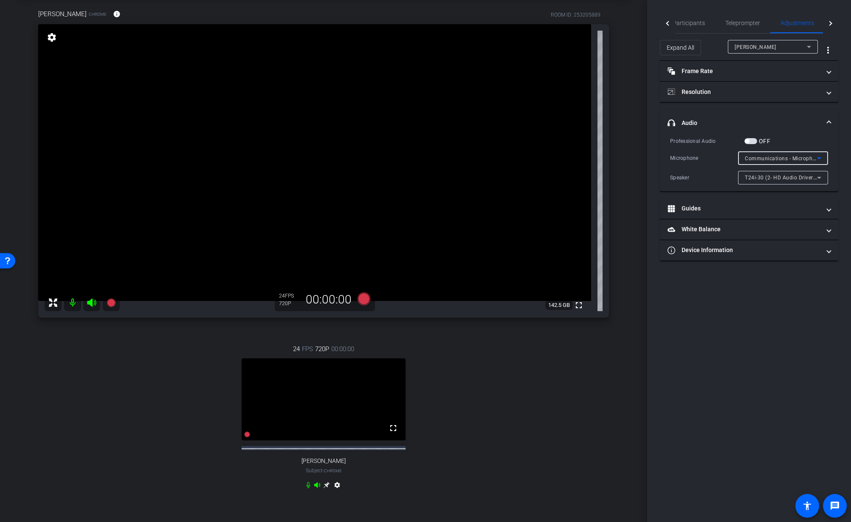
click at [786, 161] on div "Communications - Microphone (Lenovo 510 Audio) (17ef:4839)" at bounding box center [781, 158] width 72 height 11
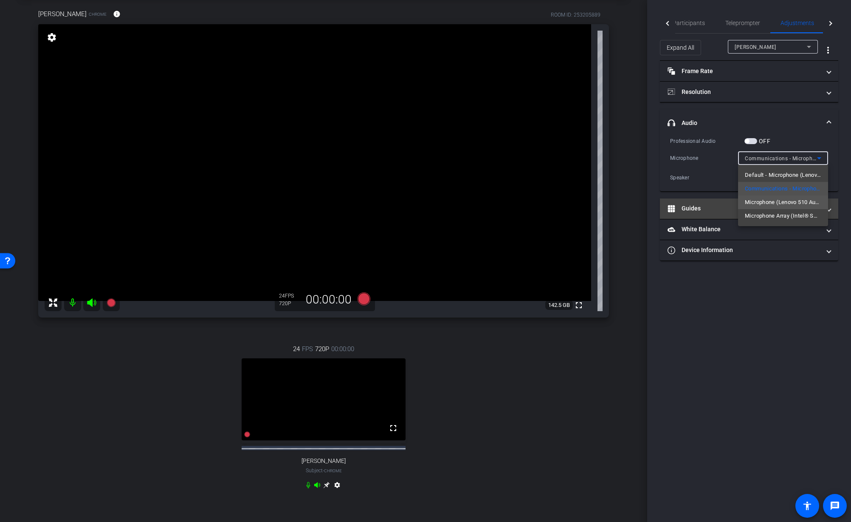
click at [790, 204] on span "Microphone (Lenovo 510 Audio) (17ef:4839)" at bounding box center [783, 202] width 76 height 10
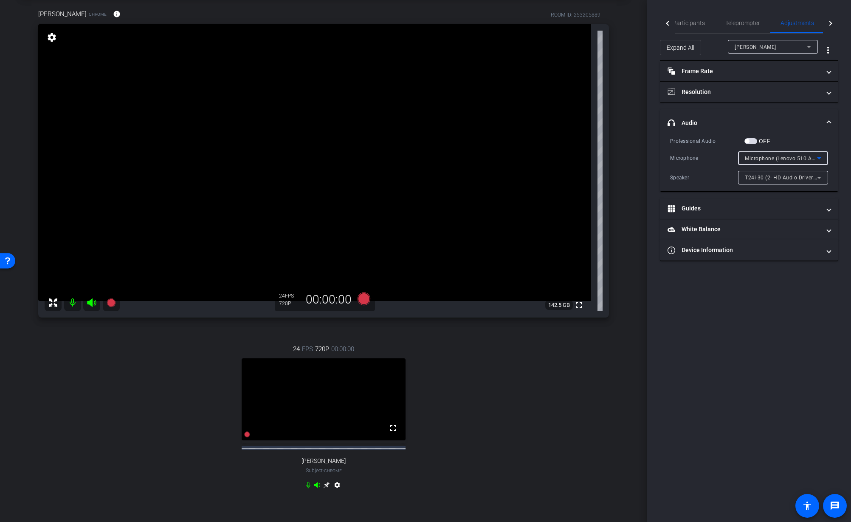
click at [791, 159] on span "Microphone (Lenovo 510 Audio) (17ef:4839)" at bounding box center [800, 158] width 110 height 7
click at [789, 212] on span "Microphone Array (Intel® Smart Sound Technology for Digital Microphones)" at bounding box center [783, 216] width 76 height 10
click at [791, 161] on div "Microphone Array (Intel® Smart Sound Technology for Digital Microphones)" at bounding box center [781, 158] width 72 height 11
click at [788, 44] on div at bounding box center [425, 261] width 851 height 522
click at [787, 48] on div "[PERSON_NAME]" at bounding box center [771, 47] width 72 height 11
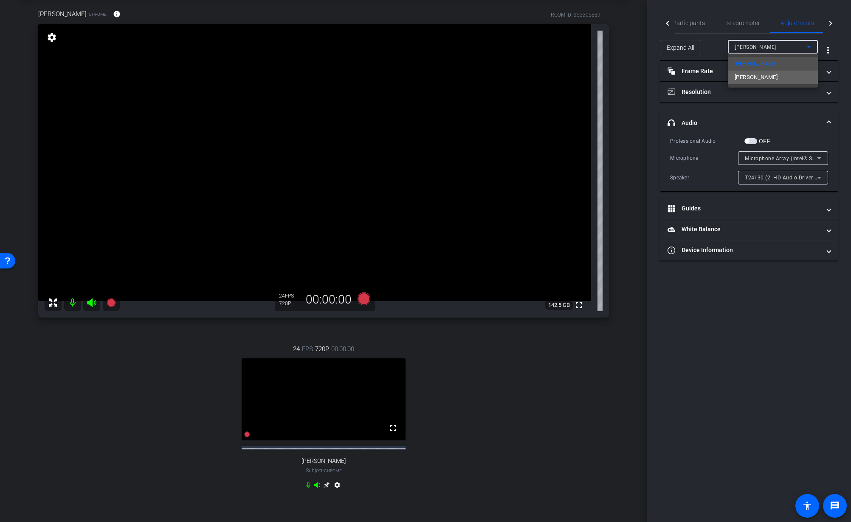
click at [773, 80] on span "[PERSON_NAME]" at bounding box center [756, 77] width 43 height 10
click at [789, 159] on span "Microphone Array (2- Intel® Smart Sound Technology for Digital Microphones)" at bounding box center [842, 158] width 195 height 7
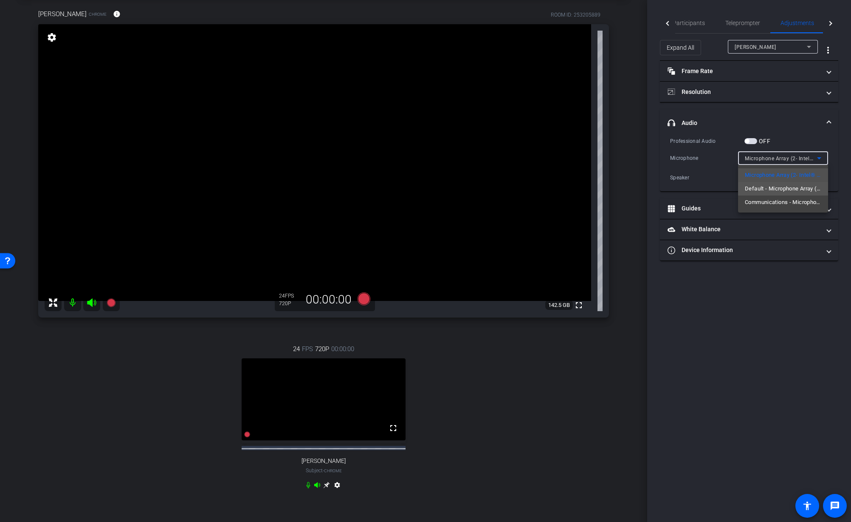
click at [789, 189] on span "Default - Microphone Array (2- Intel® Smart Sound Technology for Digital Microp…" at bounding box center [783, 189] width 76 height 10
click at [795, 161] on div "Default - Microphone Array (2- Intel® Smart Sound Technology for Digital Microp…" at bounding box center [781, 158] width 72 height 11
click at [789, 202] on span "Communications - Microphone Array (2- Intel® Smart Sound Technology for Digital…" at bounding box center [783, 202] width 76 height 10
click at [773, 45] on span "[PERSON_NAME]" at bounding box center [756, 47] width 42 height 6
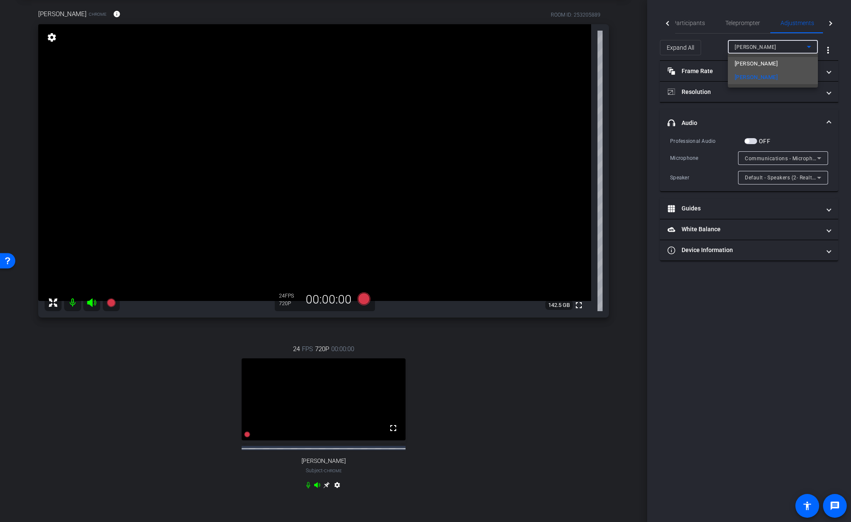
click at [766, 59] on span "[PERSON_NAME]" at bounding box center [756, 64] width 43 height 10
click at [796, 158] on span "Microphone Array (Intel® Smart Sound Technology for Digital Microphones)" at bounding box center [839, 158] width 188 height 7
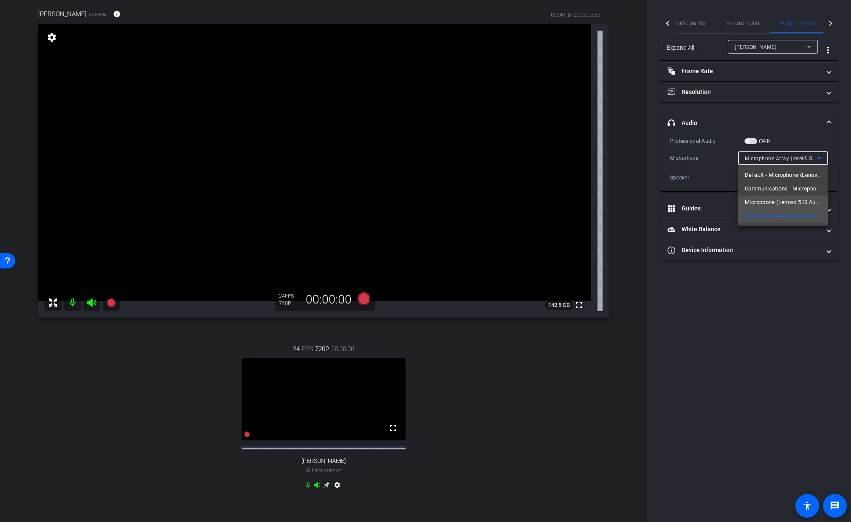
click at [800, 201] on span "Microphone (Lenovo 510 Audio) (17ef:4839)" at bounding box center [783, 202] width 76 height 10
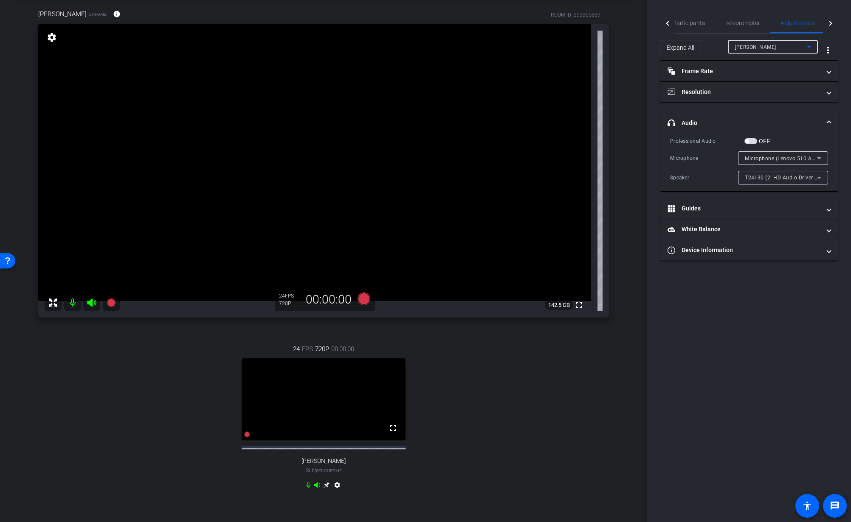
click at [784, 46] on div "[PERSON_NAME]" at bounding box center [771, 47] width 72 height 11
click at [764, 77] on span "[PERSON_NAME]" at bounding box center [756, 77] width 43 height 10
click at [797, 161] on span "Communications - Microphone Array (2- Intel® Smart Sound Technology for Digital…" at bounding box center [866, 158] width 242 height 7
click at [792, 190] on span "Default - Microphone Array (2- Intel® Smart Sound Technology for Digital Microp…" at bounding box center [783, 189] width 76 height 10
click at [799, 161] on span "Default - Microphone Array (2- Intel® Smart Sound Technology for Digital Microp…" at bounding box center [853, 158] width 217 height 7
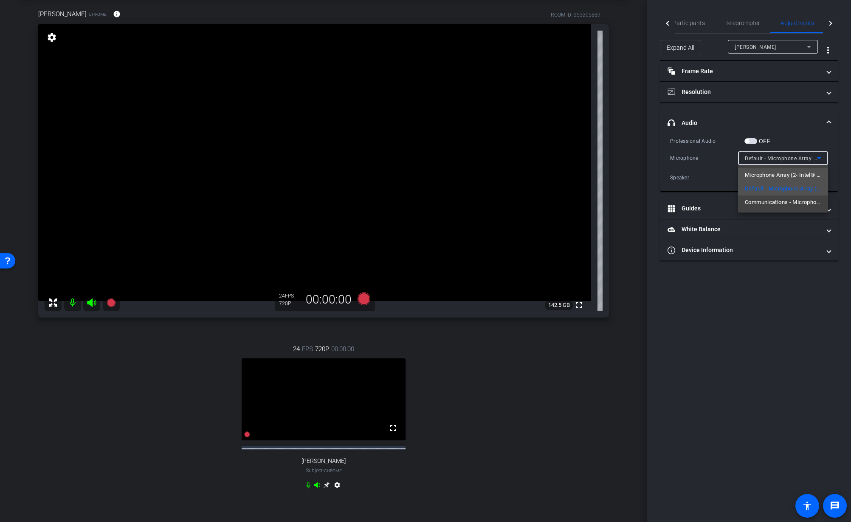
click at [794, 176] on span "Microphone Array (2- Intel® Smart Sound Technology for Digital Microphones)" at bounding box center [783, 175] width 76 height 10
click at [787, 159] on span "Microphone Array (2- Intel® Smart Sound Technology for Digital Microphones)" at bounding box center [842, 158] width 195 height 7
drag, startPoint x: 781, startPoint y: 158, endPoint x: 770, endPoint y: 149, distance: 14.5
click at [780, 157] on div at bounding box center [425, 261] width 851 height 522
click at [753, 141] on span "button" at bounding box center [751, 141] width 13 height 6
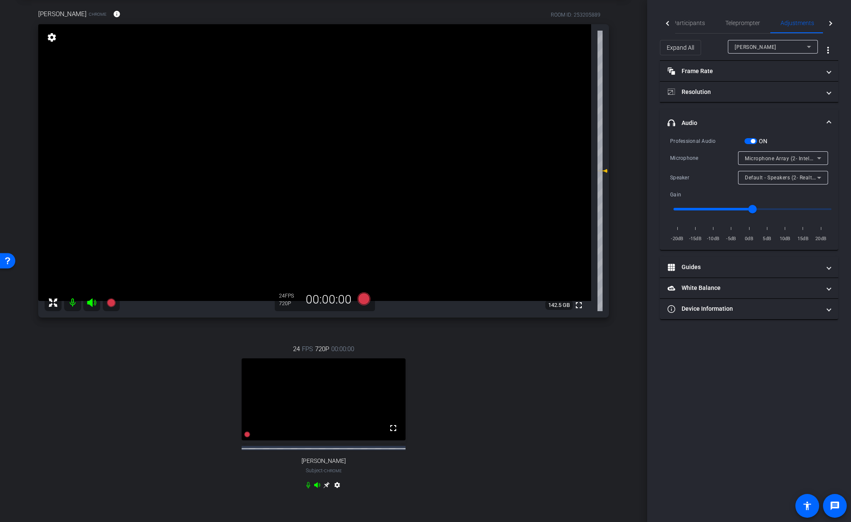
click at [753, 141] on span "button" at bounding box center [753, 141] width 4 height 4
click at [753, 141] on span "button" at bounding box center [751, 141] width 13 height 6
click at [753, 141] on span "button" at bounding box center [753, 141] width 4 height 4
click at [712, 124] on mat-panel-title "headphone icon Audio" at bounding box center [744, 123] width 153 height 9
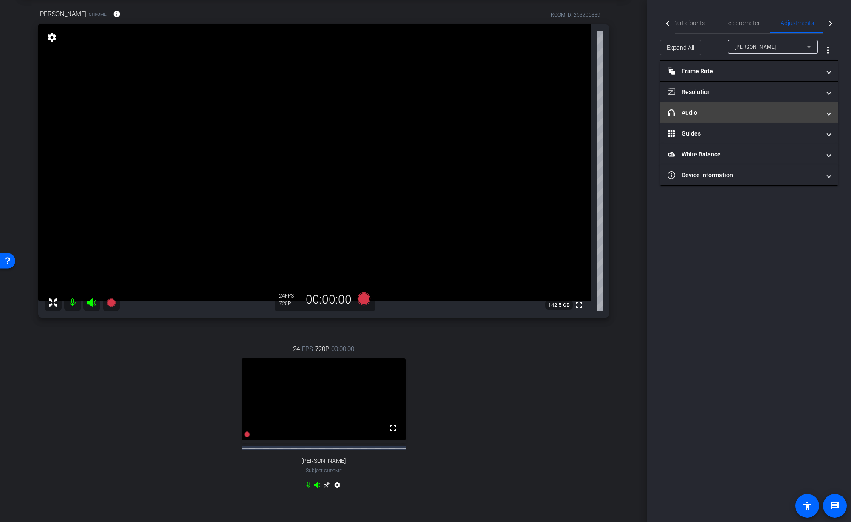
click at [707, 114] on mat-panel-title "headphone icon Audio" at bounding box center [744, 112] width 153 height 9
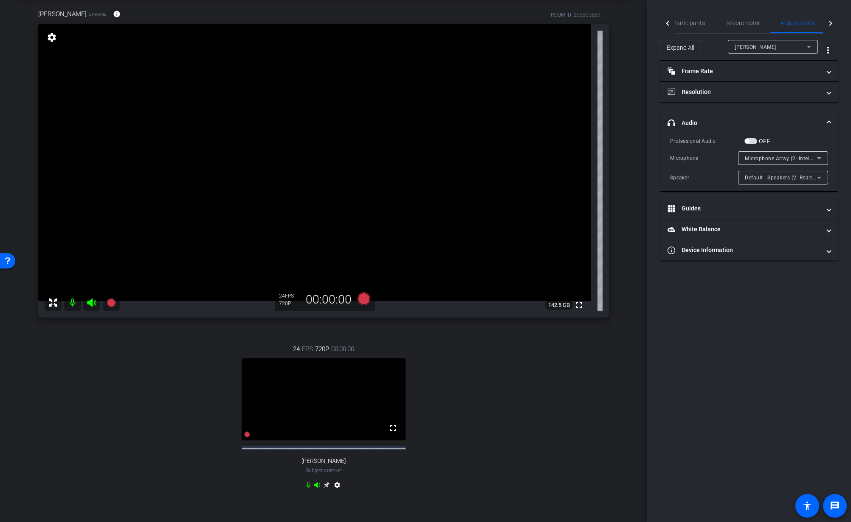
click at [69, 303] on mat-icon at bounding box center [72, 302] width 17 height 17
click at [70, 303] on mat-icon at bounding box center [72, 302] width 17 height 17
click at [87, 303] on icon at bounding box center [92, 302] width 10 height 10
click at [90, 303] on icon at bounding box center [91, 302] width 9 height 8
click at [90, 304] on icon at bounding box center [91, 302] width 9 height 8
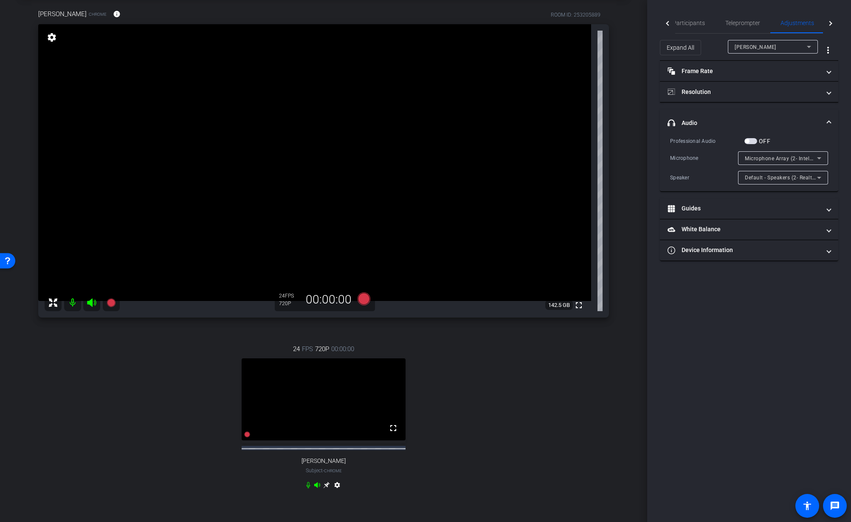
click at [797, 158] on span "Microphone Array (2- Intel® Smart Sound Technology for Digital Microphones)" at bounding box center [842, 158] width 195 height 7
click at [787, 186] on span "Default - Microphone Array (2- Intel® Smart Sound Technology for Digital Microp…" at bounding box center [783, 189] width 76 height 10
click at [785, 180] on span "Default - Speakers (2- Realtek(R) Audio)" at bounding box center [794, 177] width 98 height 7
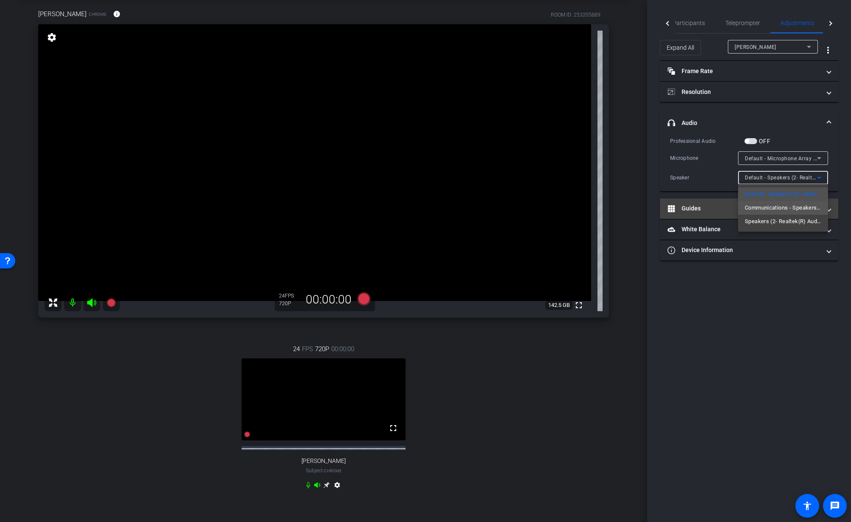
click at [788, 206] on span "Communications - Speakers (2- Realtek(R) Audio)" at bounding box center [783, 208] width 76 height 10
click at [792, 178] on span "Communications - Speakers (2- Realtek(R) Audio)" at bounding box center [806, 177] width 123 height 7
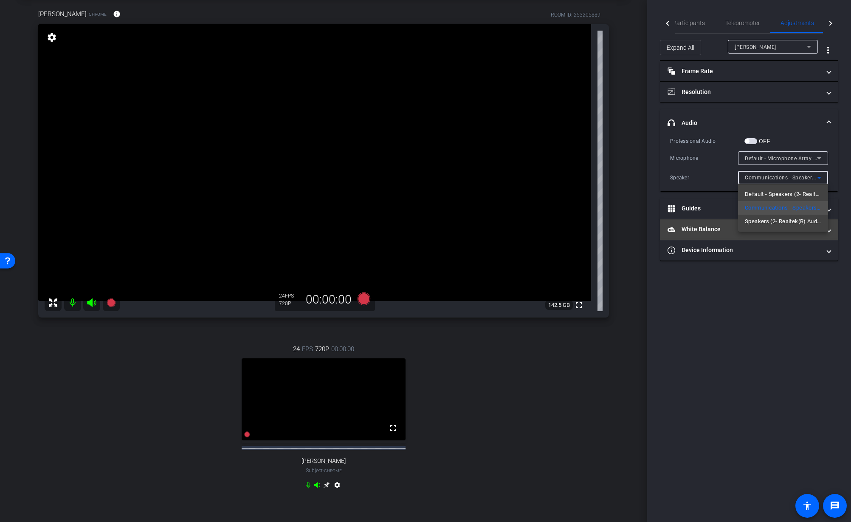
click at [785, 222] on span "Speakers (2- Realtek(R) Audio)" at bounding box center [783, 221] width 76 height 10
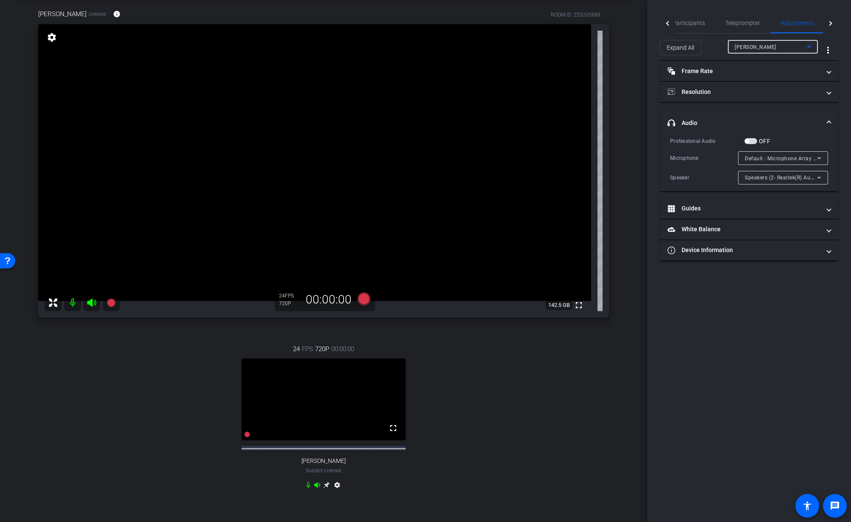
click at [778, 45] on div "[PERSON_NAME]" at bounding box center [771, 47] width 72 height 11
drag, startPoint x: 778, startPoint y: 56, endPoint x: 774, endPoint y: 62, distance: 7.6
click at [774, 62] on mat-option "[PERSON_NAME]" at bounding box center [773, 64] width 90 height 14
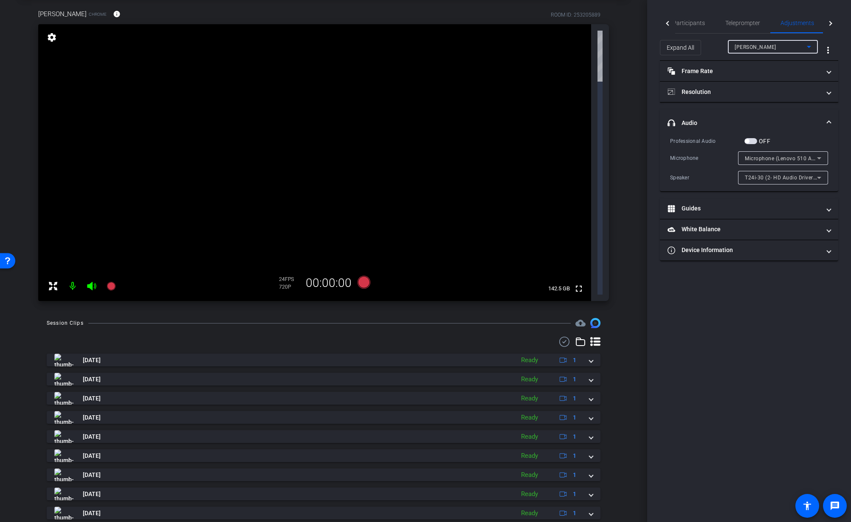
scroll to position [0, 0]
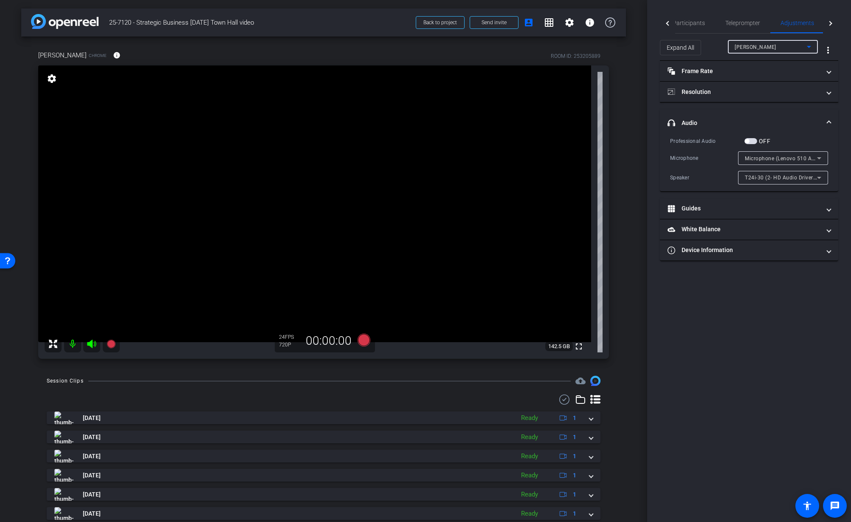
click at [794, 159] on span "Microphone (Lenovo 510 Audio) (17ef:4839)" at bounding box center [800, 158] width 110 height 7
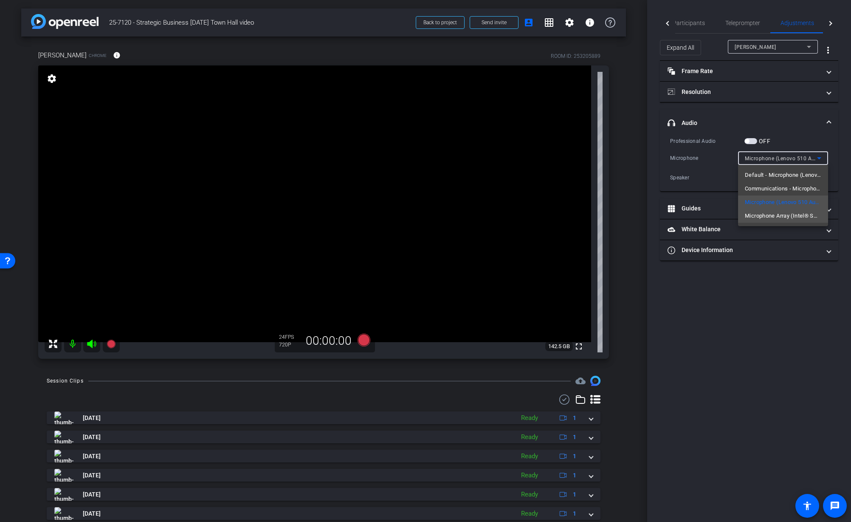
click at [800, 213] on span "Microphone Array (Intel® Smart Sound Technology for Digital Microphones)" at bounding box center [783, 216] width 76 height 10
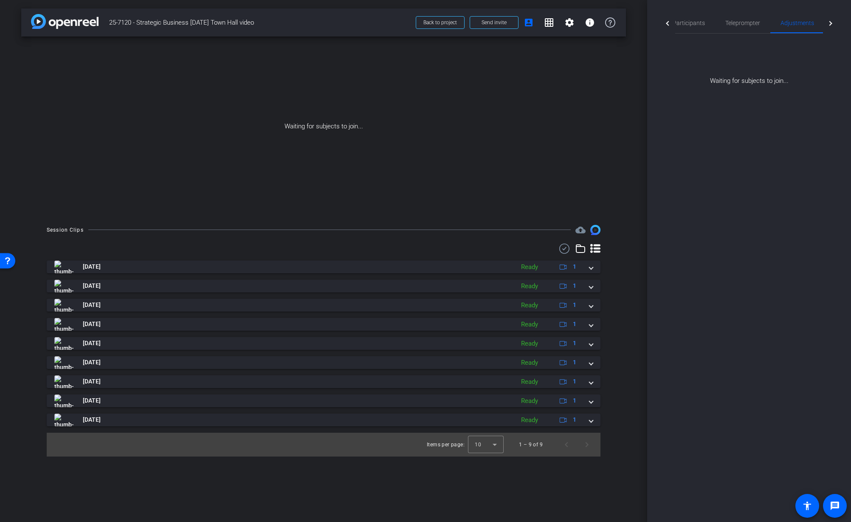
click at [657, 161] on div "Participants Teleprompter Adjustments Live settings Jon Williams flip Director …" at bounding box center [749, 261] width 204 height 522
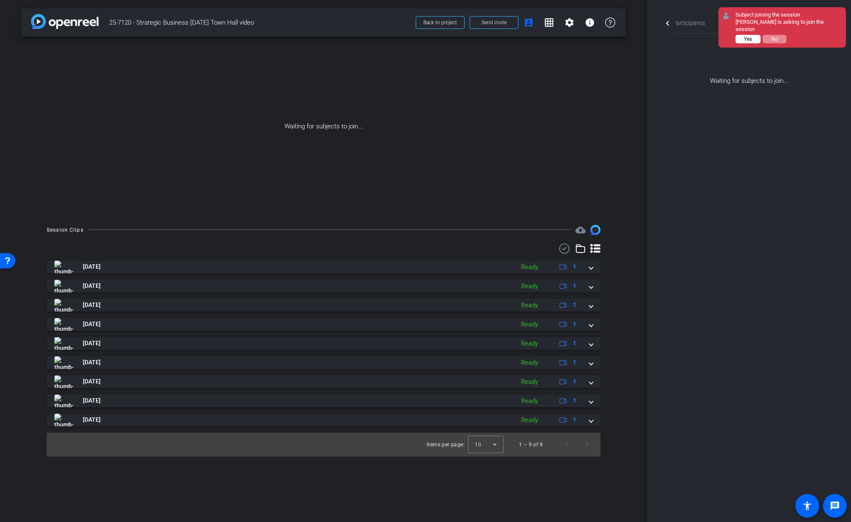
click at [752, 39] on button "Yes" at bounding box center [748, 39] width 25 height 8
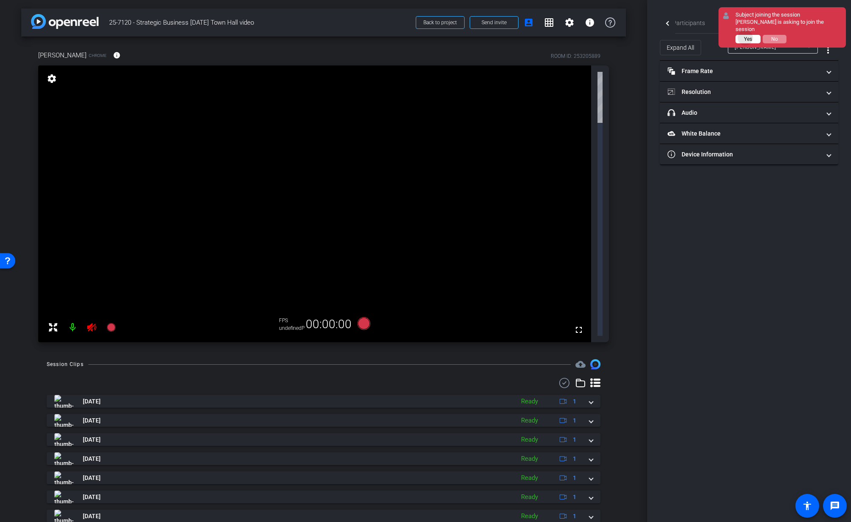
click at [746, 36] on span "Yes" at bounding box center [748, 39] width 8 height 6
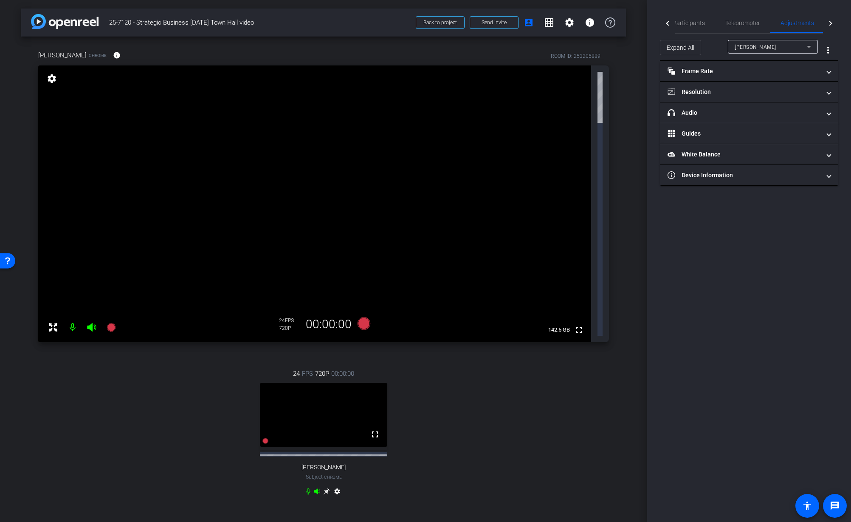
type input "11000"
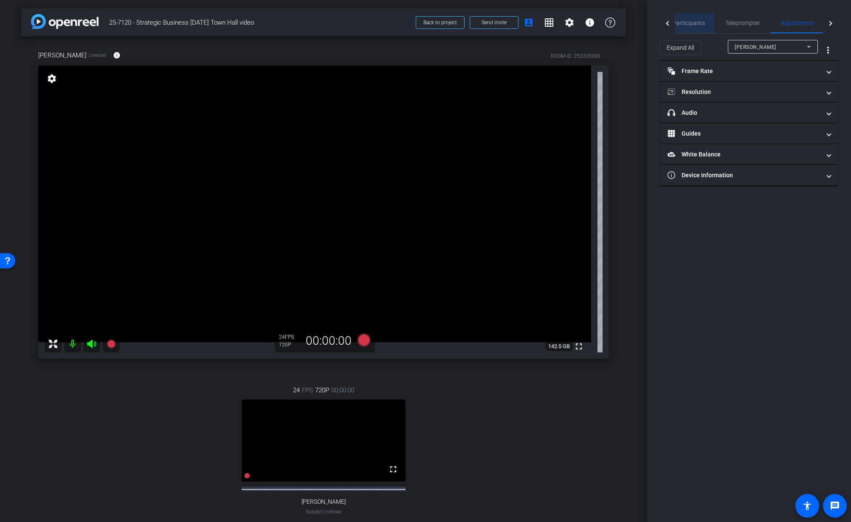
click at [693, 23] on span "Participants" at bounding box center [689, 23] width 32 height 6
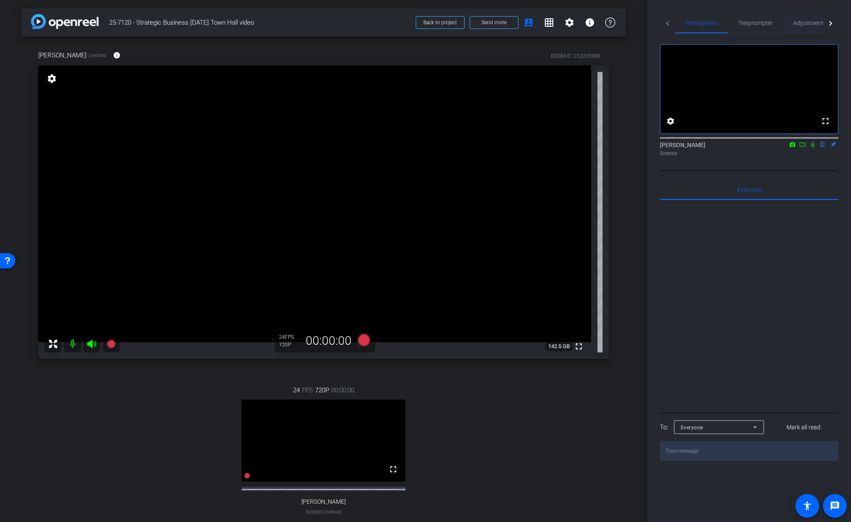
click at [800, 25] on span "Adjustments" at bounding box center [811, 23] width 34 height 6
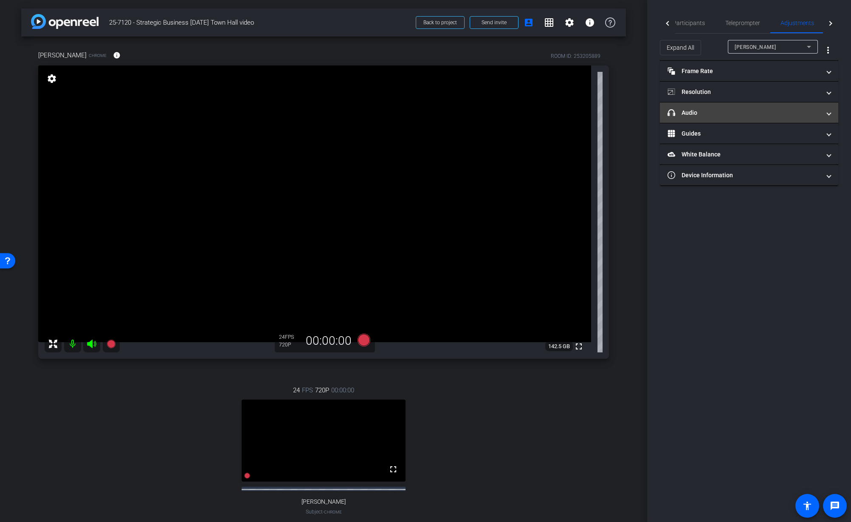
click at [706, 109] on mat-panel-title "headphone icon Audio" at bounding box center [744, 112] width 153 height 9
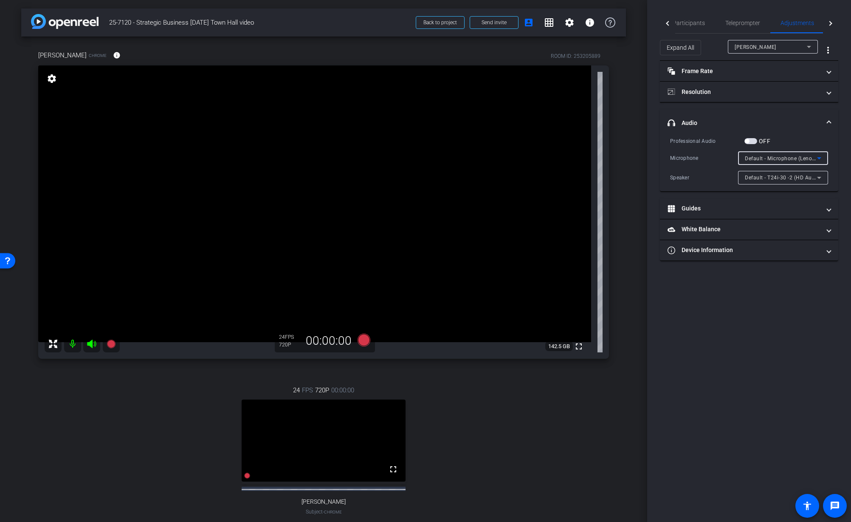
click at [801, 158] on span "Default - Microphone (Lenovo 510 Audio) (17ef:4839)" at bounding box center [811, 158] width 133 height 7
click at [793, 47] on div at bounding box center [425, 261] width 851 height 522
click at [704, 476] on div "Participants Teleprompter Adjustments Live settings Jon Williams flip Director …" at bounding box center [749, 261] width 204 height 522
click at [808, 178] on span "Default - T24i-30 -2 (HD Audio Driver for Display Audio)" at bounding box center [813, 177] width 137 height 7
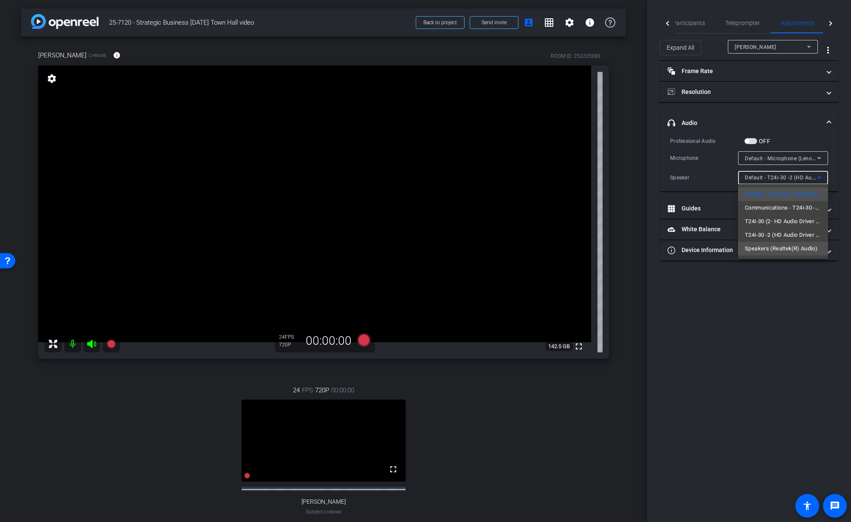
click at [812, 247] on span "Speakers (Realtek(R) Audio)" at bounding box center [781, 248] width 73 height 10
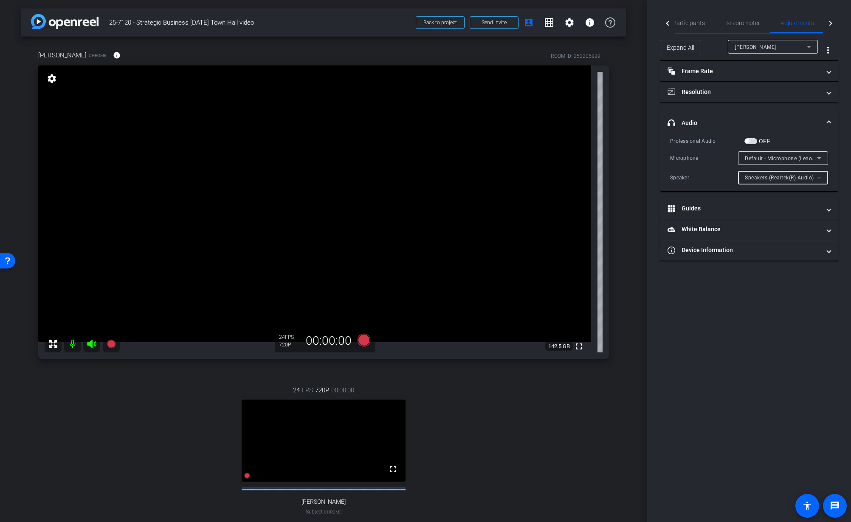
click at [783, 48] on div "[PERSON_NAME]" at bounding box center [771, 47] width 72 height 11
click at [775, 76] on span "[PERSON_NAME]" at bounding box center [756, 77] width 43 height 10
click at [693, 365] on div "Participants Teleprompter Adjustments Live settings Jon Williams flip Director …" at bounding box center [749, 261] width 204 height 522
click at [619, 304] on div "Jeremy Davidson Chrome info ROOM ID: 253205889 fullscreen settings 142.5 GB 24 …" at bounding box center [323, 296] width 605 height 519
click at [811, 158] on span "Microphone Array (2- Intel® Smart Sound Technology for Digital Microphones)" at bounding box center [842, 158] width 195 height 7
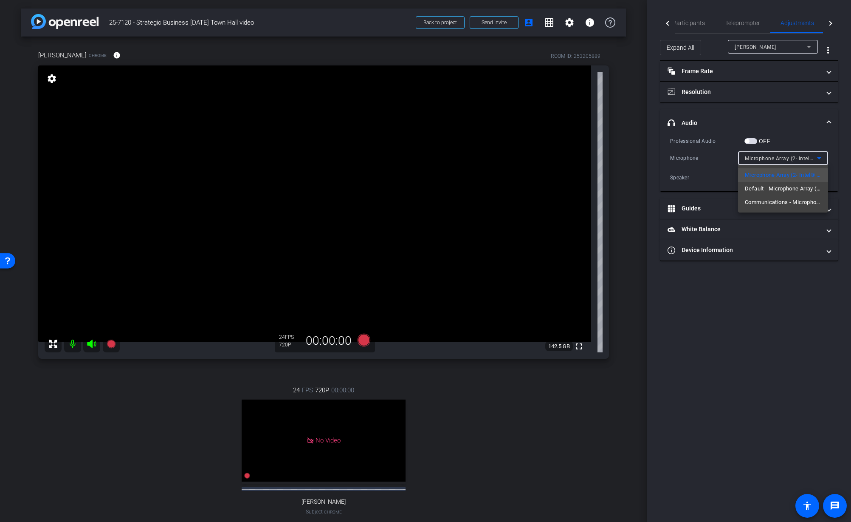
click at [763, 336] on div at bounding box center [425, 261] width 851 height 522
click at [816, 161] on icon at bounding box center [819, 158] width 10 height 10
click at [789, 157] on div at bounding box center [425, 261] width 851 height 522
click at [790, 158] on span "Microphone Array (2- Intel® Smart Sound Technology for Digital Microphones)" at bounding box center [842, 158] width 195 height 7
click at [780, 186] on span "Default - Microphone Array (2- Intel® Smart Sound Technology for Digital Microp…" at bounding box center [783, 189] width 76 height 10
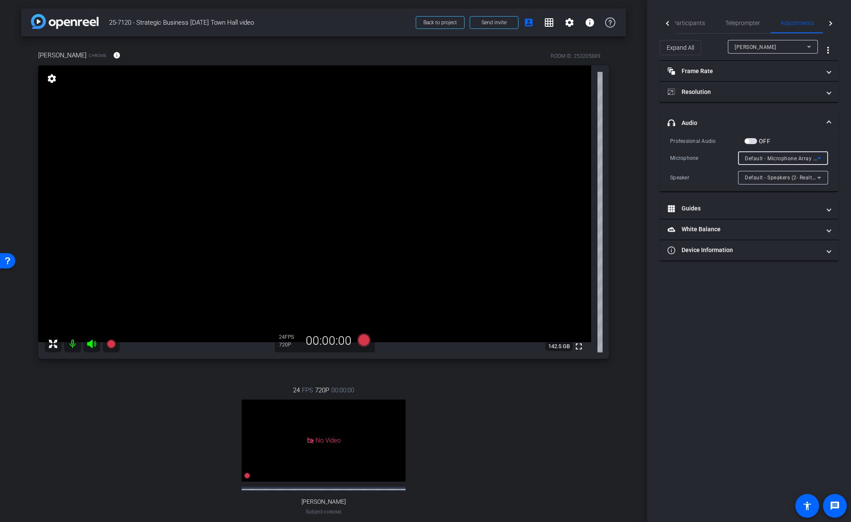
click at [784, 158] on span "Default - Microphone Array (2- Intel® Smart Sound Technology for Digital Microp…" at bounding box center [853, 158] width 217 height 7
click at [774, 201] on span "Communications - Microphone Array (2- Intel® Smart Sound Technology for Digital…" at bounding box center [783, 202] width 76 height 10
click at [782, 158] on span "Default - Microphone Array (2- Intel® Smart Sound Technology for Digital Microp…" at bounding box center [853, 158] width 217 height 7
click at [777, 312] on div at bounding box center [425, 261] width 851 height 522
click at [785, 157] on span "Communications - Microphone Array (2- Intel® Smart Sound Technology for Digital…" at bounding box center [866, 158] width 242 height 7
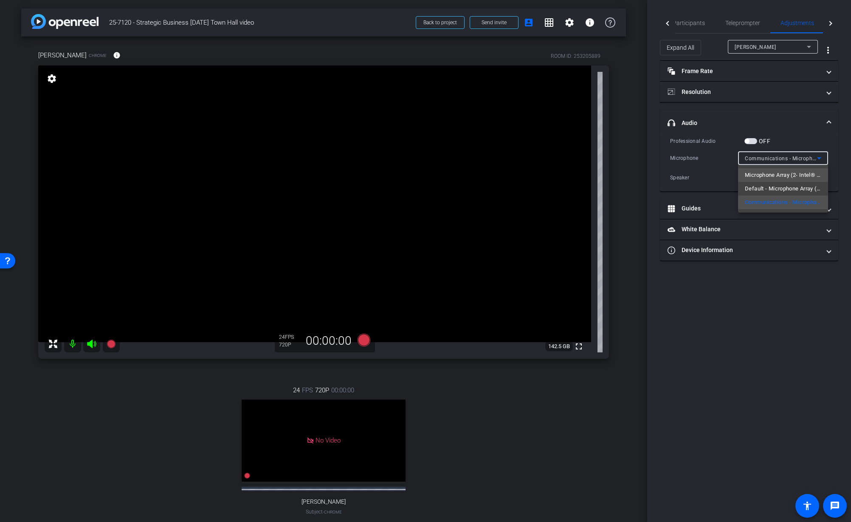
click at [777, 175] on span "Microphone Array (2- Intel® Smart Sound Technology for Digital Microphones)" at bounding box center [783, 175] width 76 height 10
click at [789, 158] on span "Microphone Array (2- Intel® Smart Sound Technology for Digital Microphones)" at bounding box center [842, 158] width 195 height 7
click at [783, 273] on div at bounding box center [425, 261] width 851 height 522
click at [799, 176] on span "Default - Speakers (2- Realtek(R) Audio)" at bounding box center [794, 177] width 98 height 7
drag, startPoint x: 731, startPoint y: 322, endPoint x: 737, endPoint y: 313, distance: 11.4
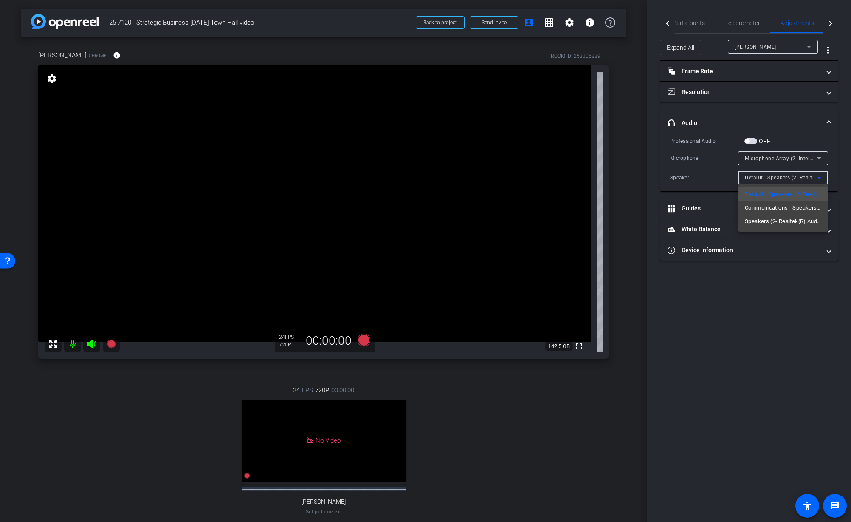
click at [731, 322] on div at bounding box center [425, 261] width 851 height 522
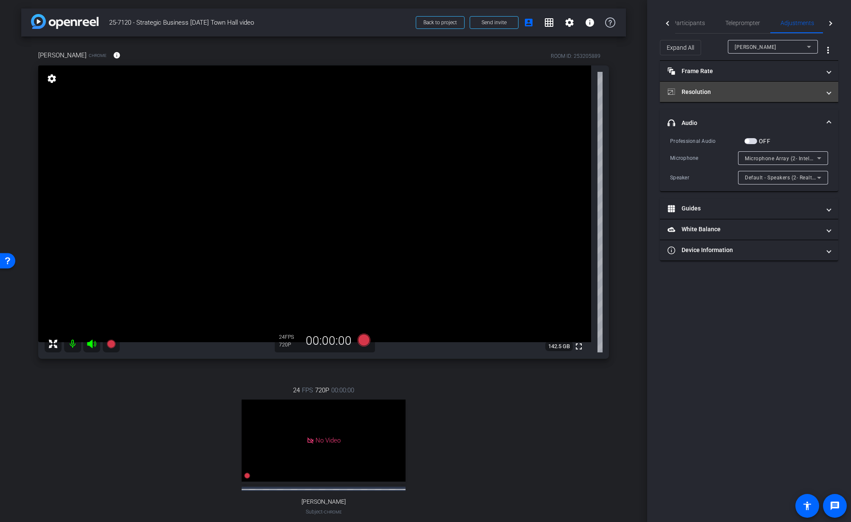
click at [723, 98] on mat-expansion-panel-header "Resolution" at bounding box center [749, 92] width 178 height 20
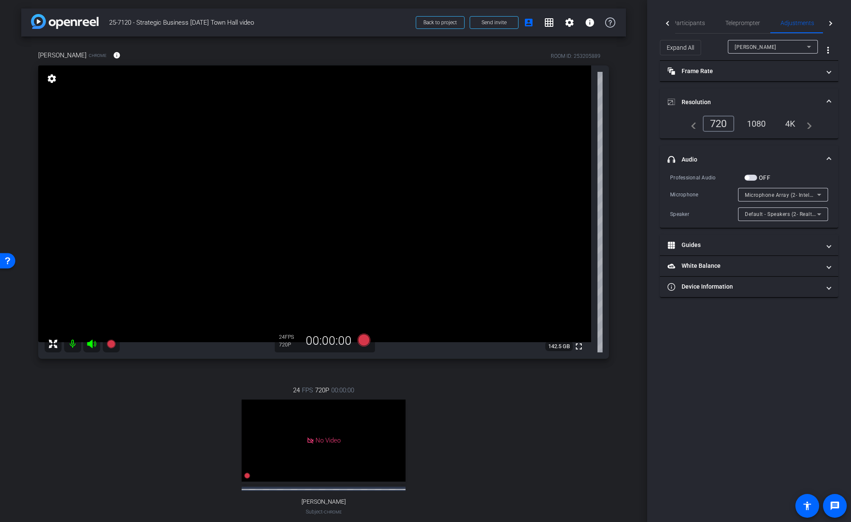
drag, startPoint x: 828, startPoint y: 156, endPoint x: 792, endPoint y: 133, distance: 43.2
click at [823, 152] on mat-expansion-panel-header "headphone icon Audio" at bounding box center [749, 159] width 178 height 27
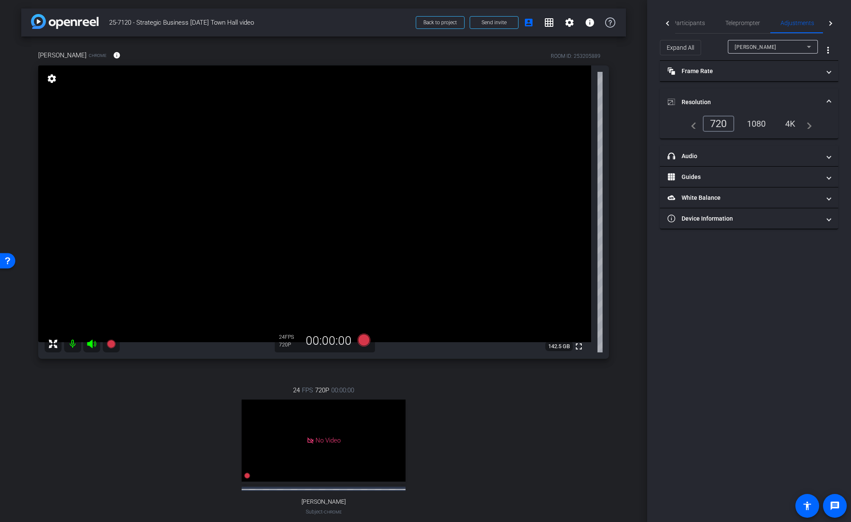
click at [792, 124] on div "4K" at bounding box center [790, 123] width 23 height 14
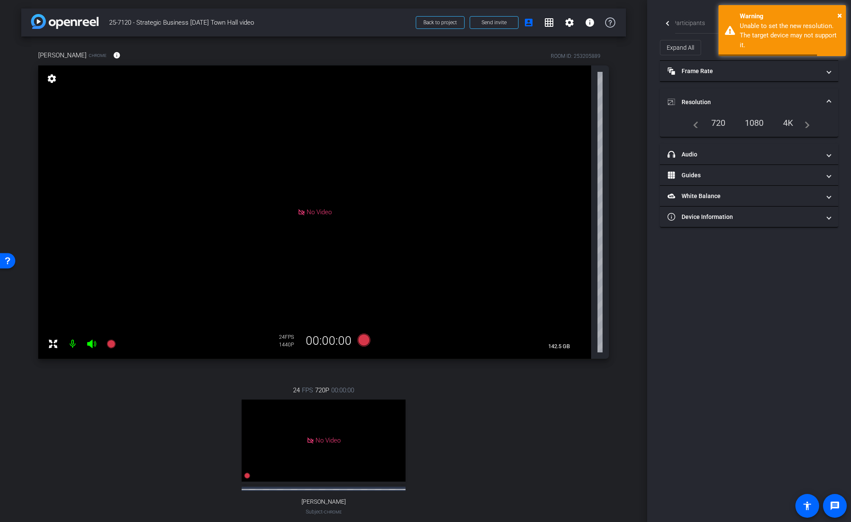
click at [759, 125] on div "1080" at bounding box center [755, 123] width 32 height 14
click at [759, 126] on div "1080" at bounding box center [754, 124] width 37 height 16
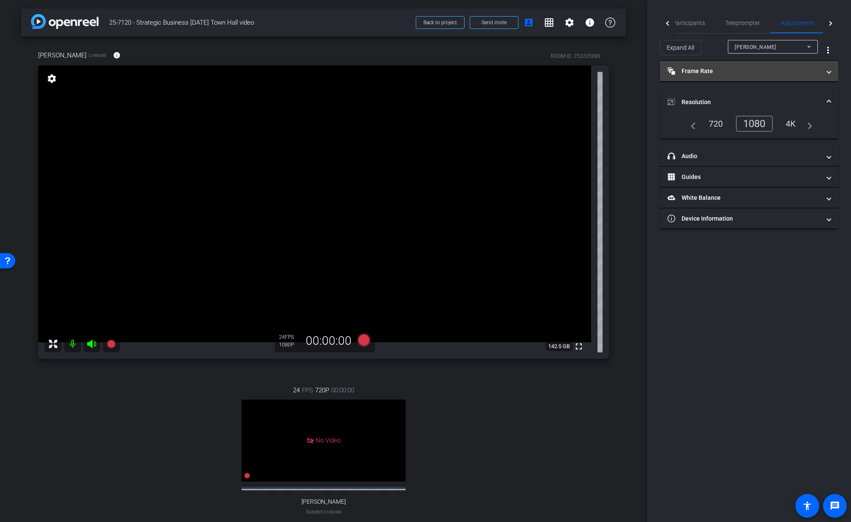
click at [831, 71] on span at bounding box center [829, 71] width 3 height 9
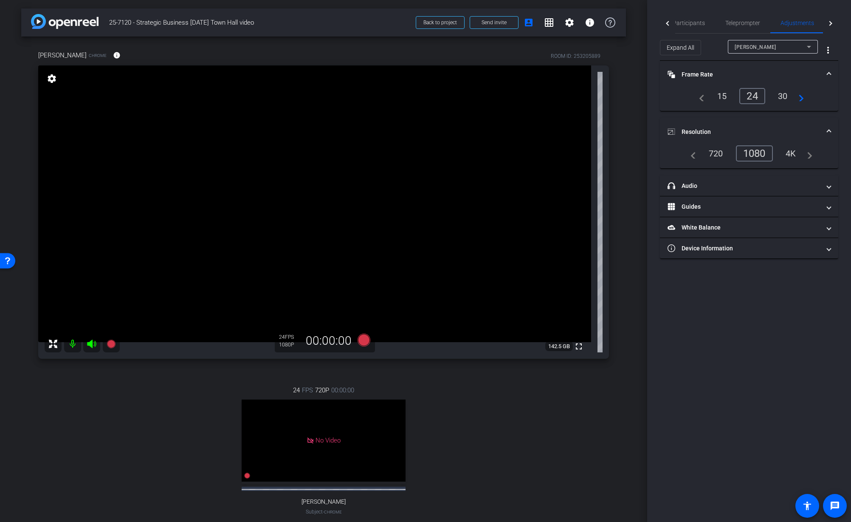
click at [791, 93] on div "30" at bounding box center [783, 96] width 23 height 14
click at [829, 130] on span at bounding box center [829, 131] width 3 height 9
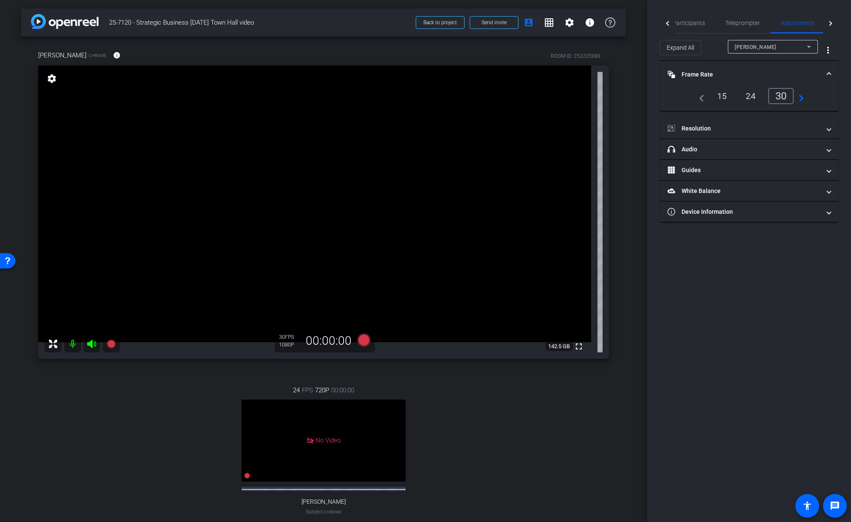
click at [831, 74] on span at bounding box center [829, 74] width 3 height 9
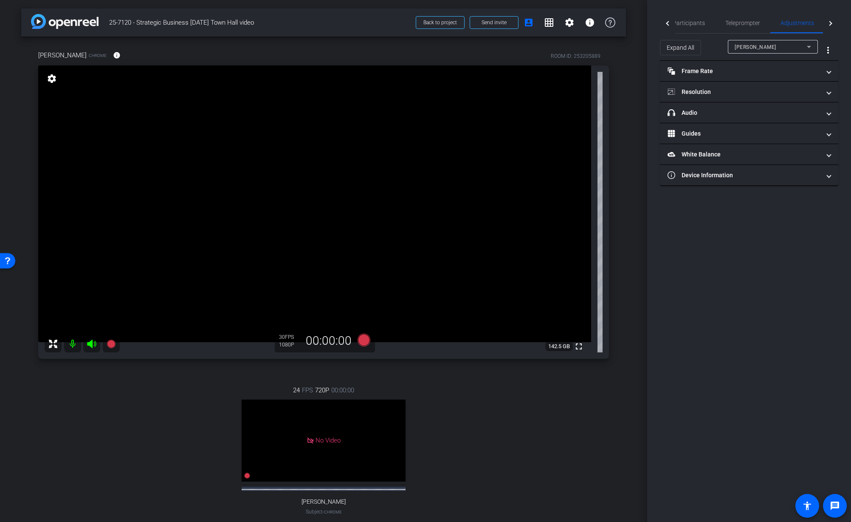
click at [742, 318] on div "Participants Teleprompter Adjustments Live settings Jon Williams flip Director …" at bounding box center [749, 261] width 204 height 522
click at [636, 337] on div "arrow_back 25-7120 - Strategic Business Nov 2025 Town Hall video Back to projec…" at bounding box center [323, 261] width 647 height 522
click at [749, 278] on div "Participants Teleprompter Adjustments Live settings Jon Williams flip Director …" at bounding box center [749, 261] width 204 height 522
click at [650, 319] on div "Participants Teleprompter Adjustments Live settings Jon Williams flip Director …" at bounding box center [749, 261] width 204 height 522
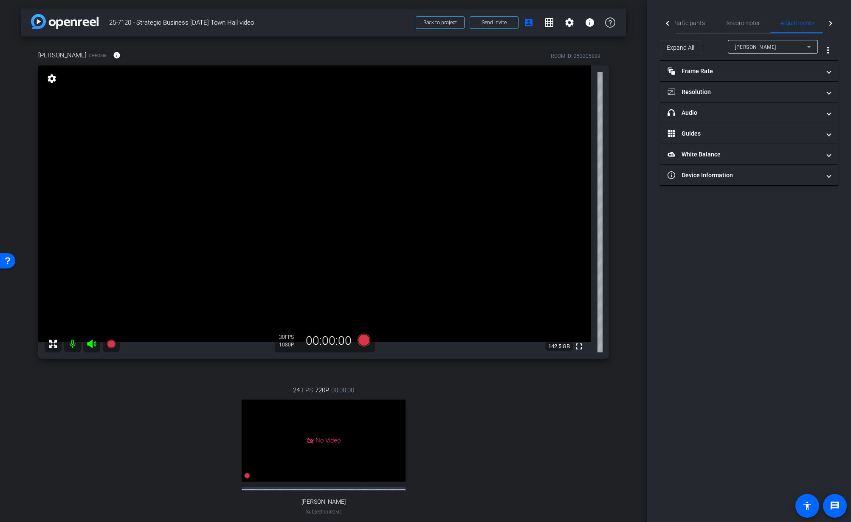
drag, startPoint x: 644, startPoint y: 231, endPoint x: 656, endPoint y: 217, distance: 17.8
click at [644, 231] on div "arrow_back 25-7120 - Strategic Business Nov 2025 Town Hall video Back to projec…" at bounding box center [323, 261] width 647 height 522
click at [620, 290] on div "Jeremy Davidson Chrome info ROOM ID: 253205889 fullscreen settings 142.5 GB 30 …" at bounding box center [323, 296] width 605 height 519
click at [698, 23] on div "Participants" at bounding box center [689, 23] width 53 height 20
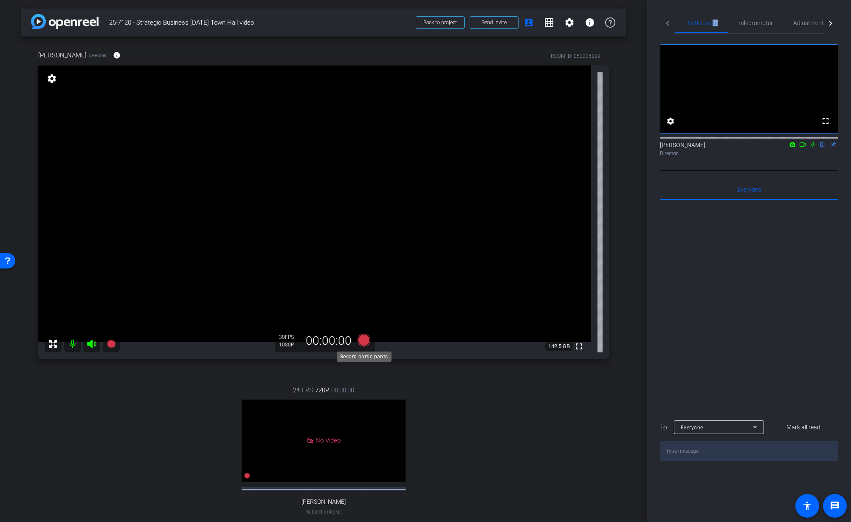
click at [367, 341] on icon at bounding box center [364, 340] width 13 height 13
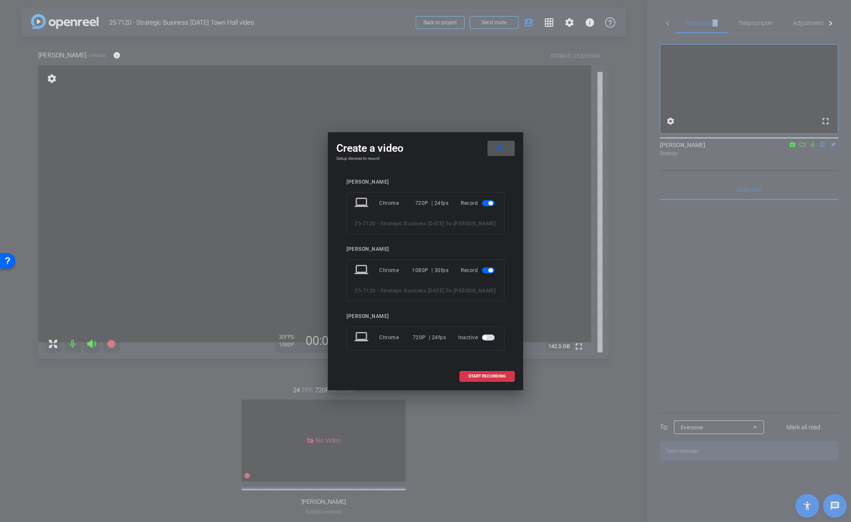
click at [489, 201] on span "button" at bounding box center [491, 203] width 4 height 4
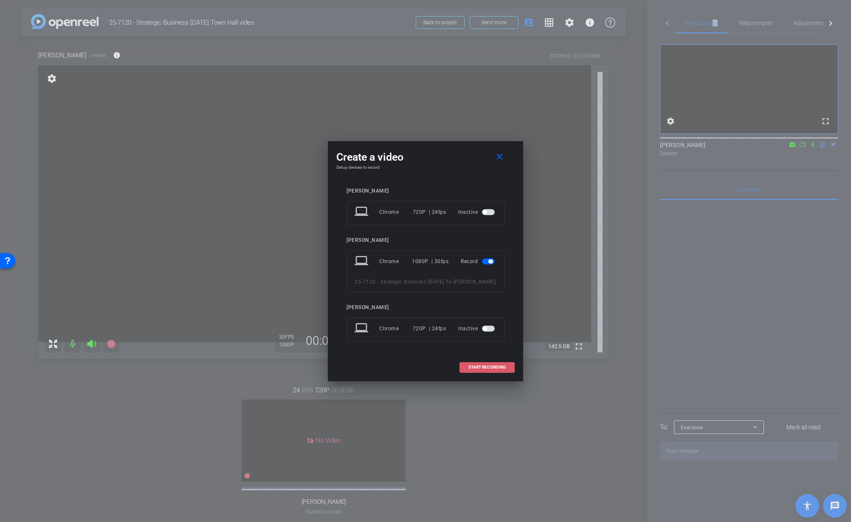
click at [494, 369] on span "START RECORDING" at bounding box center [487, 367] width 37 height 4
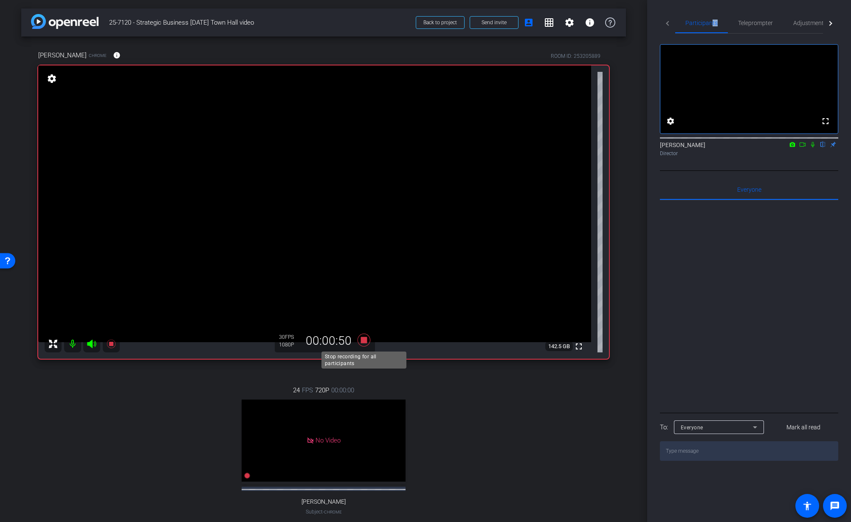
click at [364, 340] on icon at bounding box center [364, 340] width 13 height 13
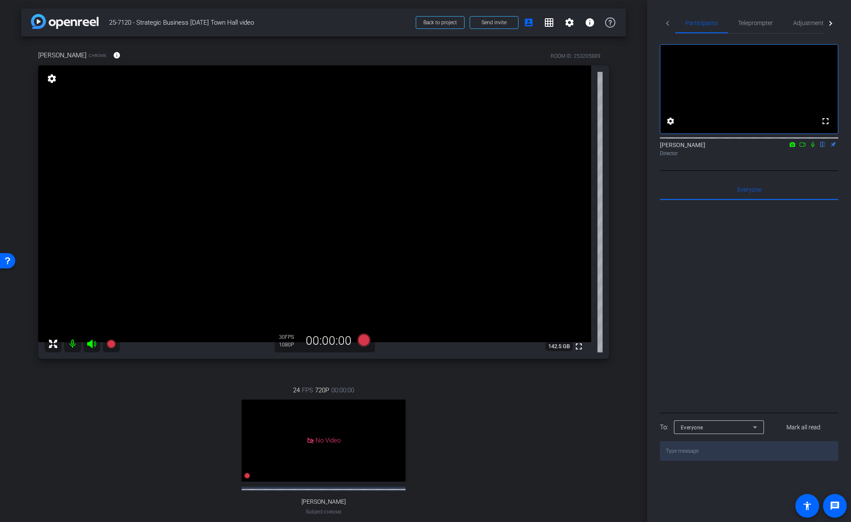
drag, startPoint x: 487, startPoint y: 440, endPoint x: 394, endPoint y: 376, distance: 113.0
click at [487, 439] on div "24 FPS 720P 00:00:00 No Video Tiffany Hawks Subject - Chrome settings" at bounding box center [323, 458] width 571 height 175
click at [366, 341] on icon at bounding box center [364, 340] width 13 height 13
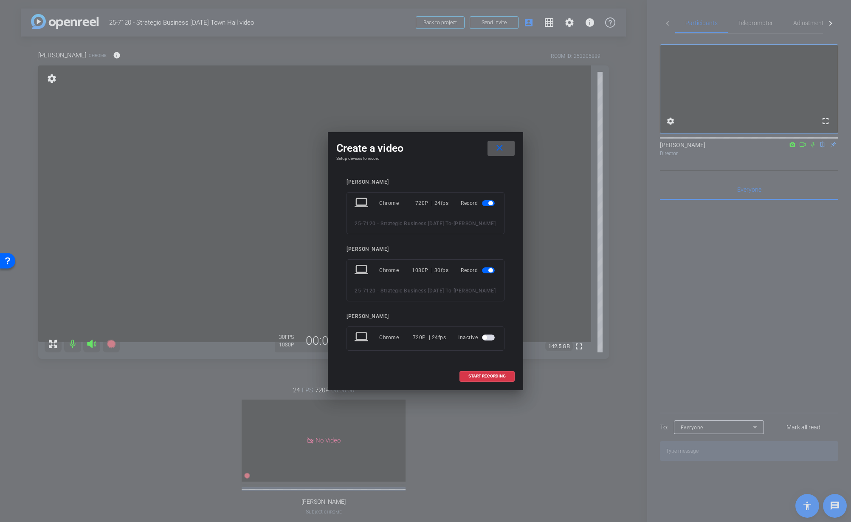
click at [488, 200] on span "button" at bounding box center [488, 203] width 13 height 6
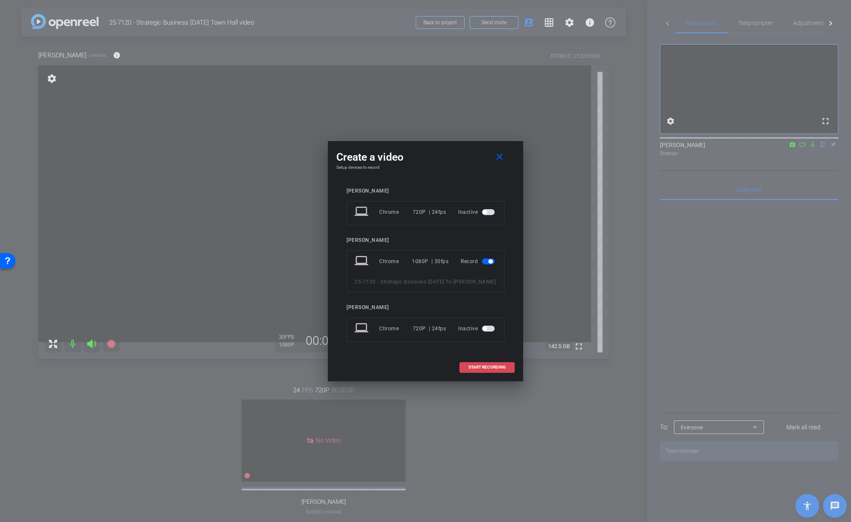
click at [484, 369] on span "START RECORDING" at bounding box center [487, 367] width 37 height 4
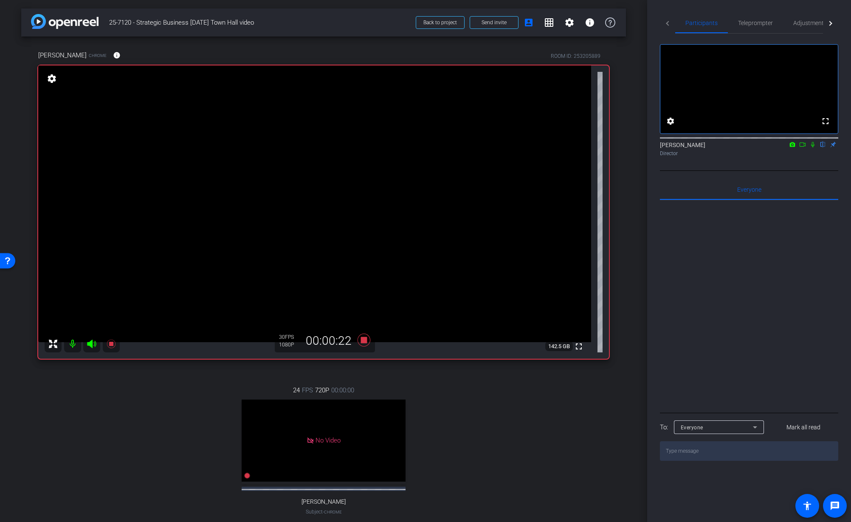
click at [813, 147] on icon at bounding box center [813, 144] width 7 height 6
click at [813, 147] on icon at bounding box center [813, 145] width 5 height 6
click at [814, 147] on icon at bounding box center [813, 144] width 7 height 6
click at [367, 343] on icon at bounding box center [364, 339] width 20 height 15
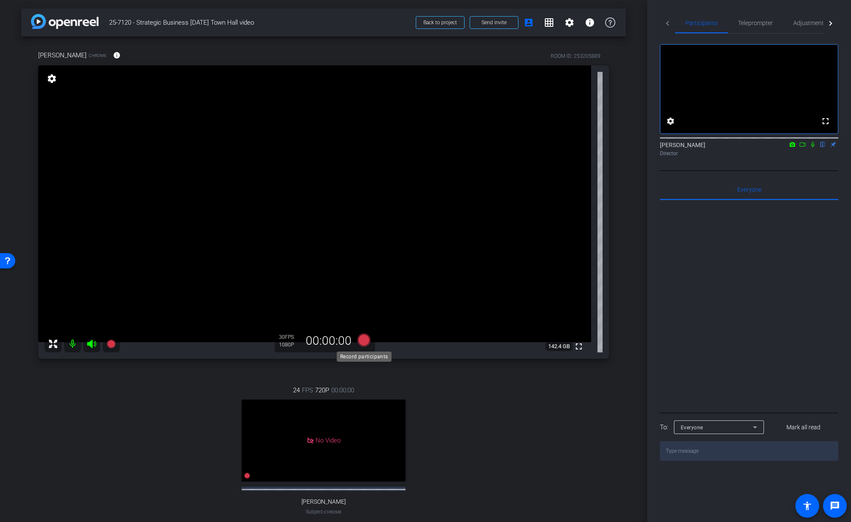
click at [368, 342] on icon at bounding box center [364, 340] width 13 height 13
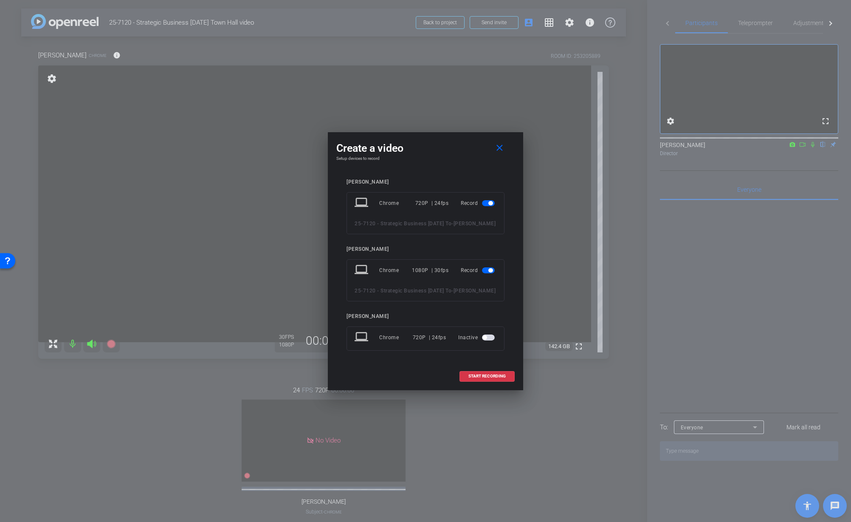
drag, startPoint x: 489, startPoint y: 194, endPoint x: 491, endPoint y: 224, distance: 30.2
click at [489, 198] on mat-slide-toggle at bounding box center [489, 203] width 14 height 10
click at [489, 200] on button "button" at bounding box center [488, 203] width 13 height 6
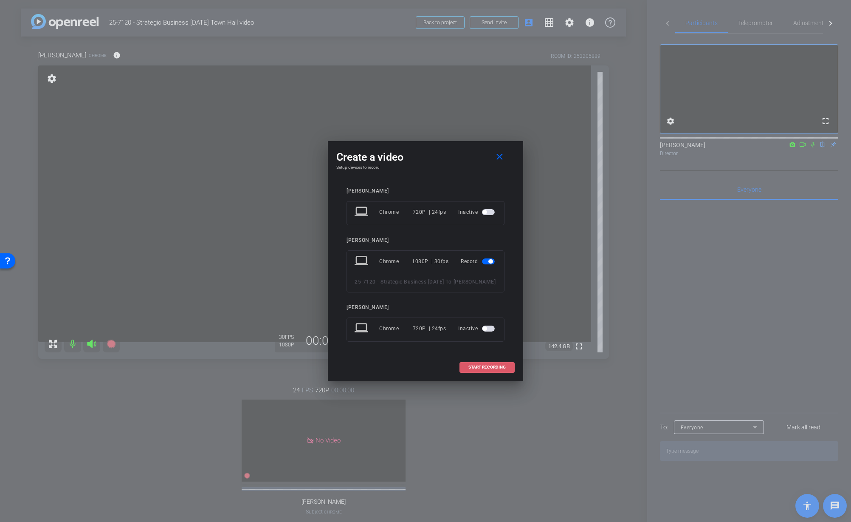
click at [483, 376] on span at bounding box center [487, 367] width 54 height 20
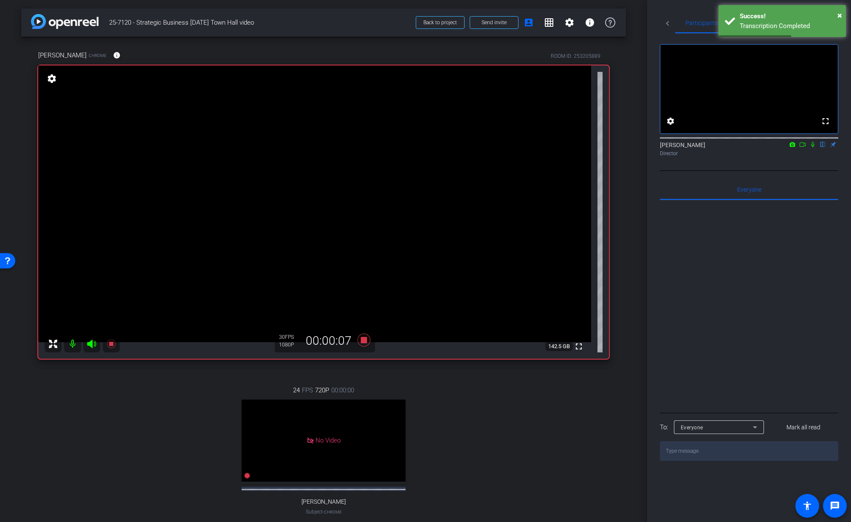
click at [814, 147] on icon at bounding box center [813, 144] width 7 height 6
click at [811, 147] on icon at bounding box center [813, 144] width 7 height 6
drag, startPoint x: 812, startPoint y: 157, endPoint x: 826, endPoint y: 201, distance: 46.0
click at [812, 147] on icon at bounding box center [813, 144] width 7 height 6
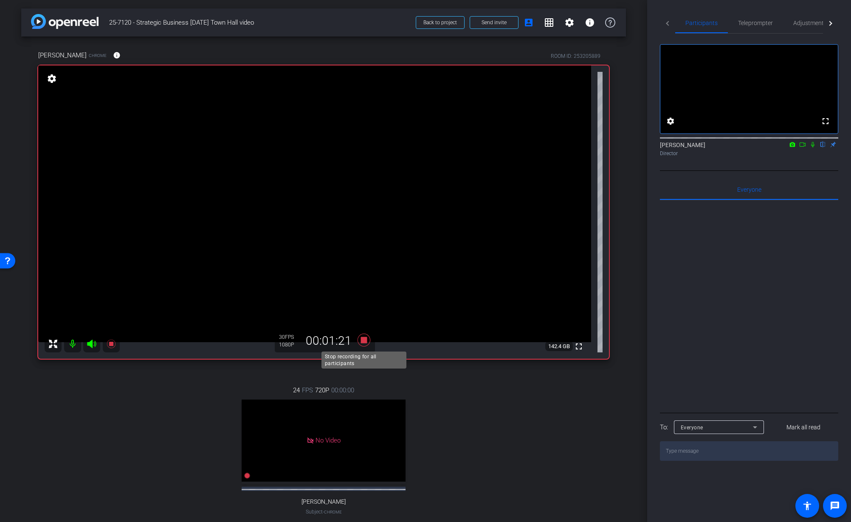
click at [364, 341] on icon at bounding box center [364, 340] width 13 height 13
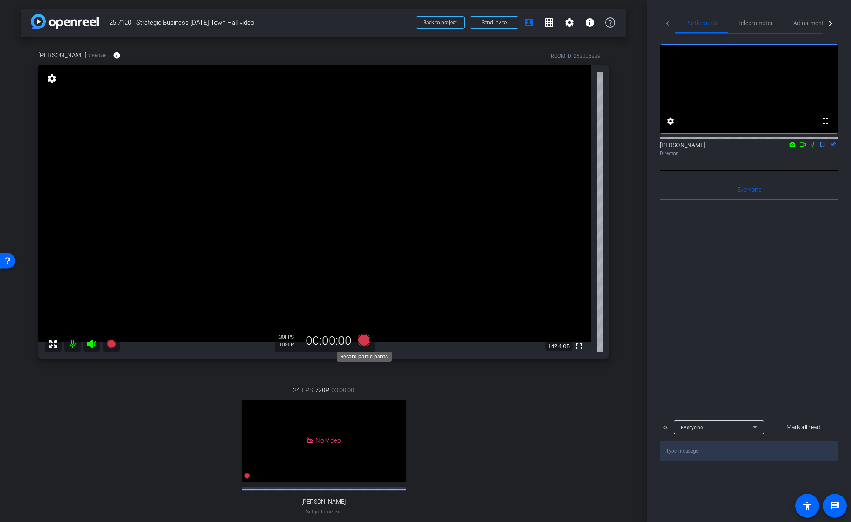
click at [365, 343] on icon at bounding box center [364, 340] width 13 height 13
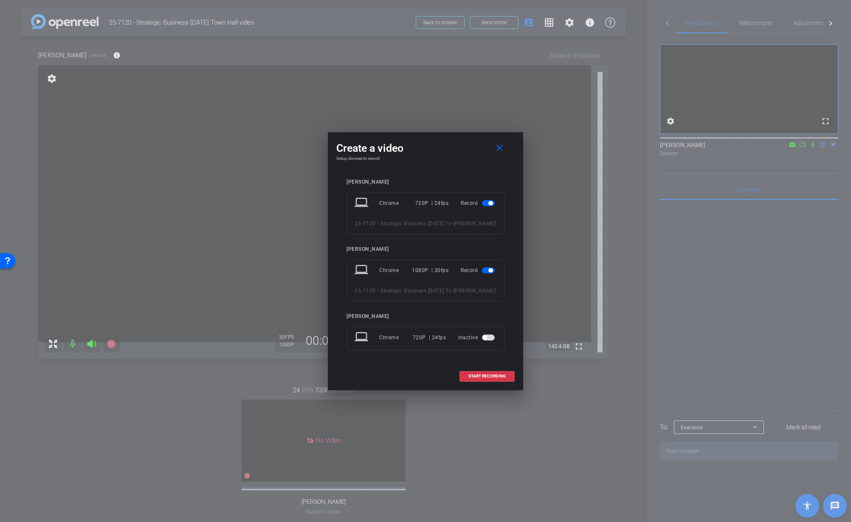
drag, startPoint x: 486, startPoint y: 195, endPoint x: 505, endPoint y: 263, distance: 70.6
click at [486, 200] on span "button" at bounding box center [488, 203] width 13 height 6
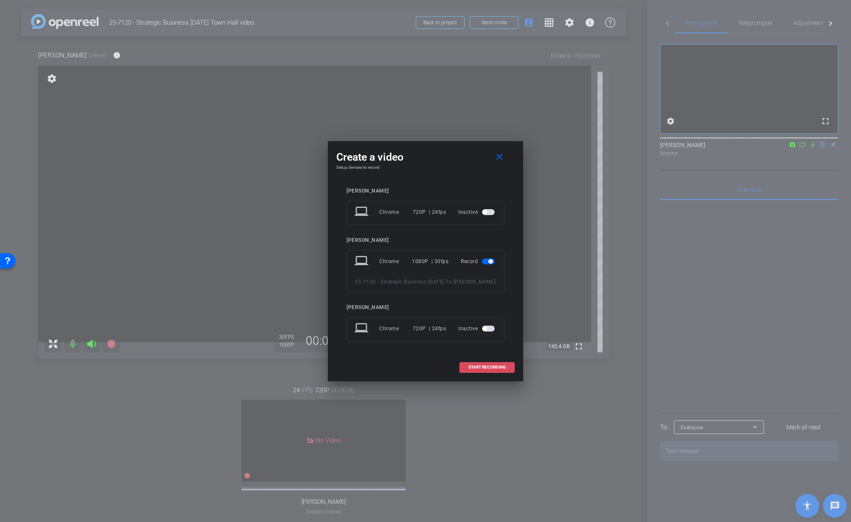
drag, startPoint x: 484, startPoint y: 370, endPoint x: 503, endPoint y: 376, distance: 20.0
click at [484, 369] on span "START RECORDING" at bounding box center [487, 367] width 37 height 4
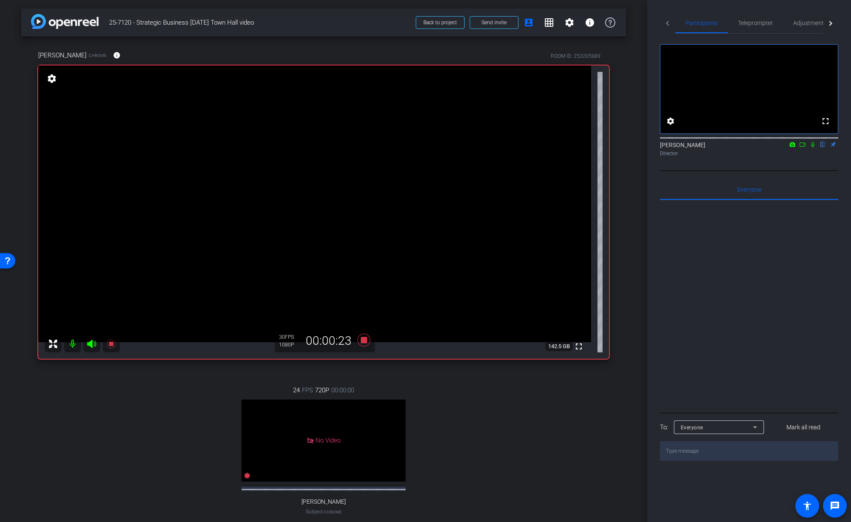
click at [812, 147] on icon at bounding box center [813, 144] width 7 height 6
click at [814, 147] on icon at bounding box center [813, 144] width 7 height 6
click at [801, 160] on div "Jon Williams flip Director" at bounding box center [749, 147] width 178 height 26
click at [813, 147] on icon at bounding box center [812, 145] width 3 height 6
click at [662, 171] on div "fullscreen settings Jon Williams flip Director" at bounding box center [749, 102] width 178 height 137
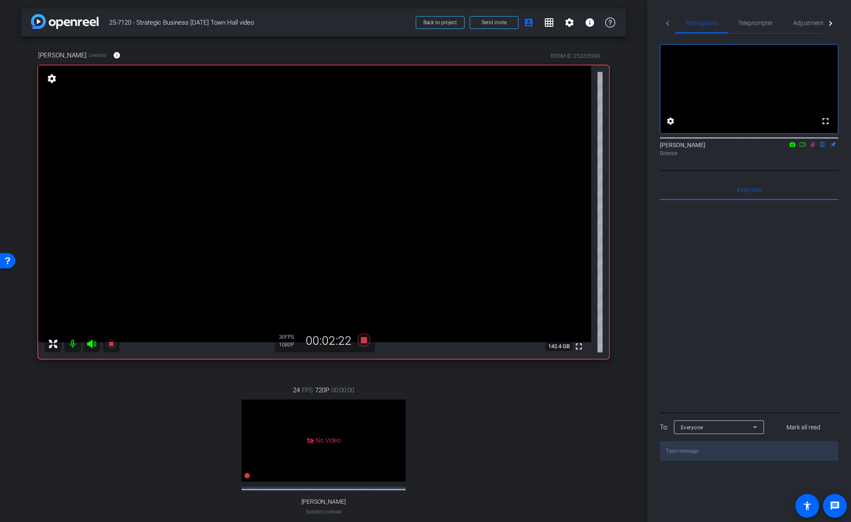
click at [813, 147] on icon at bounding box center [813, 144] width 7 height 6
click at [814, 147] on icon at bounding box center [813, 144] width 7 height 6
drag, startPoint x: 364, startPoint y: 339, endPoint x: 379, endPoint y: 339, distance: 15.3
click at [364, 339] on icon at bounding box center [364, 340] width 13 height 13
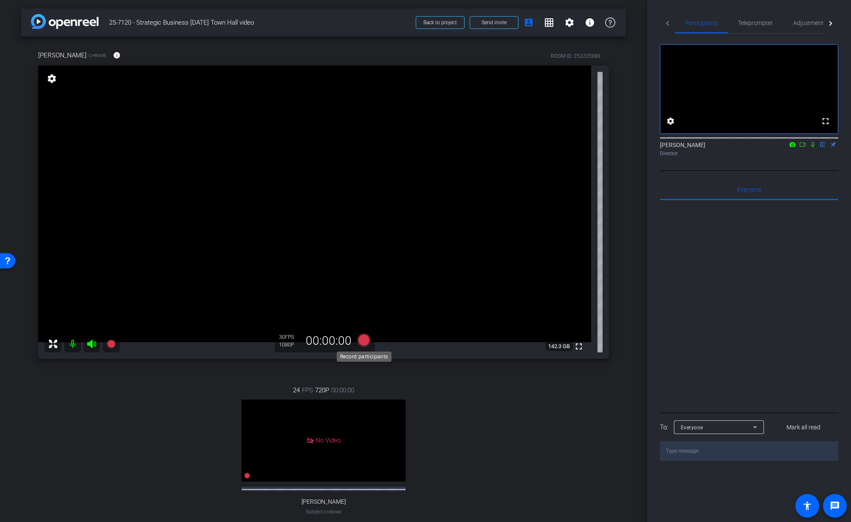
click at [363, 339] on icon at bounding box center [364, 340] width 13 height 13
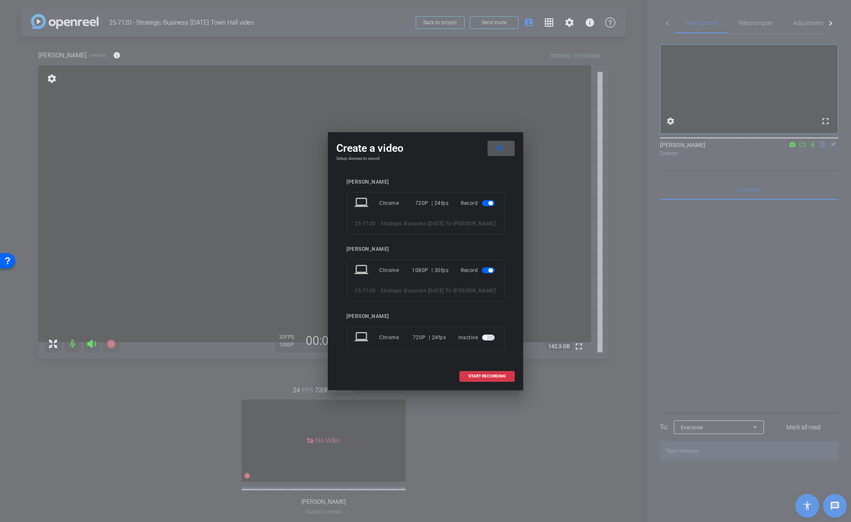
drag, startPoint x: 490, startPoint y: 193, endPoint x: 493, endPoint y: 222, distance: 29.0
click at [490, 201] on span "button" at bounding box center [491, 203] width 4 height 4
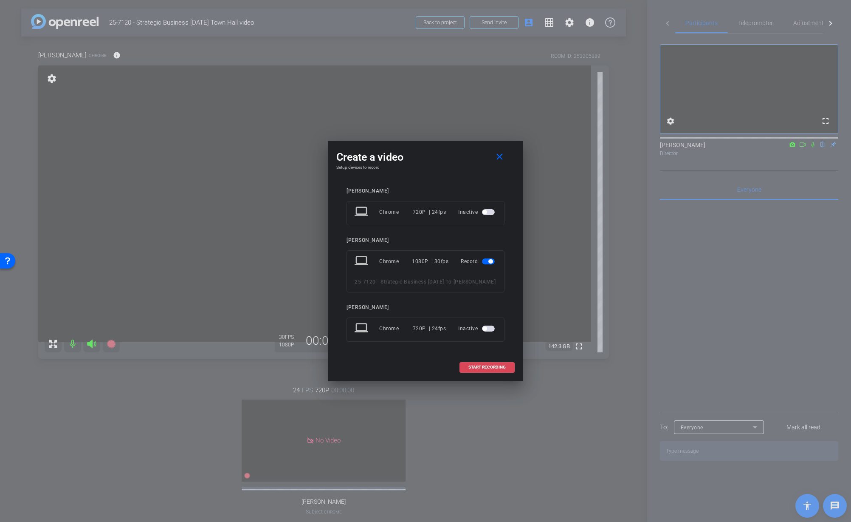
drag, startPoint x: 487, startPoint y: 369, endPoint x: 498, endPoint y: 375, distance: 12.4
click at [487, 369] on span at bounding box center [487, 367] width 54 height 20
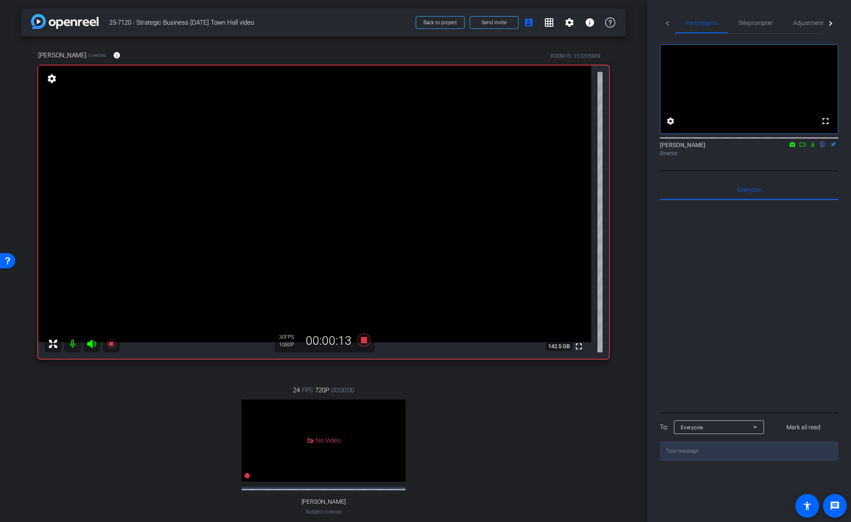
drag, startPoint x: 812, startPoint y: 155, endPoint x: 824, endPoint y: 216, distance: 62.2
click at [812, 147] on icon at bounding box center [812, 145] width 3 height 6
click at [812, 147] on icon at bounding box center [813, 144] width 7 height 6
click at [813, 147] on icon at bounding box center [813, 144] width 7 height 6
click at [820, 24] on span "Adjustments" at bounding box center [811, 23] width 34 height 6
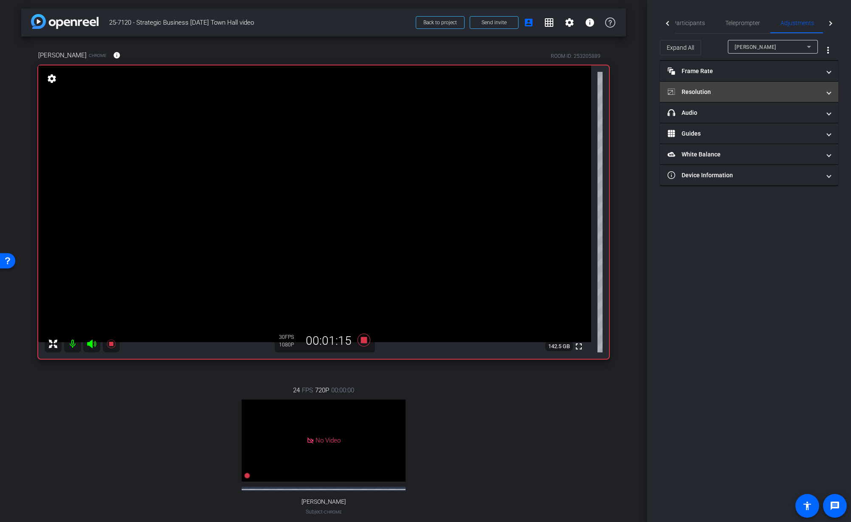
click at [723, 93] on mat-panel-title "Resolution" at bounding box center [744, 92] width 153 height 9
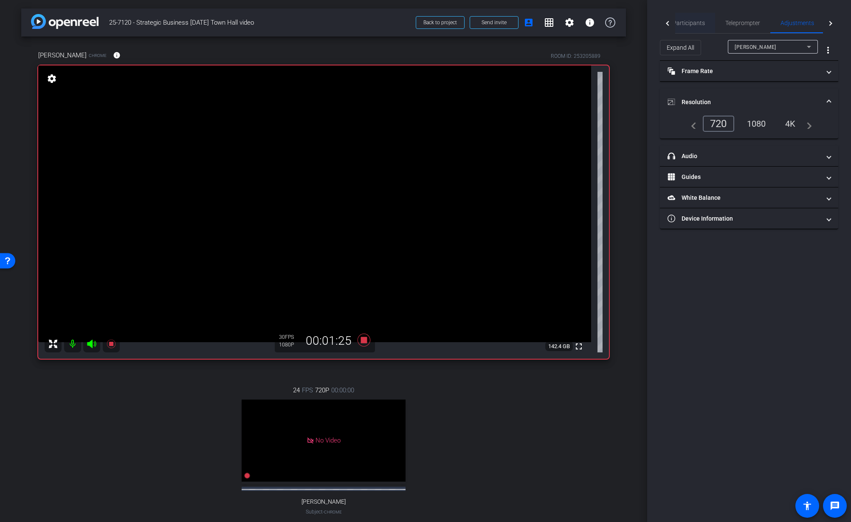
click at [693, 25] on span "Participants" at bounding box center [689, 23] width 32 height 6
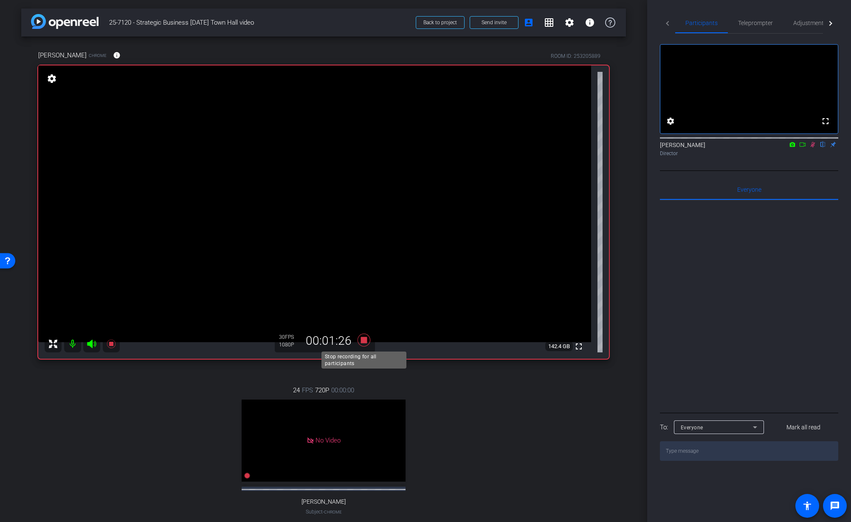
click at [364, 339] on icon at bounding box center [364, 340] width 13 height 13
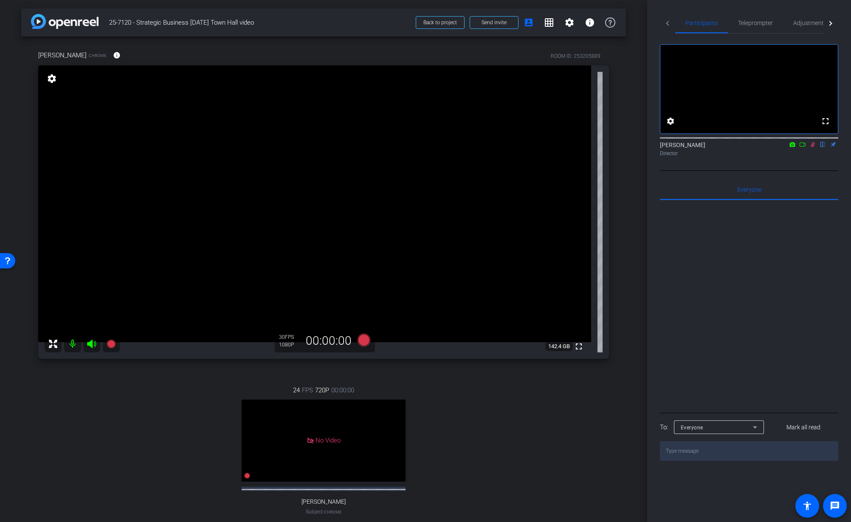
click at [812, 147] on icon at bounding box center [813, 144] width 7 height 6
drag, startPoint x: 572, startPoint y: 381, endPoint x: 489, endPoint y: 379, distance: 83.7
click at [571, 381] on div "24 FPS 720P 00:00:00 No Video Tiffany Hawks Subject - Chrome settings" at bounding box center [323, 458] width 571 height 175
click at [368, 341] on icon at bounding box center [364, 340] width 13 height 13
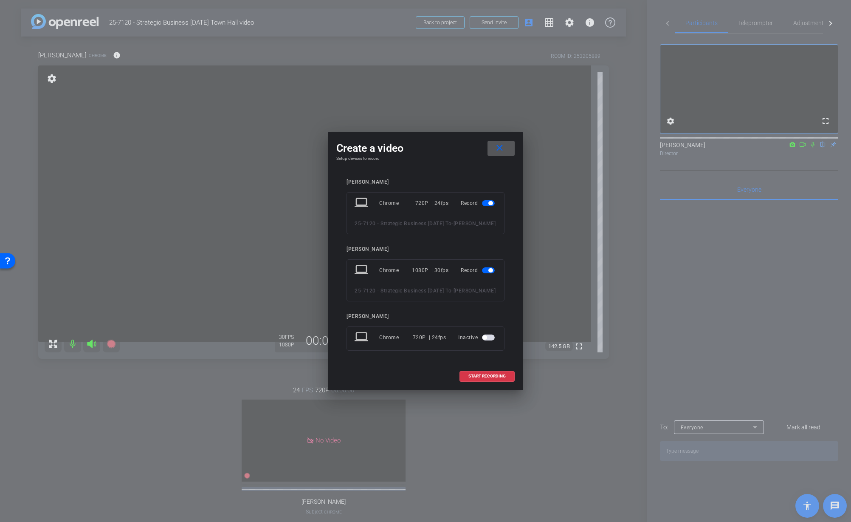
drag, startPoint x: 492, startPoint y: 194, endPoint x: 492, endPoint y: 217, distance: 22.5
click at [491, 201] on span "button" at bounding box center [491, 203] width 4 height 4
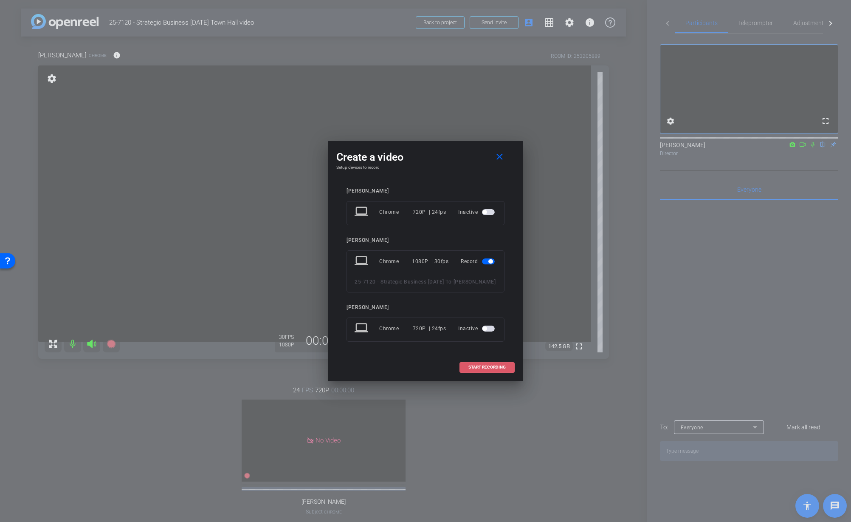
click at [490, 369] on span "START RECORDING" at bounding box center [487, 367] width 37 height 4
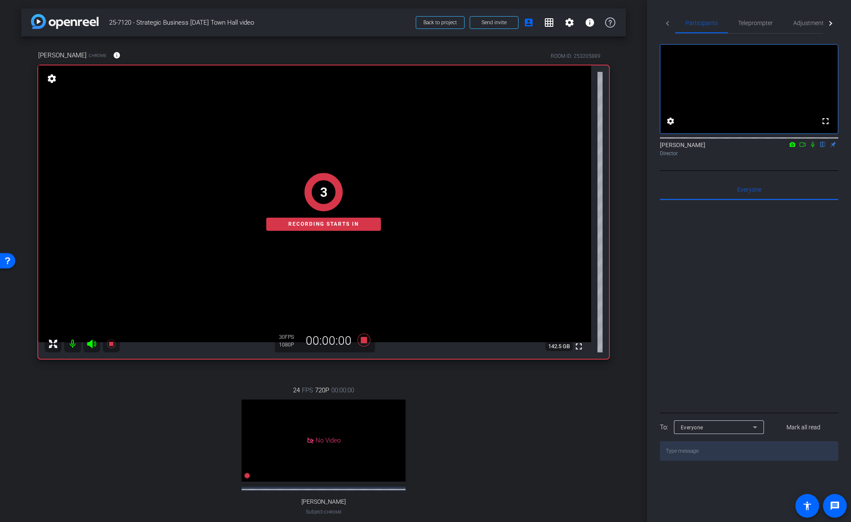
click at [608, 443] on div "Jeremy Davidson Chrome info ROOM ID: 253205889 fullscreen settings 142.5 GB 30 …" at bounding box center [323, 296] width 605 height 519
click at [813, 147] on icon at bounding box center [813, 144] width 7 height 6
click at [814, 147] on icon at bounding box center [813, 145] width 5 height 6
click at [638, 241] on div "arrow_back 25-7120 - Strategic Business Nov 2025 Town Hall video Back to projec…" at bounding box center [323, 261] width 647 height 522
click at [813, 147] on icon at bounding box center [813, 144] width 7 height 6
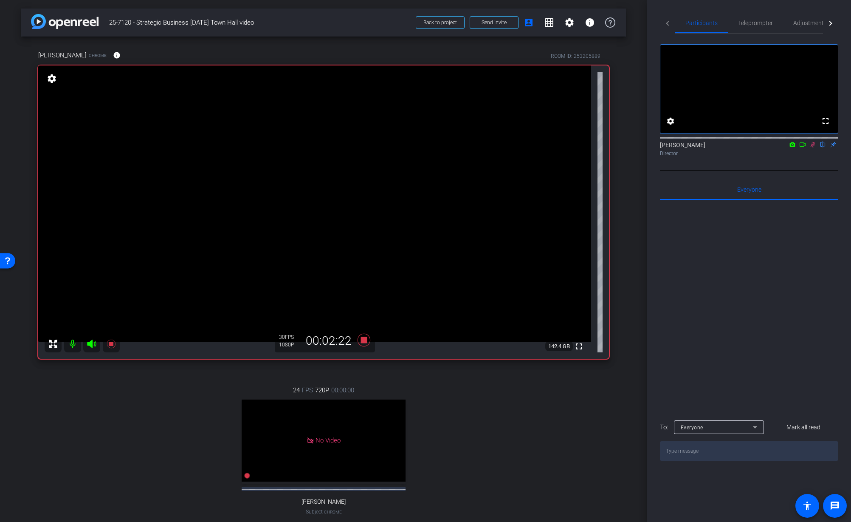
click at [811, 147] on icon at bounding box center [813, 144] width 7 height 6
drag, startPoint x: 812, startPoint y: 155, endPoint x: 810, endPoint y: 177, distance: 22.6
click at [811, 147] on icon at bounding box center [813, 144] width 7 height 6
click at [814, 147] on icon at bounding box center [812, 145] width 3 height 6
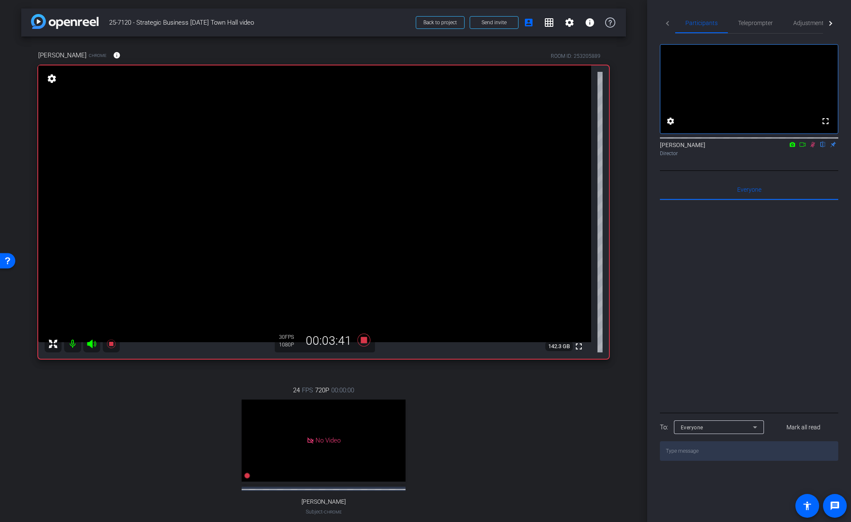
click at [814, 147] on icon at bounding box center [813, 144] width 7 height 6
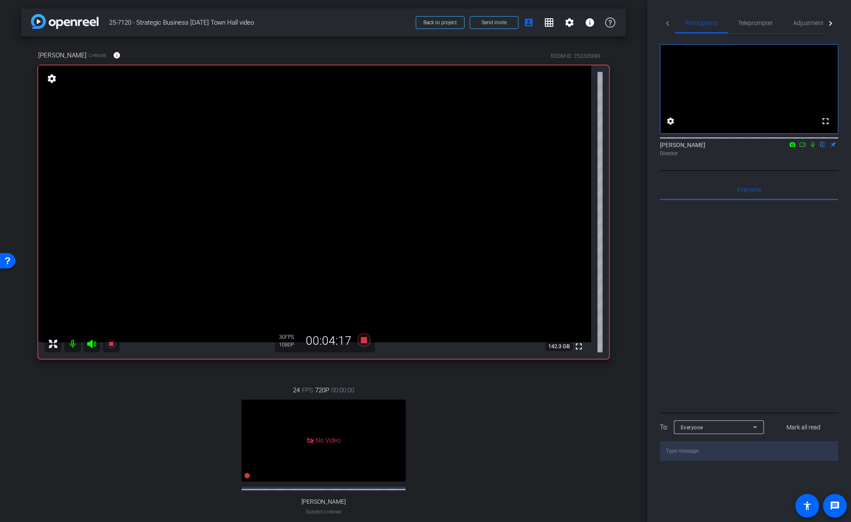
click at [814, 147] on icon at bounding box center [813, 144] width 7 height 6
drag, startPoint x: 366, startPoint y: 340, endPoint x: 388, endPoint y: 346, distance: 23.3
click at [366, 340] on icon at bounding box center [364, 340] width 13 height 13
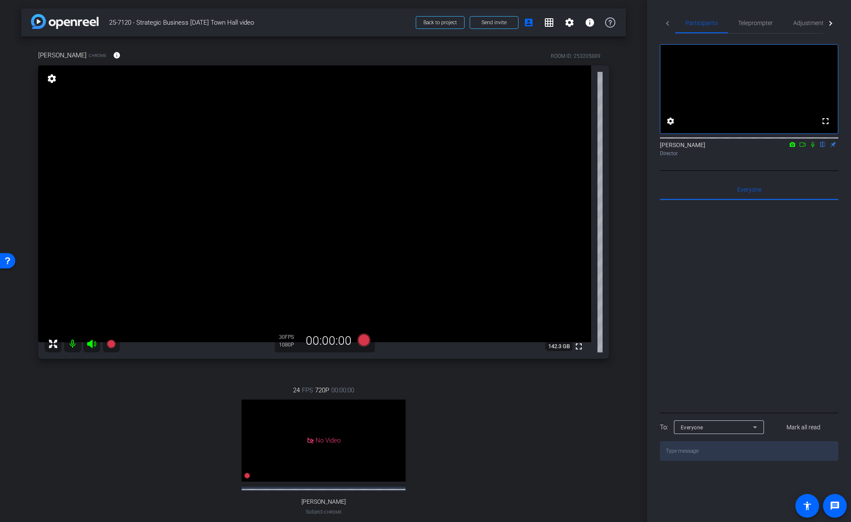
click at [519, 416] on div "24 FPS 720P 00:00:00 No Video Tiffany Hawks Subject - Chrome settings" at bounding box center [323, 458] width 571 height 175
click at [367, 340] on icon at bounding box center [364, 340] width 13 height 13
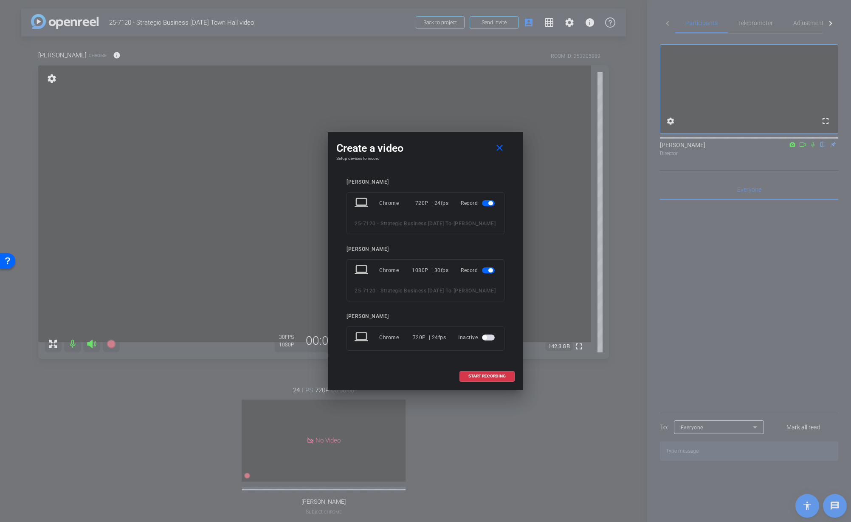
click at [486, 198] on mat-slide-toggle at bounding box center [489, 203] width 14 height 10
click at [486, 200] on span "button" at bounding box center [488, 203] width 13 height 6
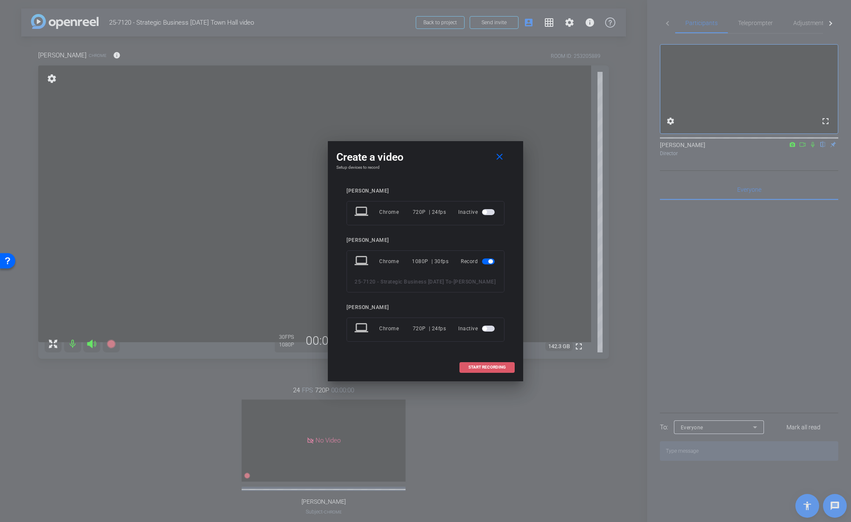
click at [478, 369] on span "START RECORDING" at bounding box center [487, 367] width 37 height 4
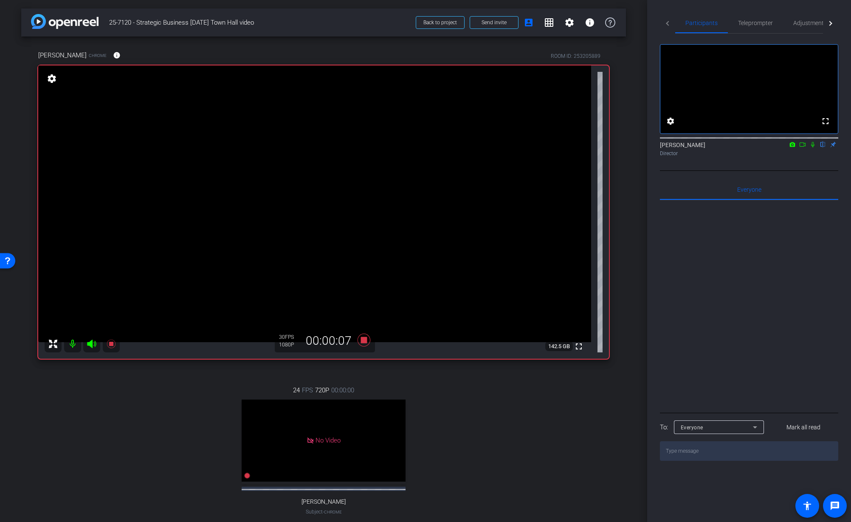
click at [812, 148] on mat-icon at bounding box center [813, 145] width 10 height 8
click at [814, 147] on icon at bounding box center [813, 145] width 5 height 6
click at [637, 275] on div "arrow_back 25-7120 - Strategic Business Nov 2025 Town Hall video Back to projec…" at bounding box center [323, 261] width 647 height 522
click at [815, 147] on icon at bounding box center [813, 144] width 7 height 6
click at [814, 147] on icon at bounding box center [813, 145] width 5 height 6
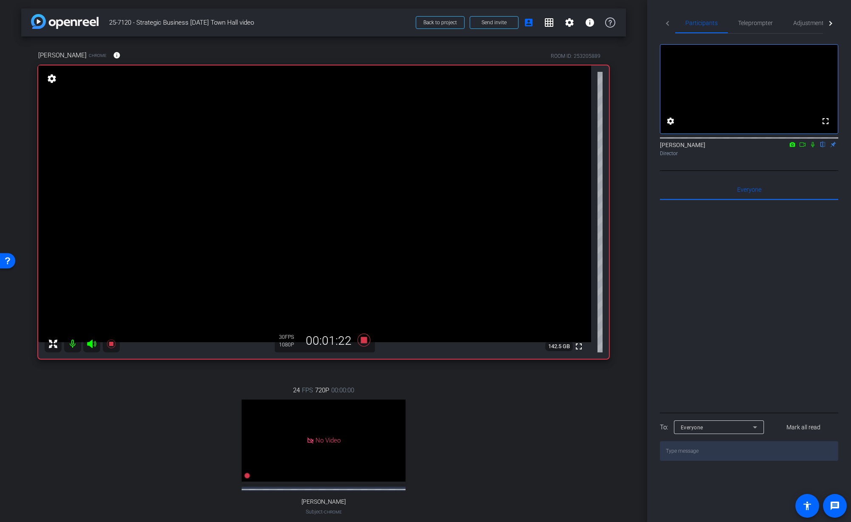
click at [813, 147] on icon at bounding box center [813, 144] width 7 height 6
click at [812, 147] on icon at bounding box center [813, 144] width 7 height 6
click at [813, 147] on icon at bounding box center [813, 144] width 7 height 6
click at [814, 147] on icon at bounding box center [813, 144] width 7 height 6
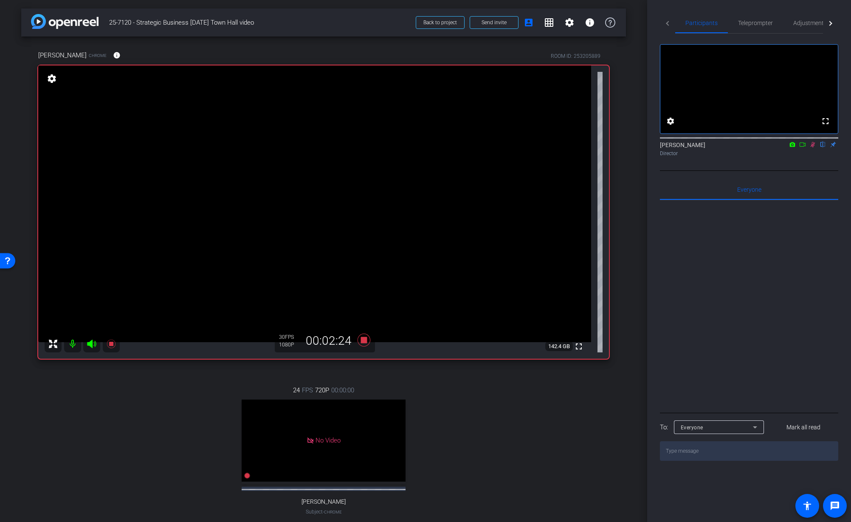
click at [812, 147] on icon at bounding box center [813, 145] width 5 height 6
drag, startPoint x: 813, startPoint y: 158, endPoint x: 815, endPoint y: 170, distance: 11.2
click at [813, 148] on mat-icon at bounding box center [813, 145] width 10 height 8
click at [813, 147] on icon at bounding box center [813, 144] width 7 height 6
click at [362, 336] on icon at bounding box center [364, 339] width 20 height 15
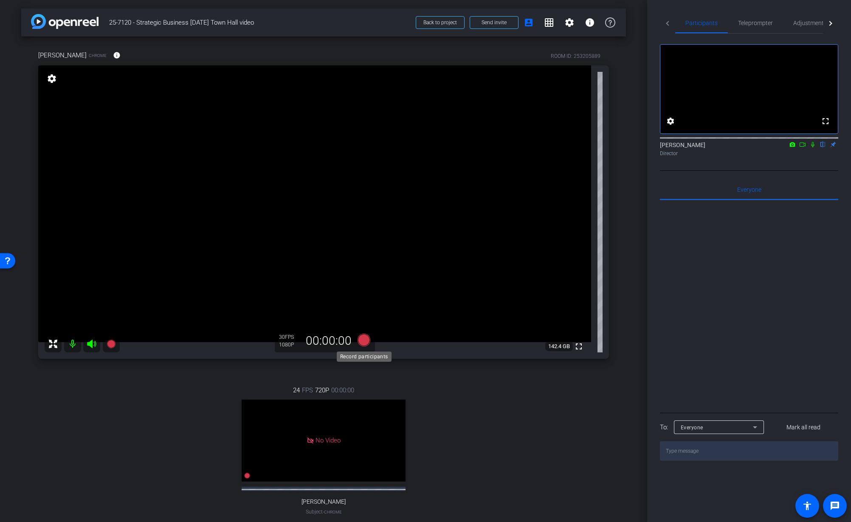
click at [365, 341] on icon at bounding box center [364, 340] width 13 height 13
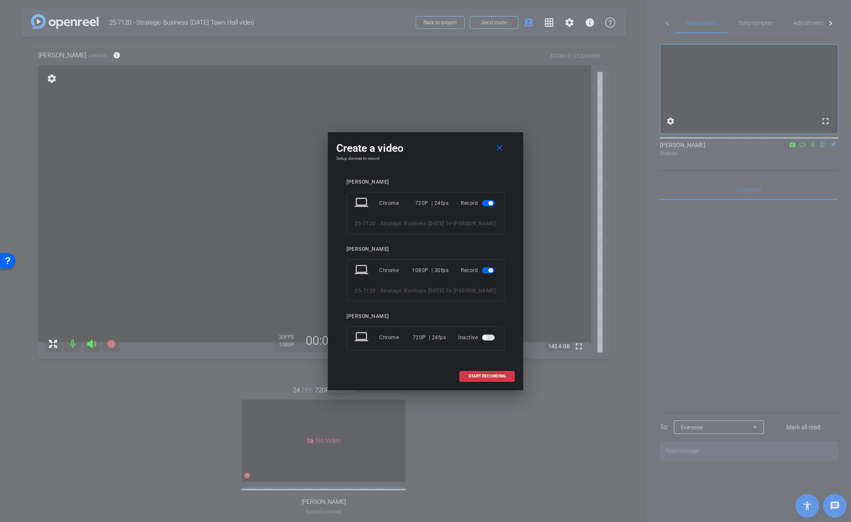
click at [485, 200] on span "button" at bounding box center [488, 203] width 13 height 6
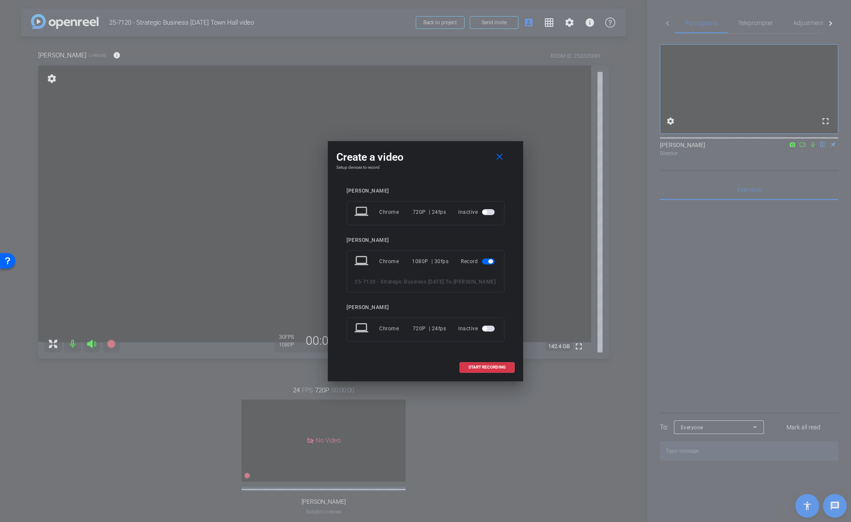
drag, startPoint x: 494, startPoint y: 370, endPoint x: 519, endPoint y: 364, distance: 25.9
click at [494, 369] on span "START RECORDING" at bounding box center [487, 367] width 37 height 4
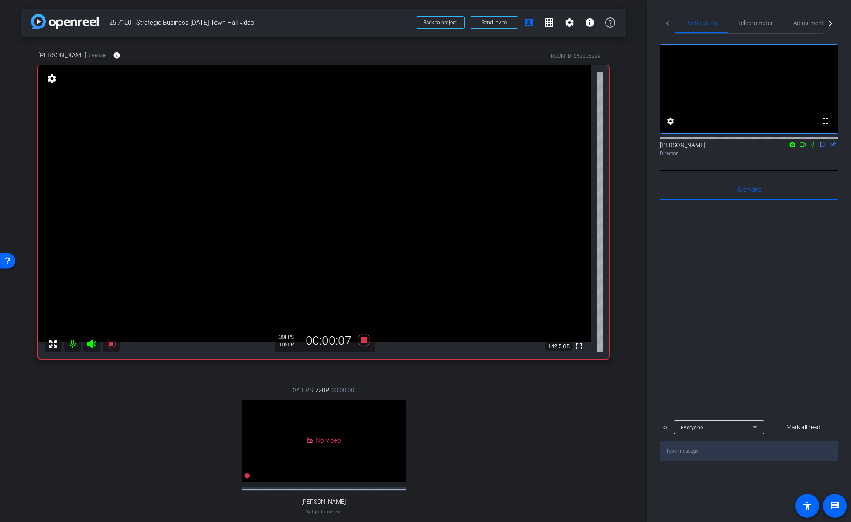
drag, startPoint x: 811, startPoint y: 155, endPoint x: 809, endPoint y: 169, distance: 13.4
click at [812, 147] on icon at bounding box center [813, 144] width 7 height 6
click at [815, 147] on icon at bounding box center [813, 144] width 7 height 6
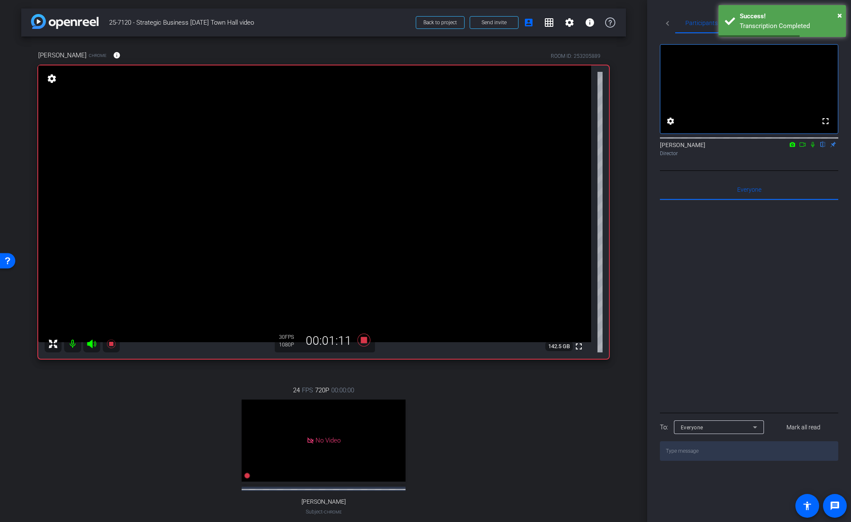
click at [815, 147] on icon at bounding box center [813, 144] width 7 height 6
click at [814, 147] on icon at bounding box center [813, 145] width 5 height 6
drag, startPoint x: 639, startPoint y: 204, endPoint x: 649, endPoint y: 202, distance: 9.9
click at [640, 204] on div "arrow_back 25-7120 - Strategic Business Nov 2025 Town Hall video Back to projec…" at bounding box center [323, 261] width 647 height 522
click at [641, 305] on div "arrow_back 25-7120 - Strategic Business Nov 2025 Town Hall video Back to projec…" at bounding box center [323, 261] width 647 height 522
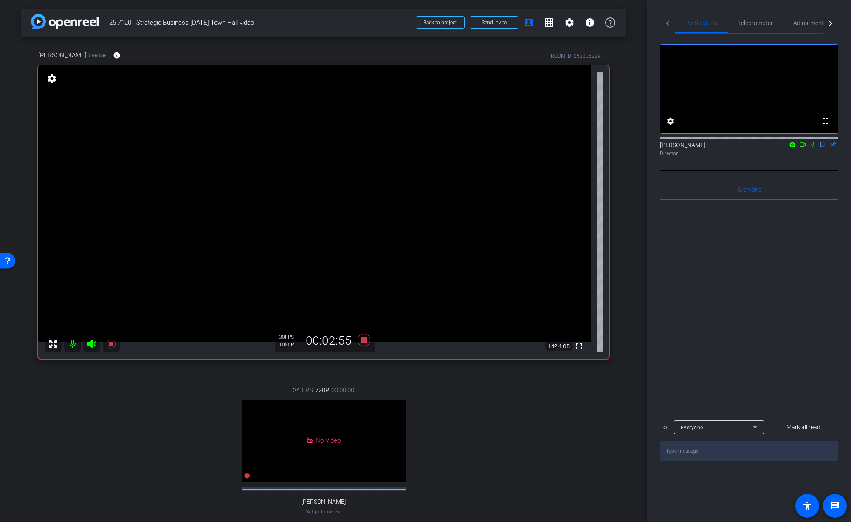
click at [482, 387] on div "24 FPS 720P 00:00:00 No Video Tiffany Hawks Subject - Chrome settings" at bounding box center [323, 458] width 571 height 175
click at [366, 341] on icon at bounding box center [364, 340] width 13 height 13
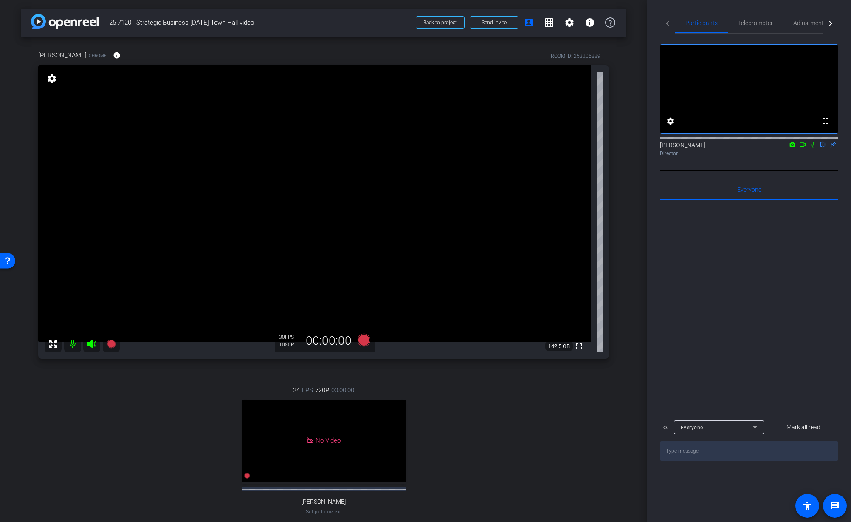
click at [540, 378] on div "24 FPS 720P 00:00:00 No Video Tiffany Hawks Subject - Chrome settings" at bounding box center [323, 458] width 571 height 175
click at [639, 197] on div "arrow_back 25-7120 - Strategic Business Nov 2025 Town Hall video Back to projec…" at bounding box center [323, 261] width 647 height 522
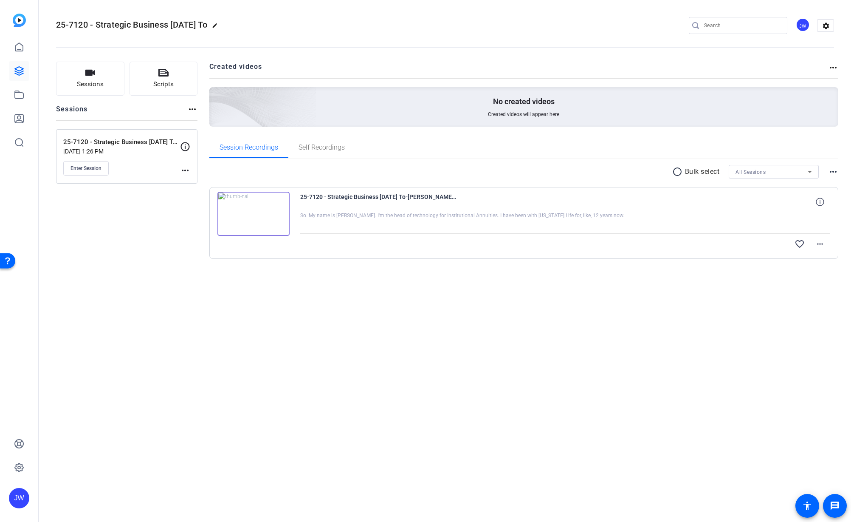
click at [277, 211] on img at bounding box center [254, 214] width 72 height 44
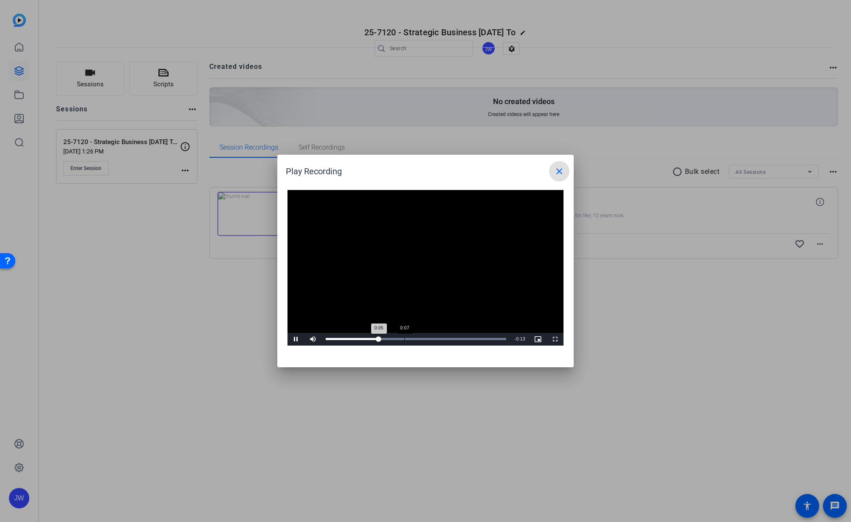
click at [404, 339] on div "0:07" at bounding box center [404, 339] width 0 height 2
click at [557, 170] on mat-icon "close" at bounding box center [559, 171] width 10 height 10
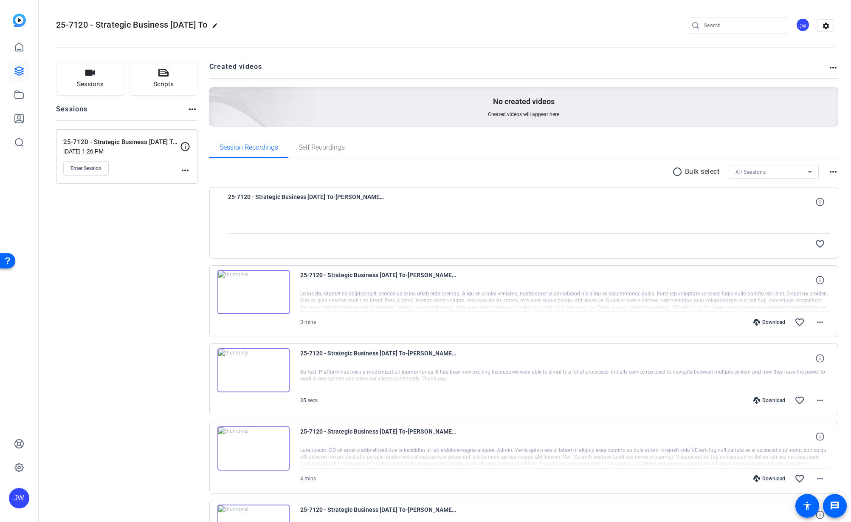
click at [275, 296] on img at bounding box center [254, 292] width 72 height 44
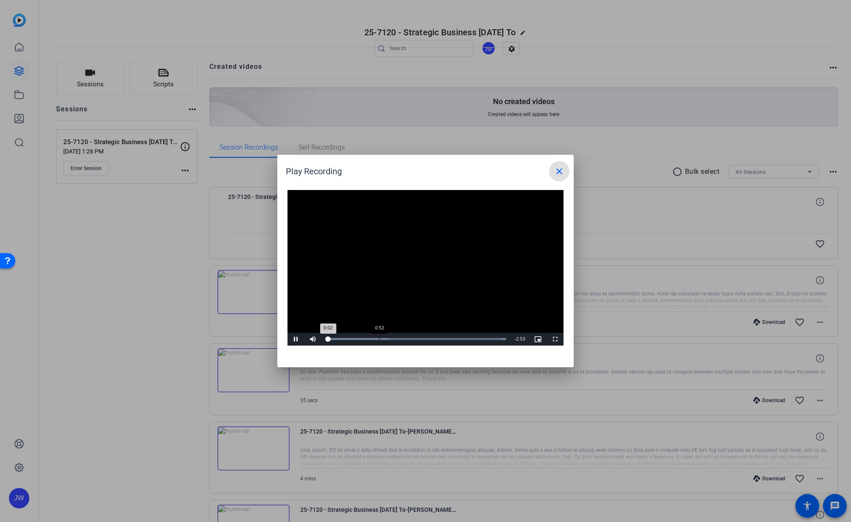
click at [379, 339] on div "Loaded : 100.00% 0:52 0:02" at bounding box center [416, 339] width 181 height 2
click at [422, 343] on div "Loaded : 100.00% 1:34 0:53" at bounding box center [416, 339] width 189 height 13
click at [563, 170] on mat-icon "close" at bounding box center [559, 171] width 10 height 10
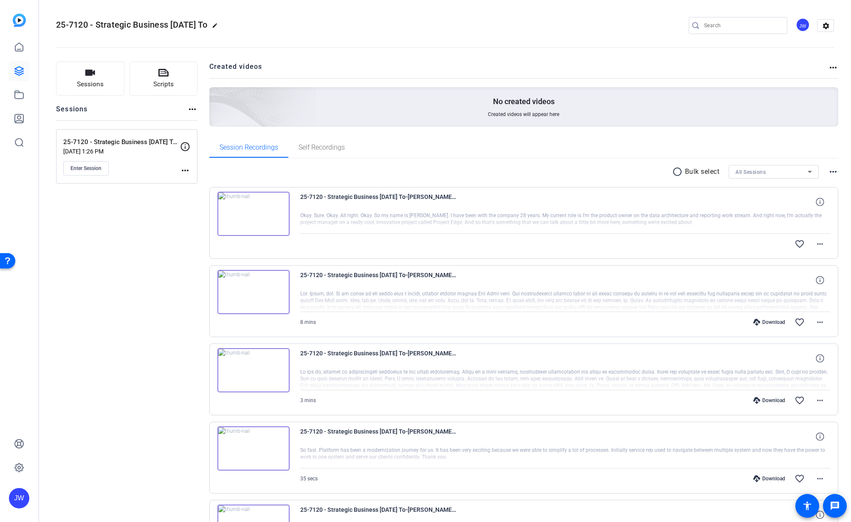
click at [269, 222] on img at bounding box center [254, 214] width 72 height 44
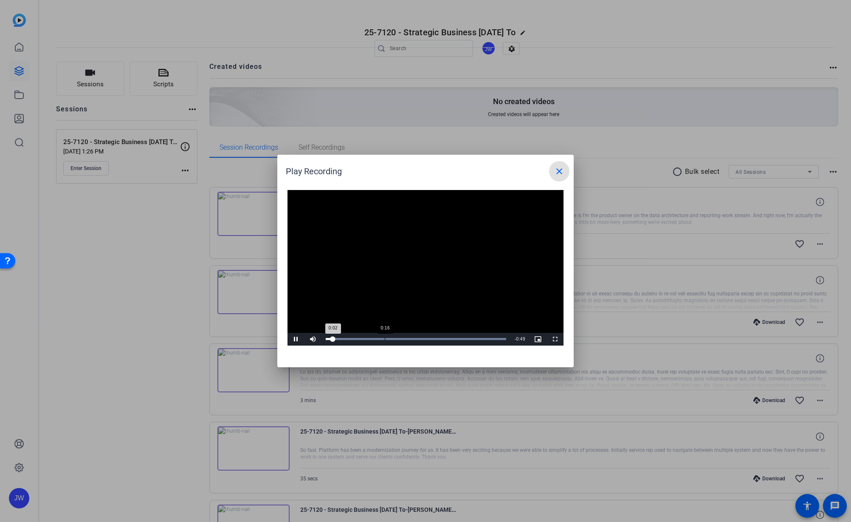
click at [385, 338] on div "0:16" at bounding box center [385, 339] width 0 height 2
click at [408, 339] on div "Loaded : 100.00% 0:23 0:18" at bounding box center [416, 339] width 181 height 2
click at [427, 339] on div "Loaded : 100.00% 0:28 0:24" at bounding box center [416, 339] width 181 height 2
click at [455, 339] on div "Loaded : 100.00% 0:36 0:29" at bounding box center [416, 339] width 181 height 2
click at [562, 170] on mat-icon "close" at bounding box center [559, 171] width 10 height 10
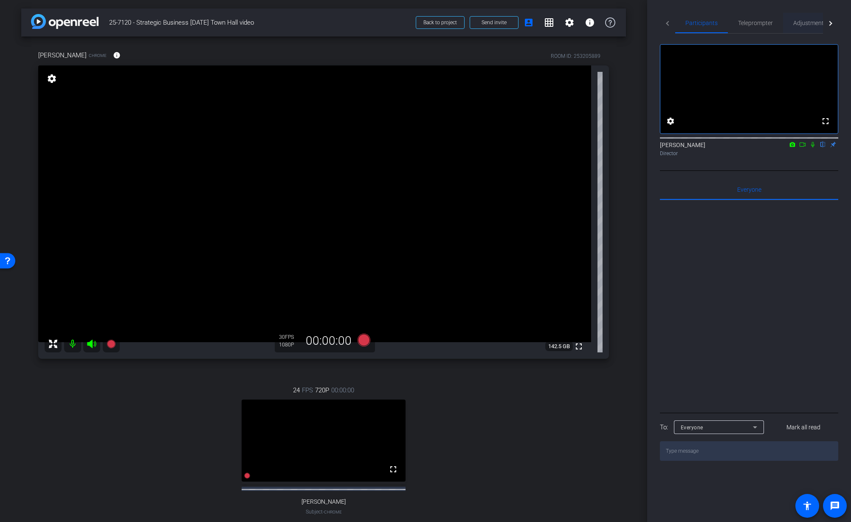
click at [800, 23] on span "Adjustments" at bounding box center [811, 23] width 34 height 6
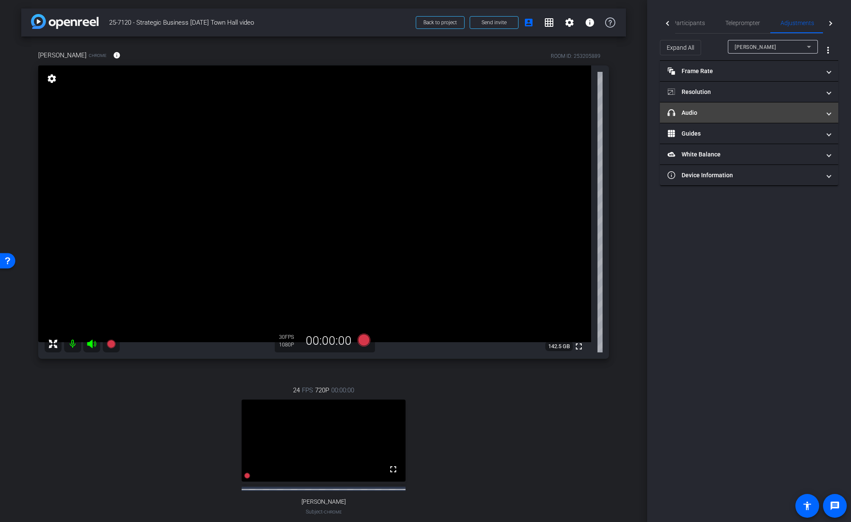
click at [750, 105] on mat-expansion-panel-header "headphone icon Audio" at bounding box center [749, 112] width 178 height 20
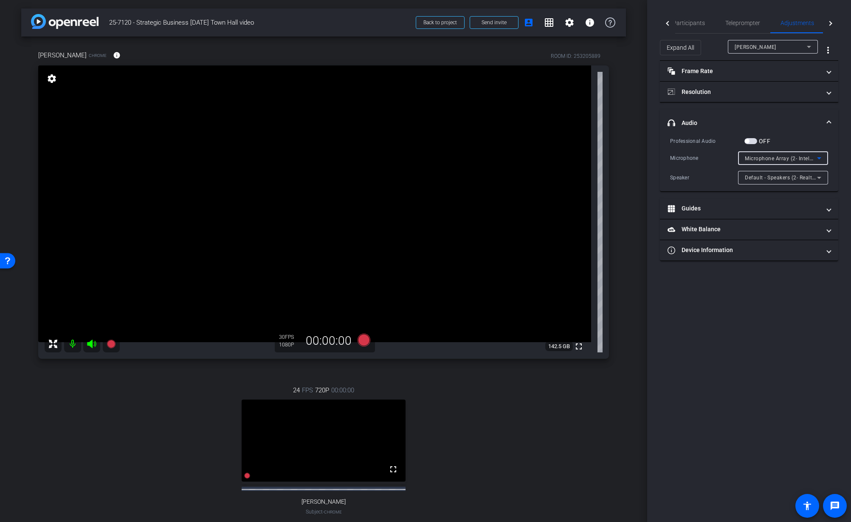
click at [798, 157] on span "Microphone Array (2- Intel® Smart Sound Technology for Digital Microphones)" at bounding box center [842, 158] width 195 height 7
drag, startPoint x: 730, startPoint y: 323, endPoint x: 726, endPoint y: 325, distance: 4.8
click at [730, 323] on div at bounding box center [425, 261] width 851 height 522
click at [642, 336] on div "arrow_back 25-7120 - Strategic Business [DATE] Town Hall video Back to project …" at bounding box center [323, 261] width 647 height 522
click at [788, 162] on div "Microphone Array (2- Intel® Smart Sound Technology for Digital Microphones)" at bounding box center [781, 158] width 72 height 11
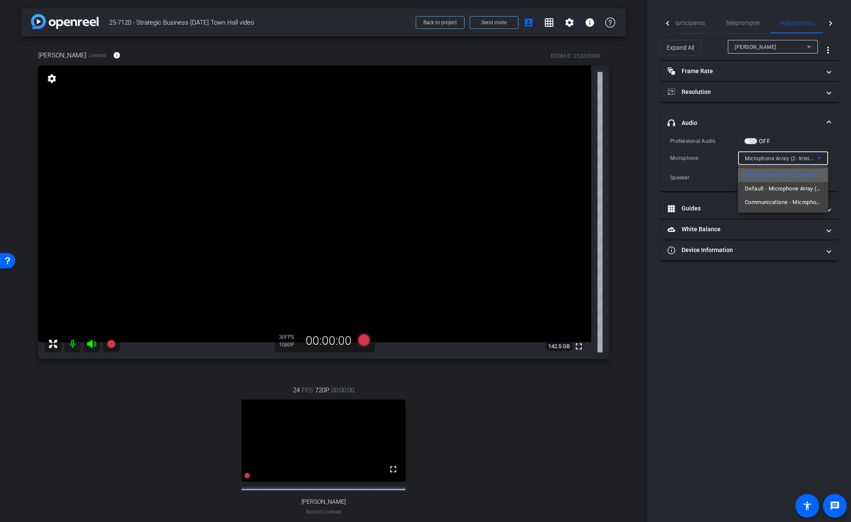
click at [785, 177] on span "Microphone Array (2- Intel® Smart Sound Technology for Digital Microphones)" at bounding box center [783, 175] width 76 height 10
click at [786, 48] on div "[PERSON_NAME]" at bounding box center [771, 47] width 72 height 11
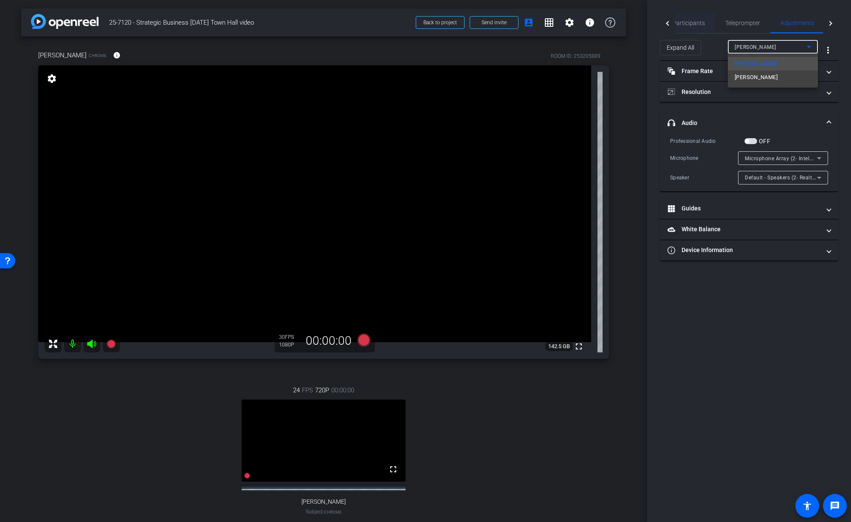
drag, startPoint x: 724, startPoint y: 37, endPoint x: 707, endPoint y: 31, distance: 18.0
click at [721, 36] on div at bounding box center [425, 261] width 851 height 522
click at [693, 23] on span "Participants" at bounding box center [689, 23] width 32 height 6
